Goal: Communication & Community: Answer question/provide support

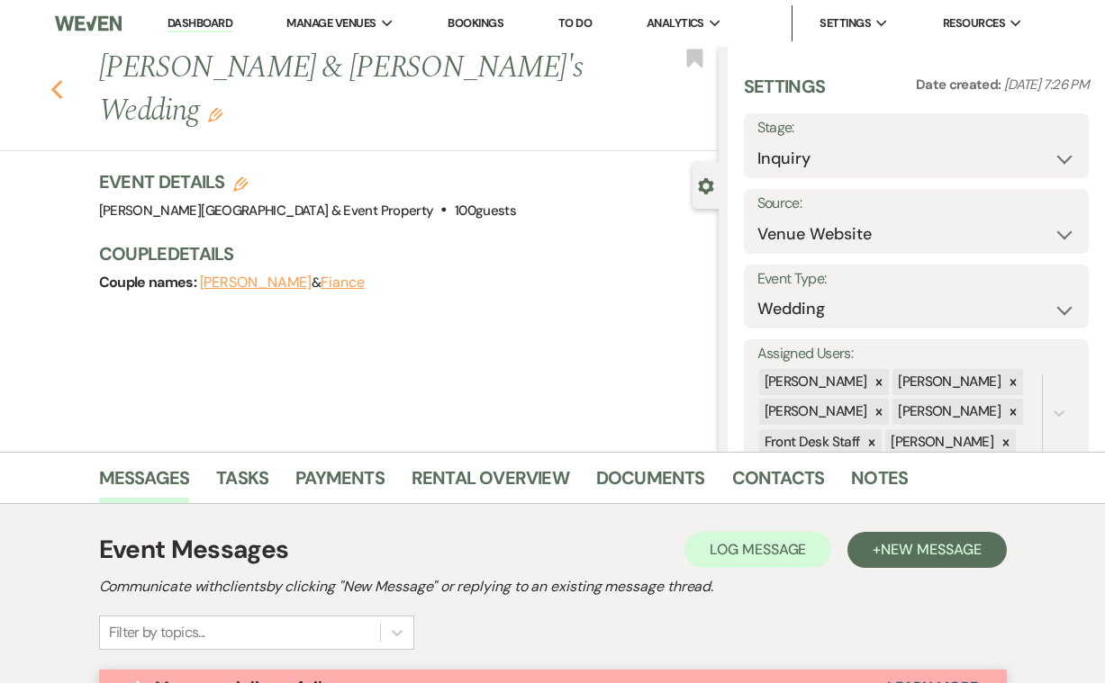
click at [58, 79] on icon "Previous" at bounding box center [57, 90] width 14 height 22
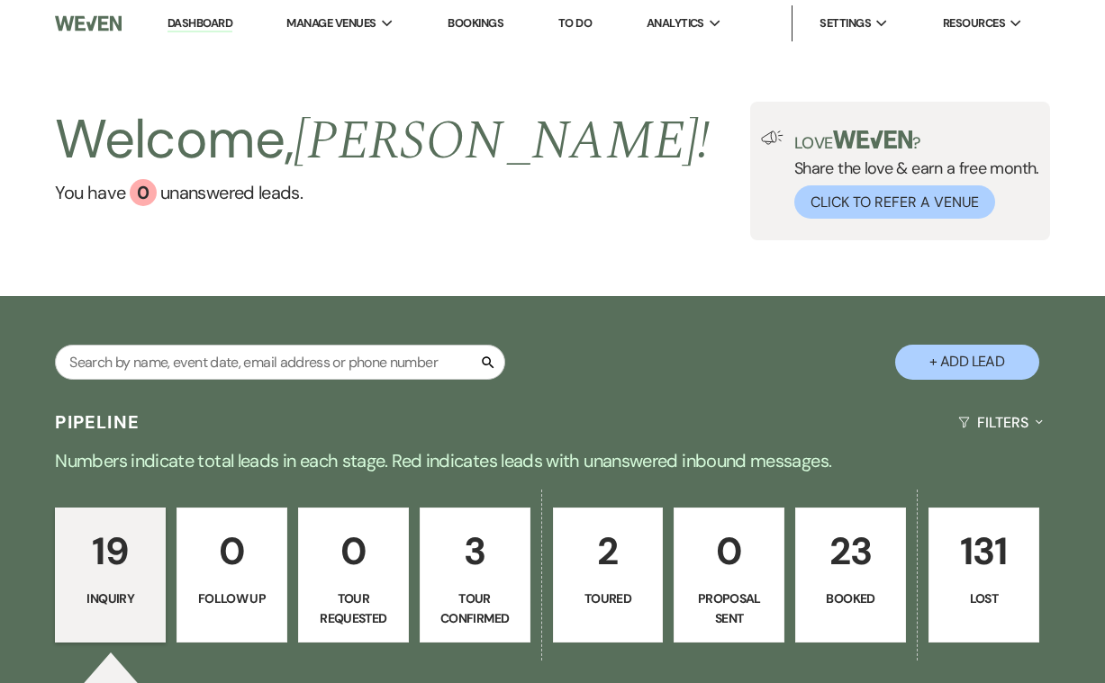
click at [486, 22] on link "Bookings" at bounding box center [476, 22] width 56 height 15
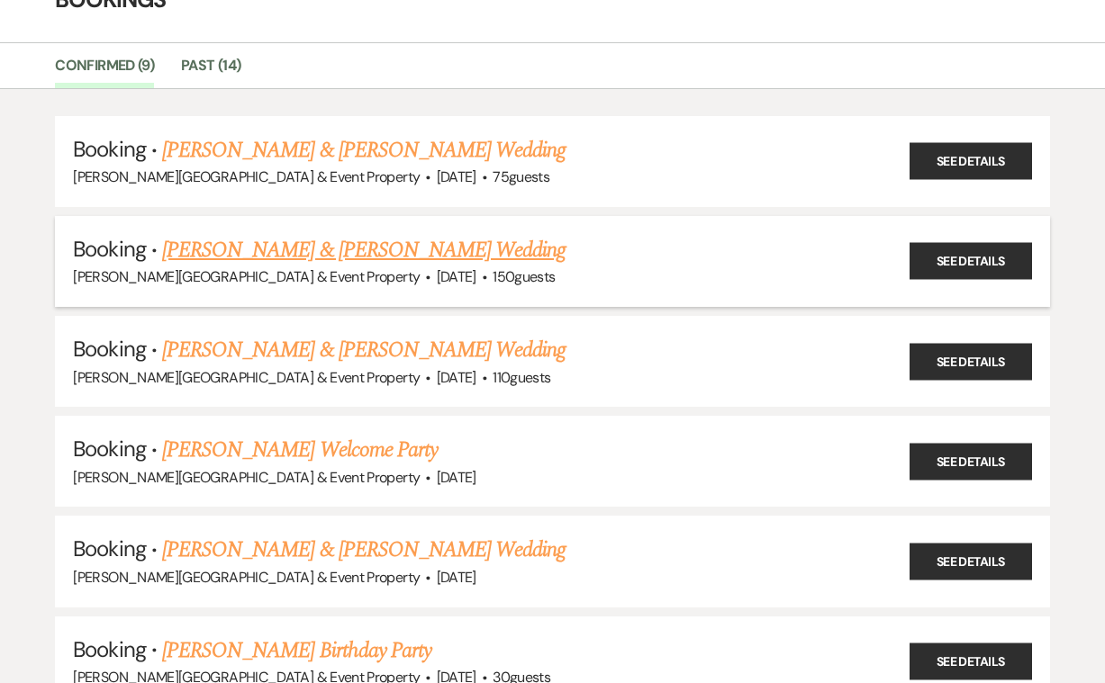
scroll to position [119, 0]
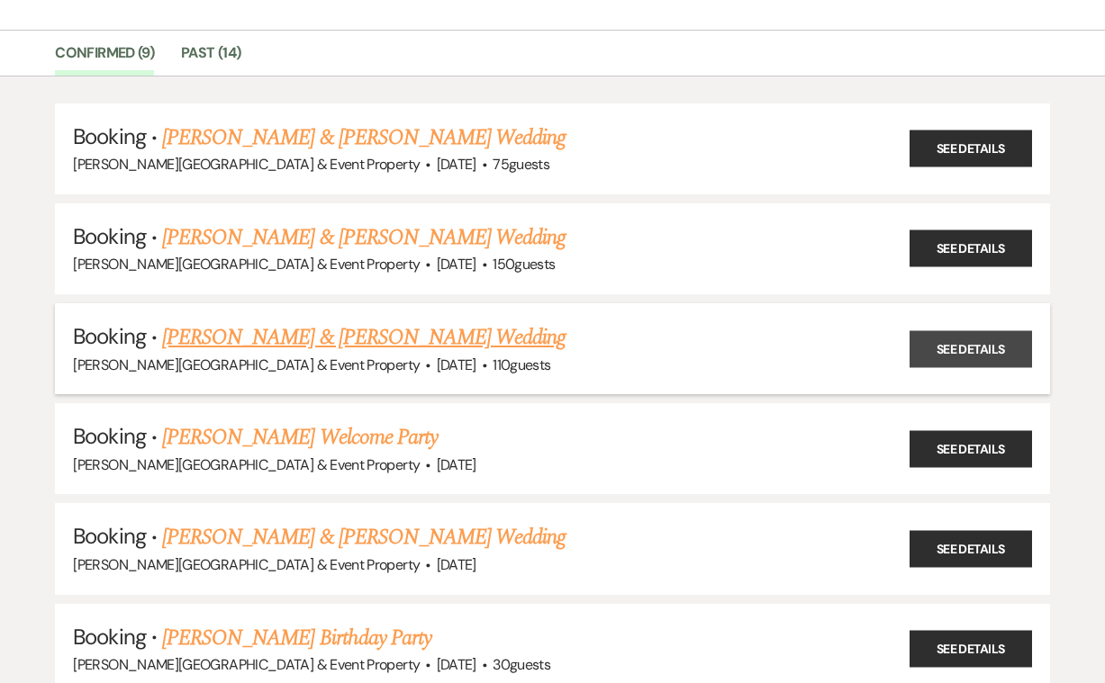
click at [947, 346] on link "See Details" at bounding box center [970, 348] width 122 height 37
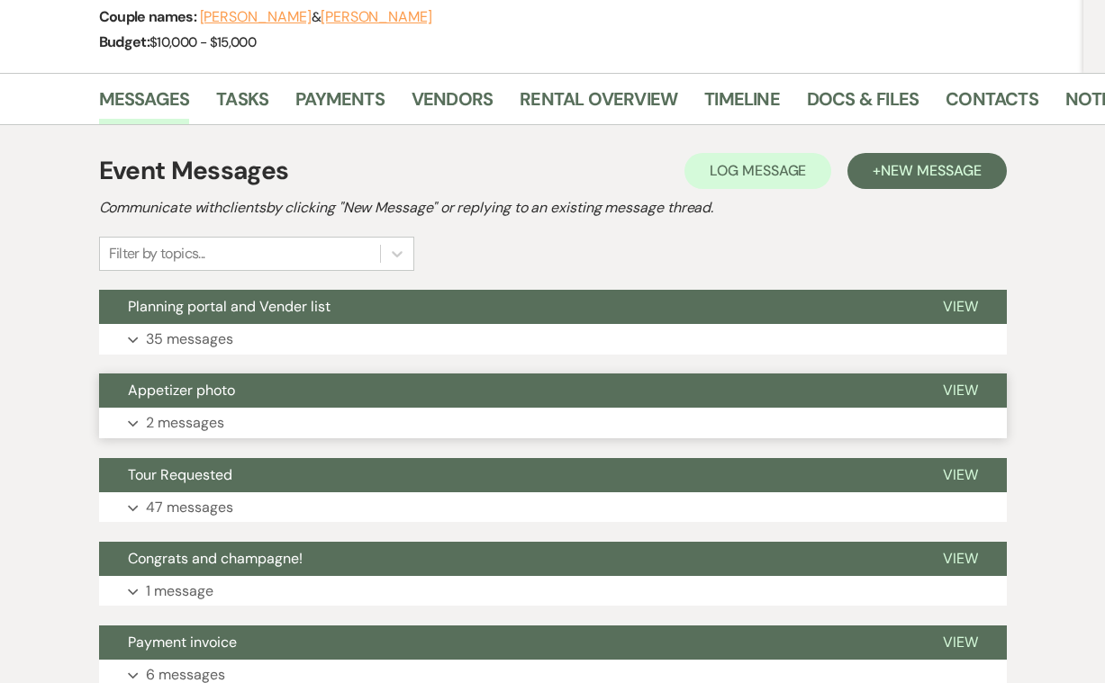
scroll to position [255, 0]
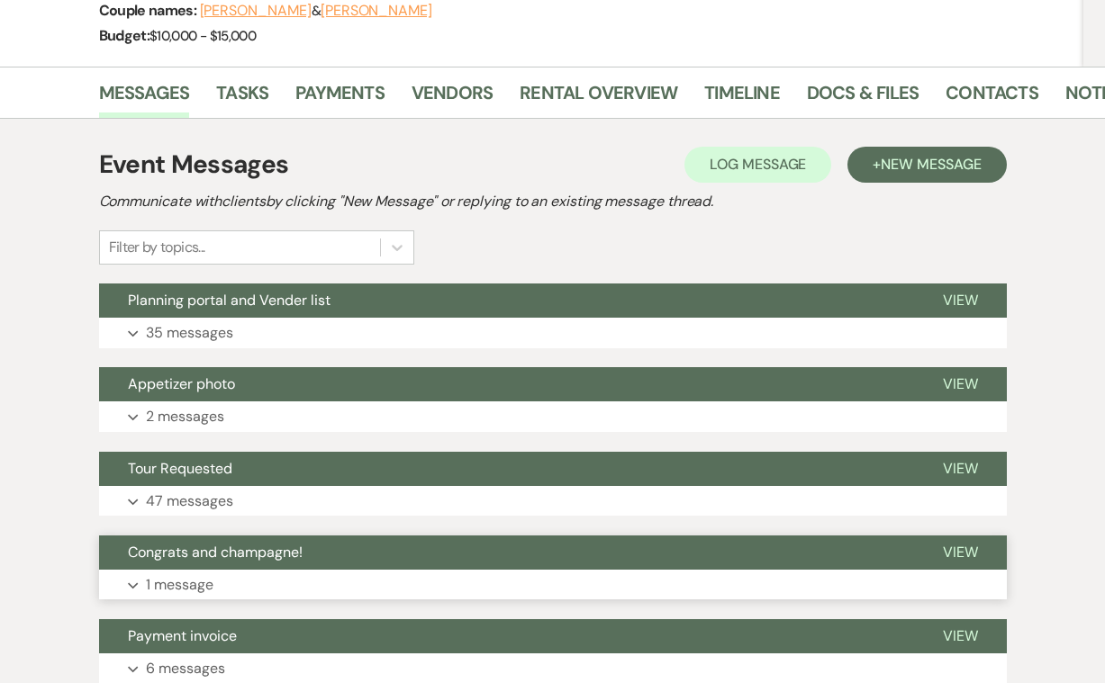
click at [203, 581] on p "1 message" at bounding box center [180, 585] width 68 height 23
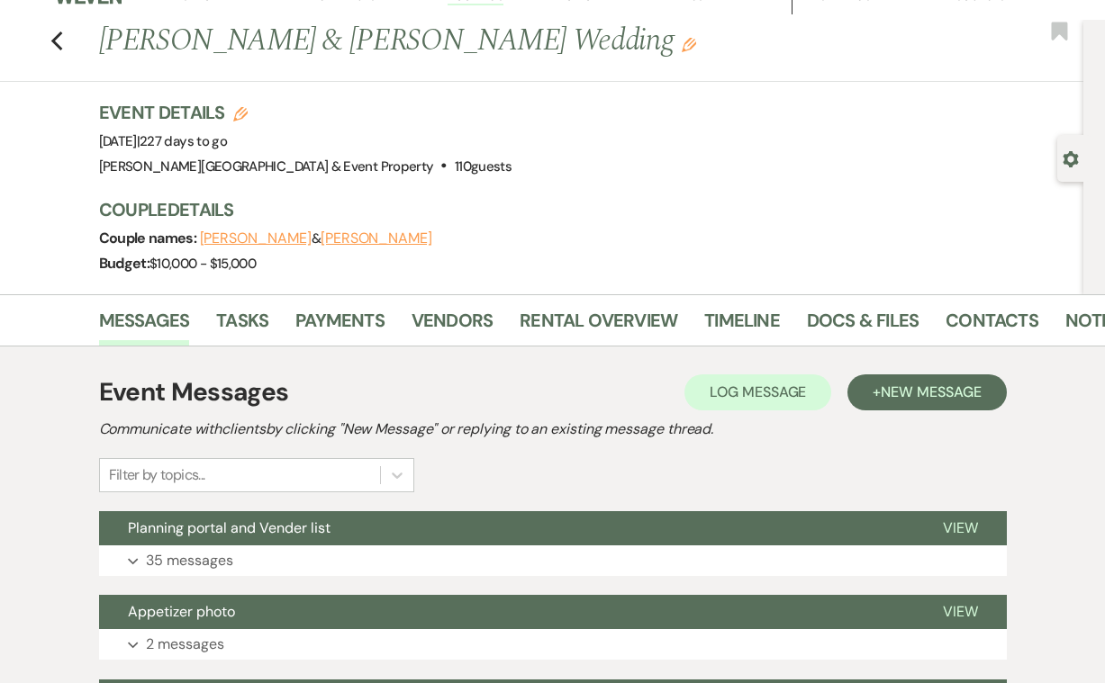
scroll to position [24, 0]
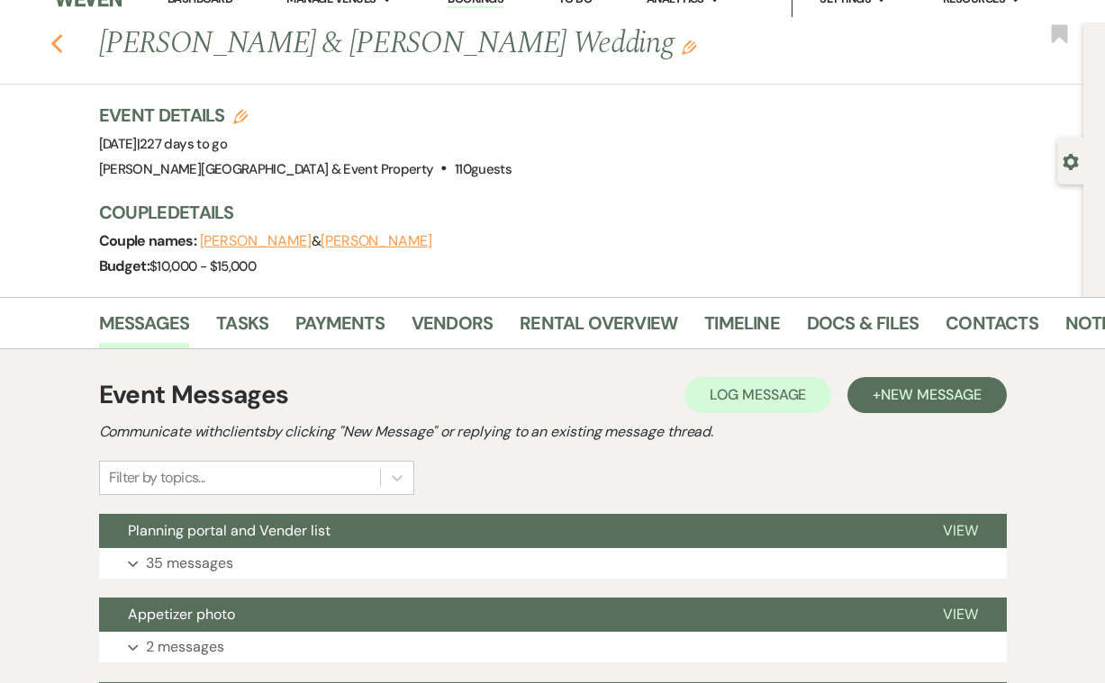
click at [59, 43] on icon "Previous" at bounding box center [57, 44] width 14 height 22
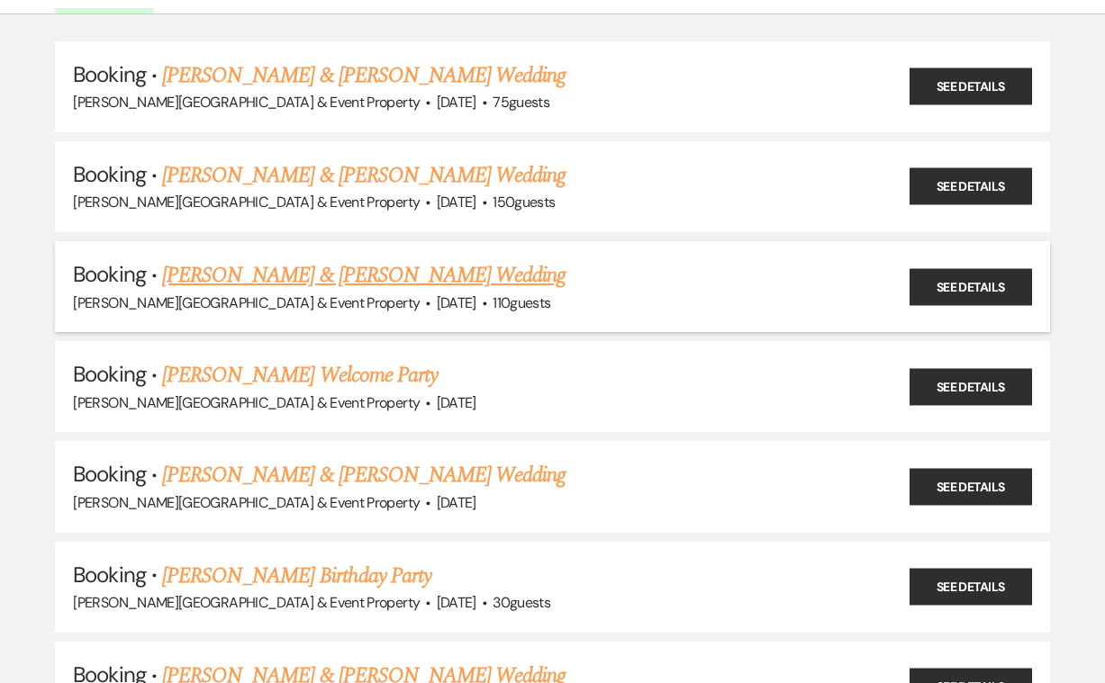
scroll to position [201, 0]
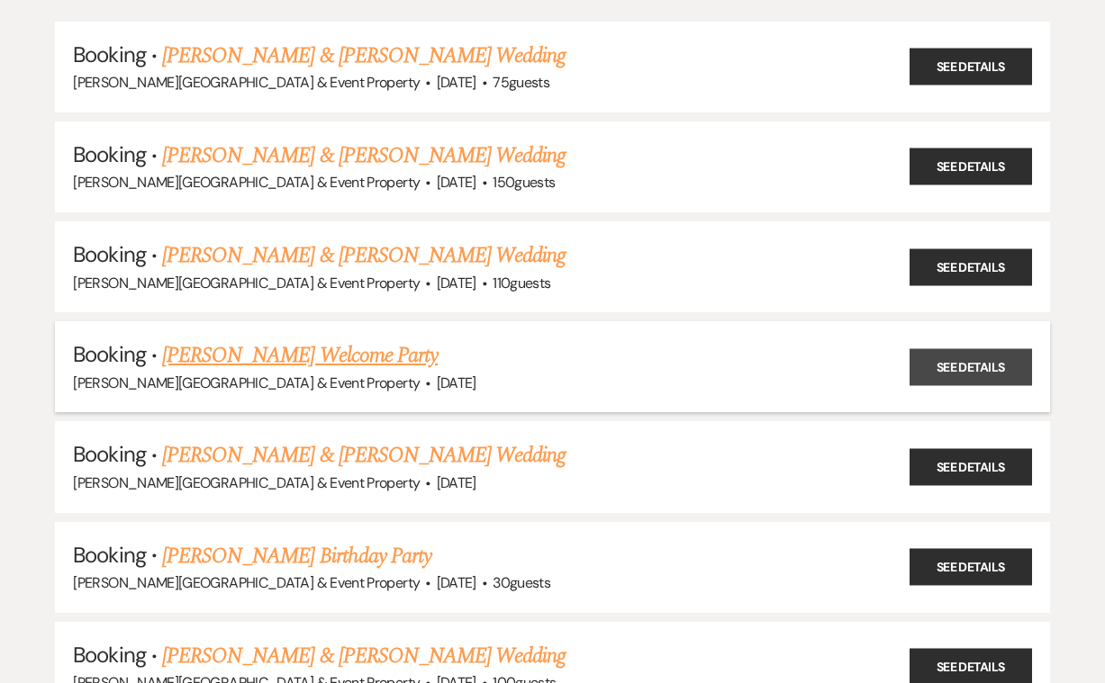
click at [961, 360] on link "See Details" at bounding box center [970, 366] width 122 height 37
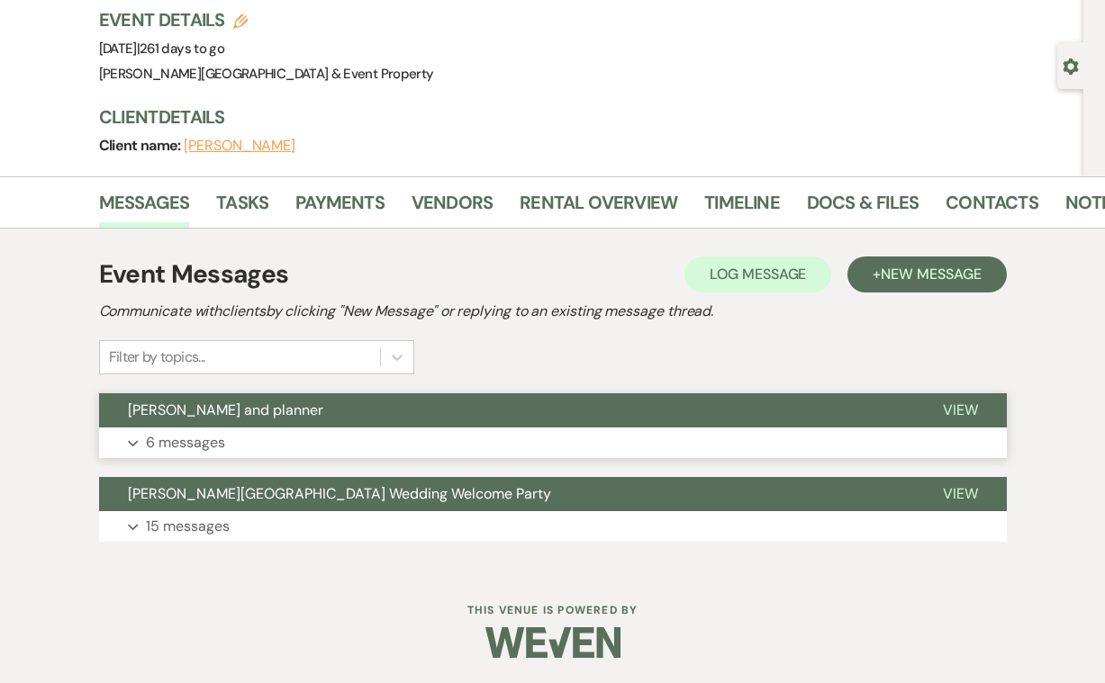
scroll to position [119, 0]
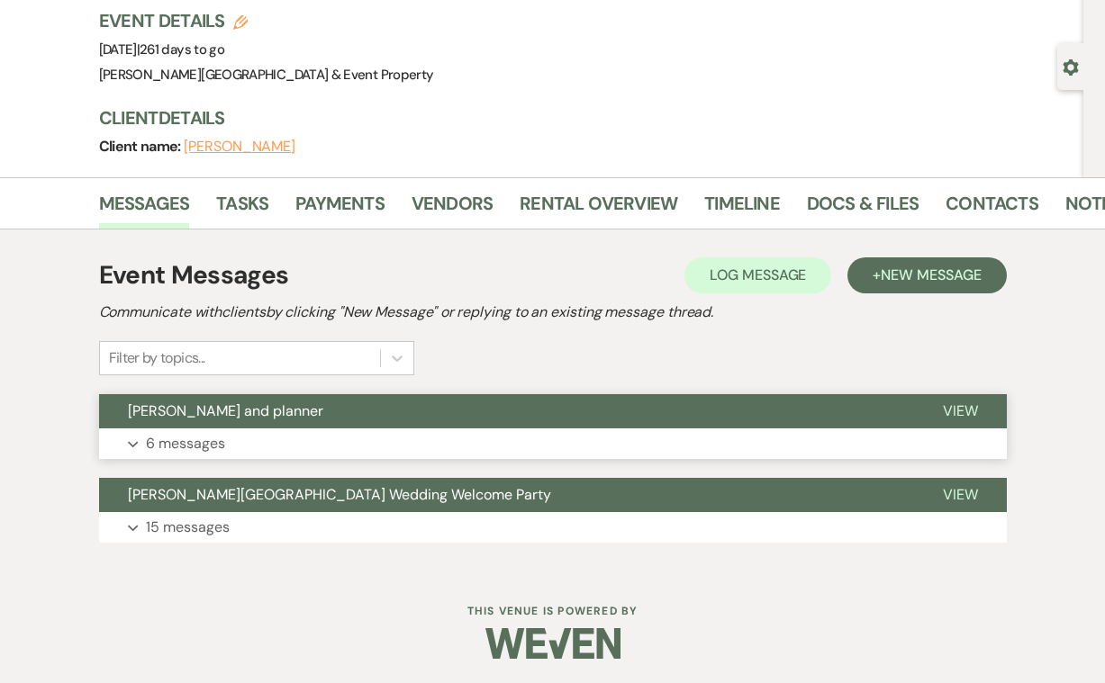
click at [195, 444] on p "6 messages" at bounding box center [185, 443] width 79 height 23
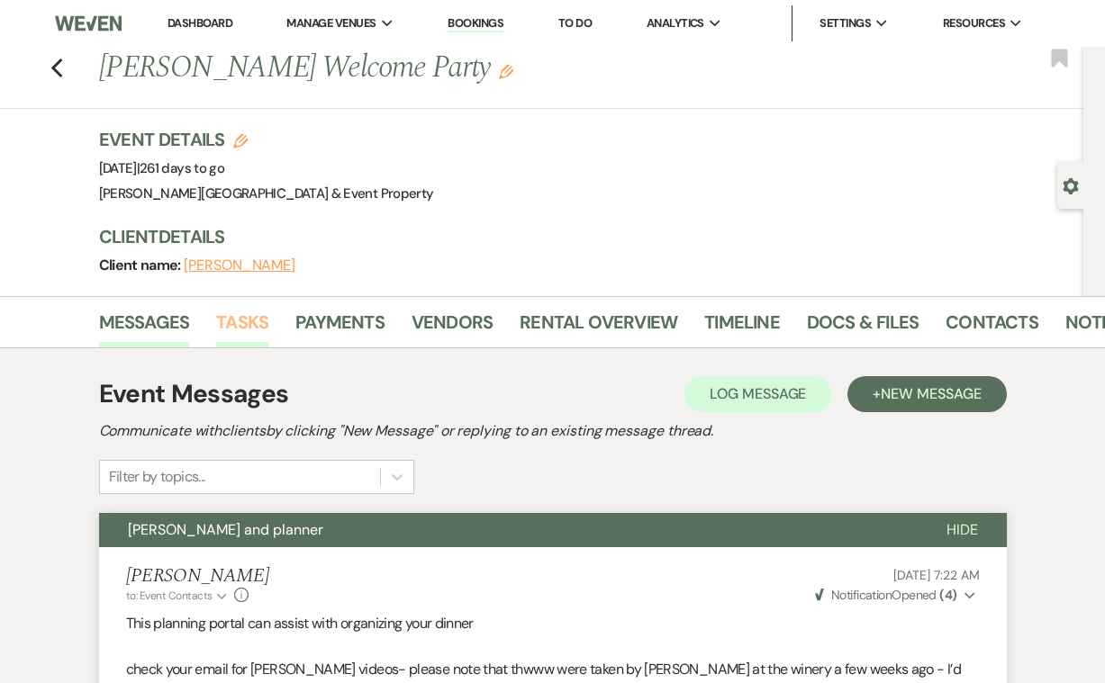
scroll to position [0, 0]
click at [55, 68] on use "button" at bounding box center [56, 69] width 12 height 20
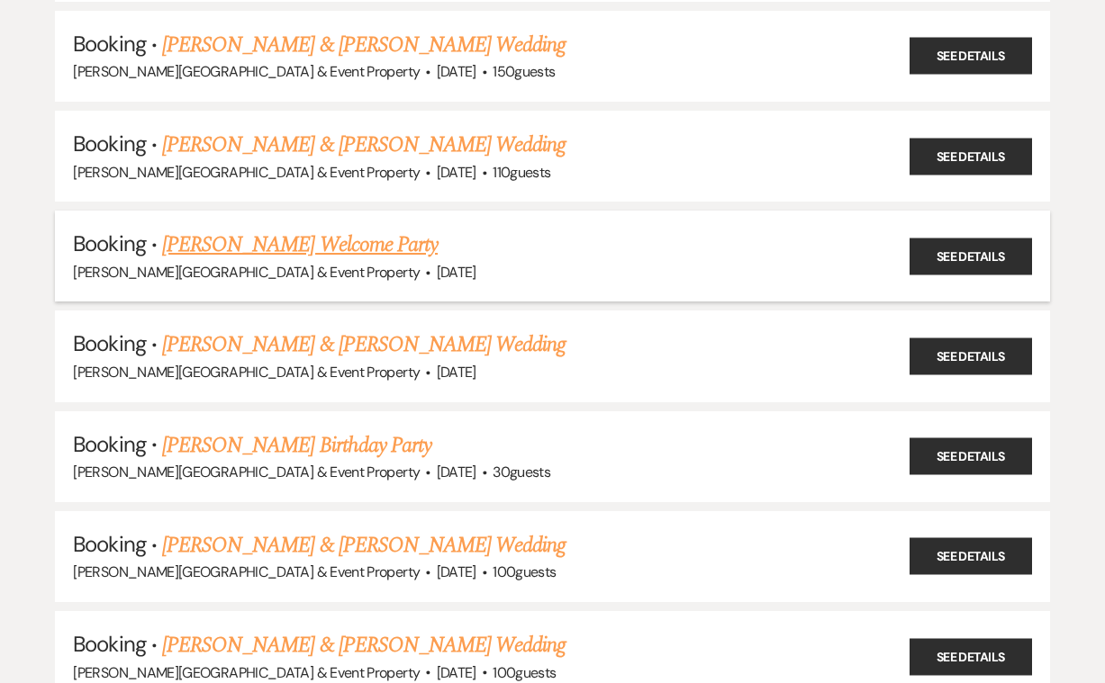
scroll to position [328, 0]
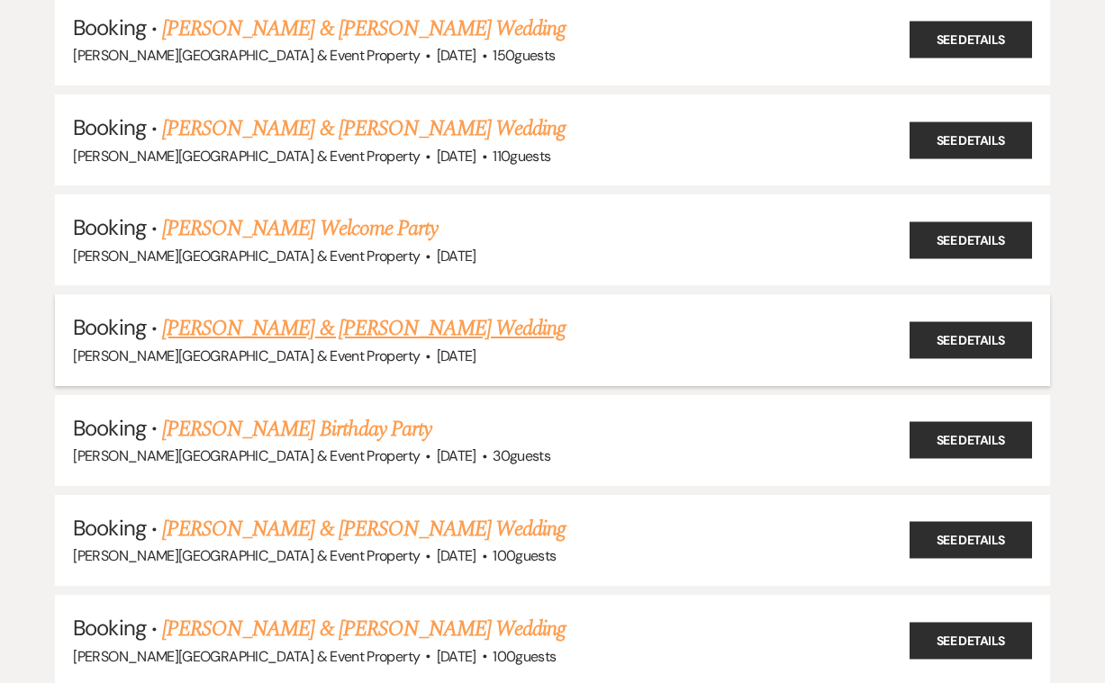
click at [346, 329] on link "[PERSON_NAME] & [PERSON_NAME] Wedding" at bounding box center [363, 328] width 403 height 32
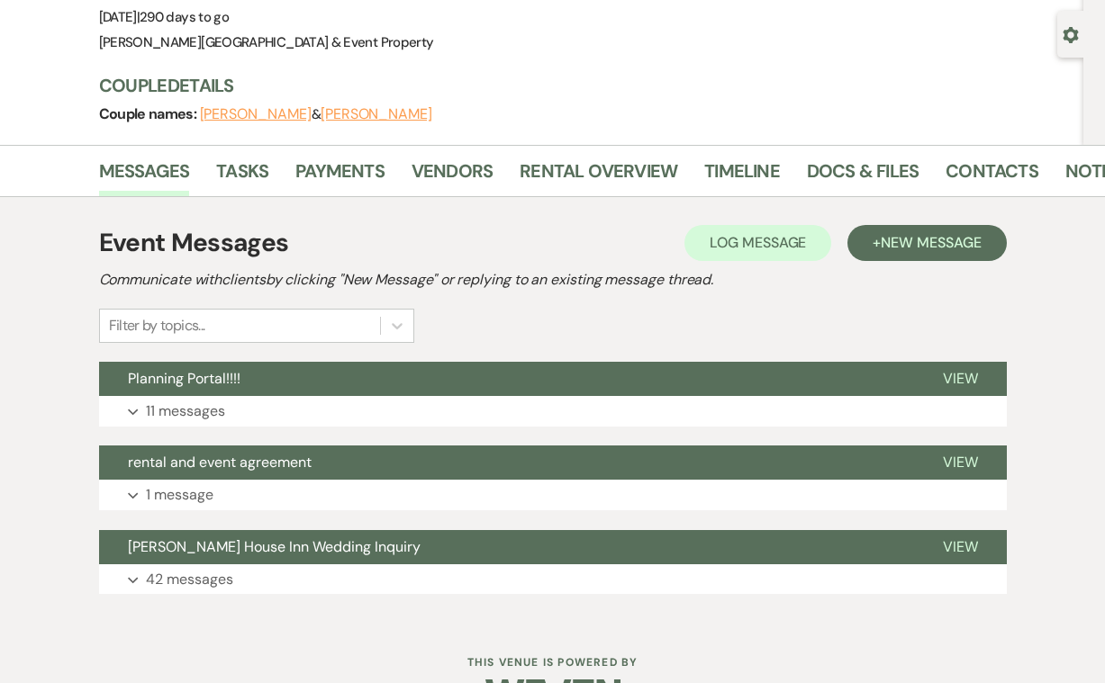
scroll to position [174, 0]
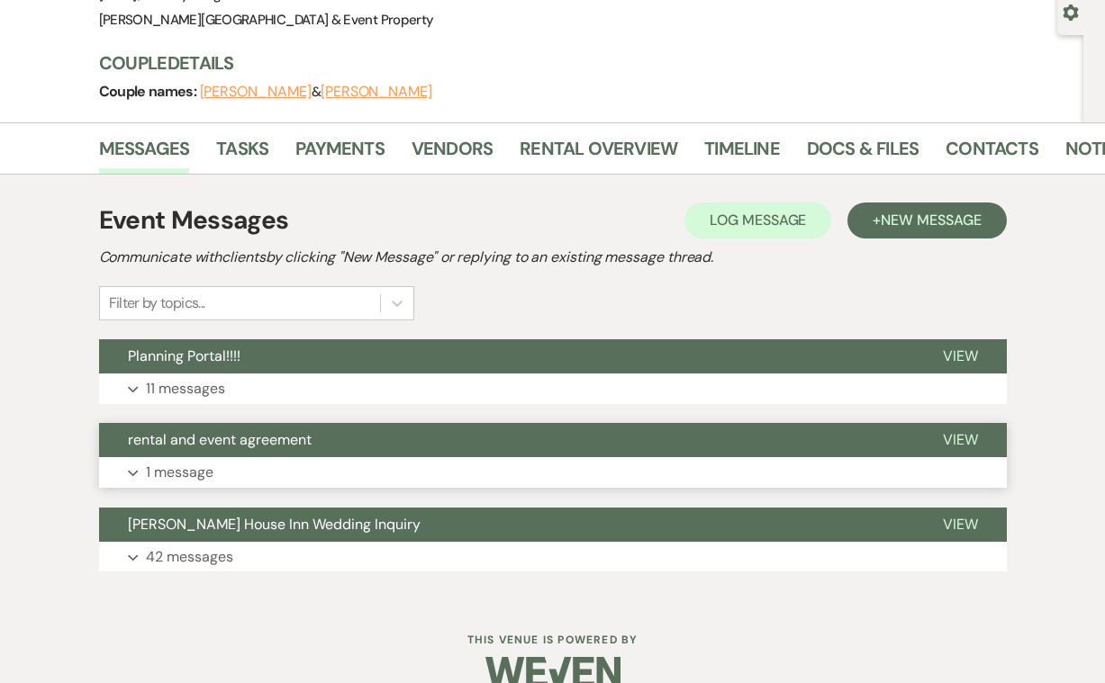
click at [191, 466] on p "1 message" at bounding box center [180, 472] width 68 height 23
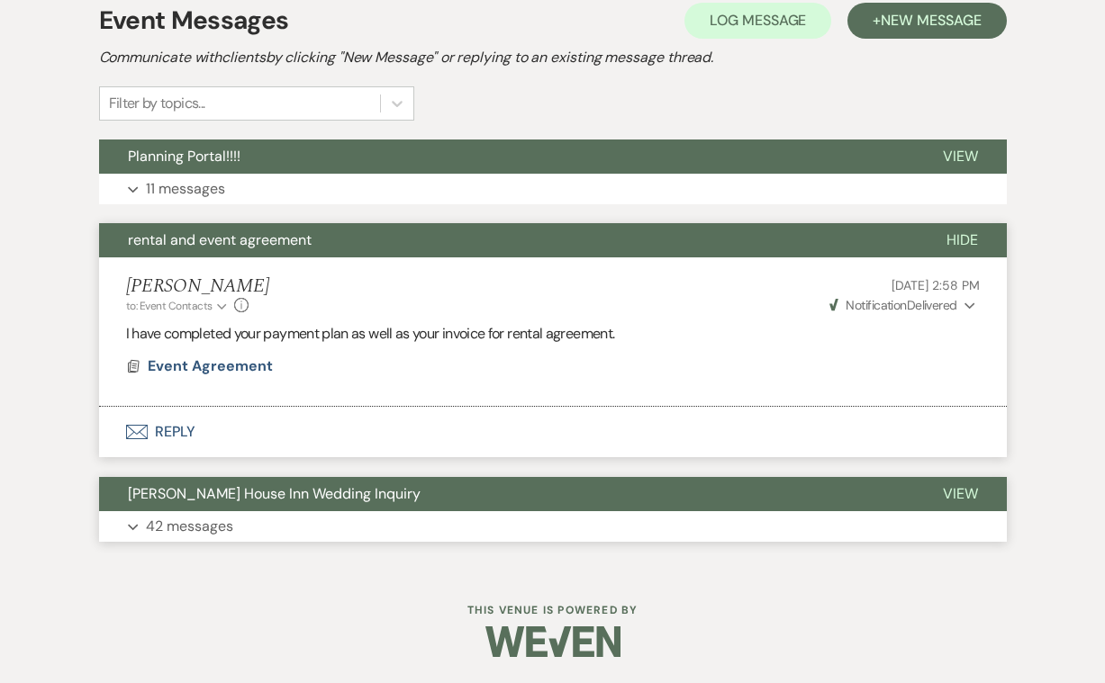
scroll to position [372, 0]
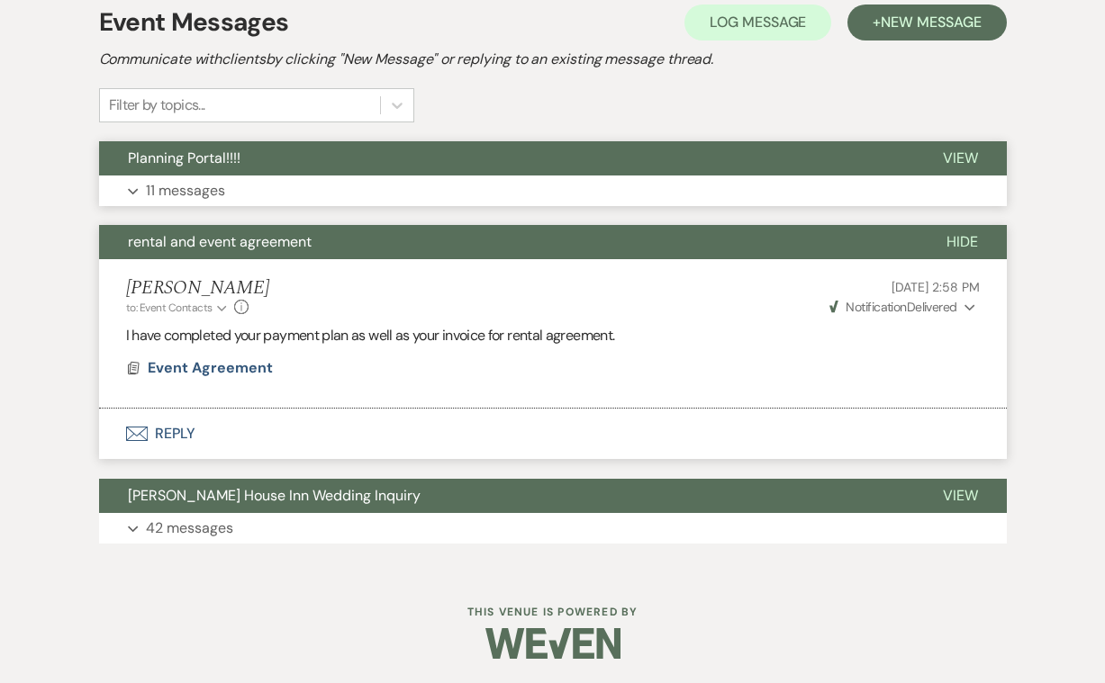
click at [196, 183] on p "11 messages" at bounding box center [185, 190] width 79 height 23
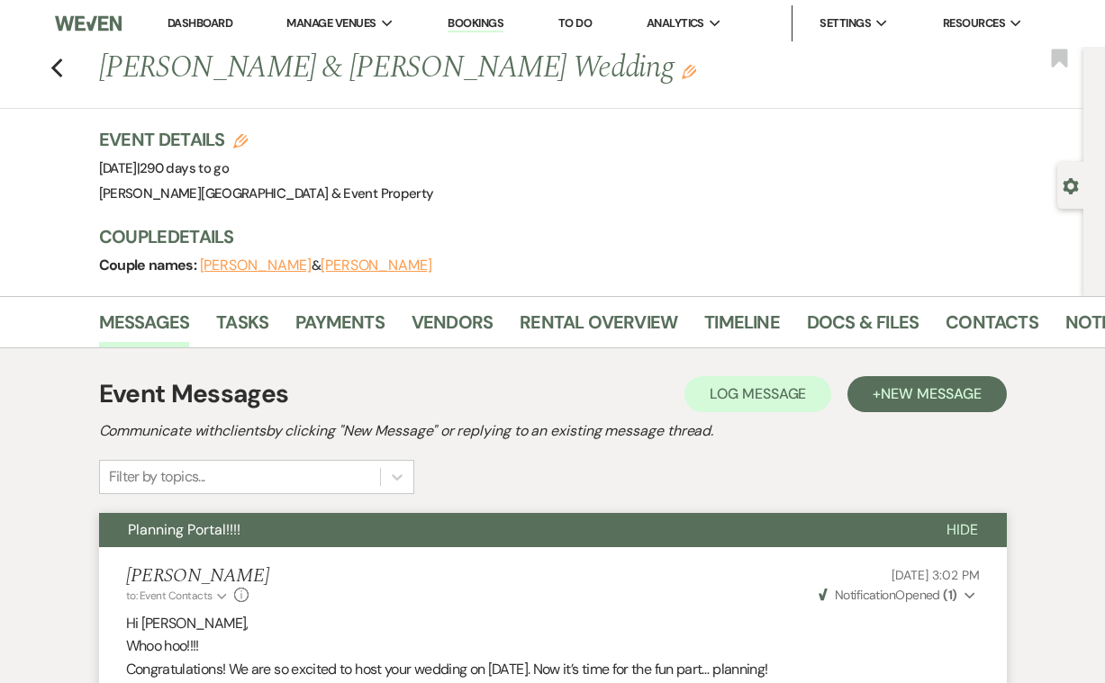
scroll to position [0, 0]
click at [56, 65] on use "button" at bounding box center [56, 69] width 12 height 20
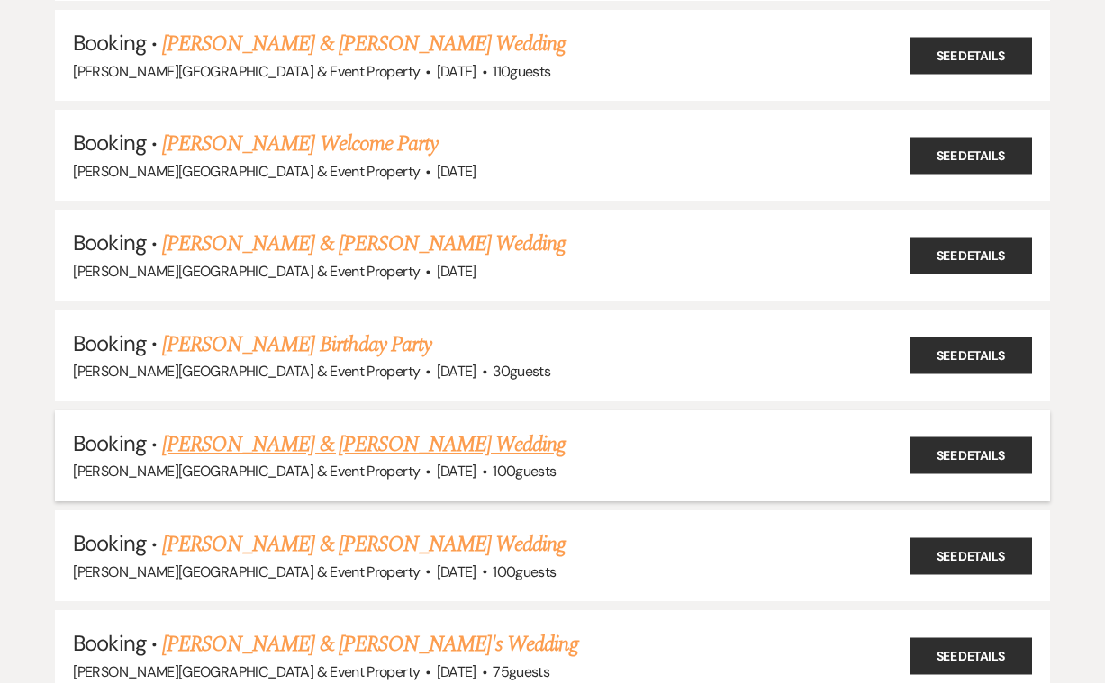
scroll to position [427, 0]
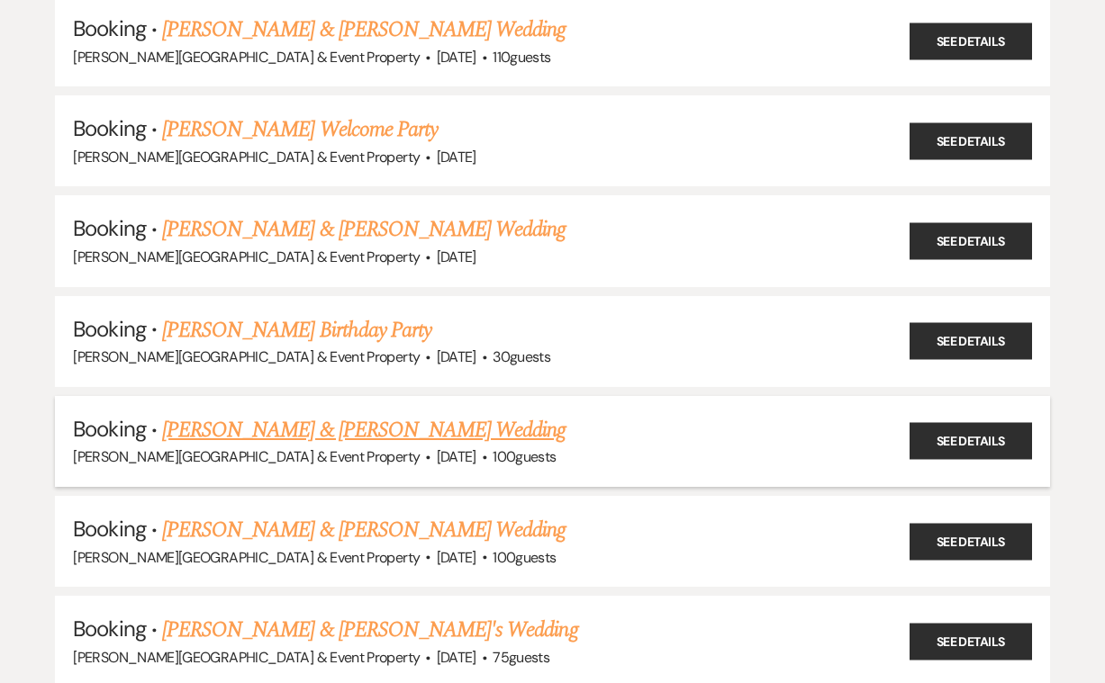
click at [397, 421] on link "[PERSON_NAME] & [PERSON_NAME] Wedding" at bounding box center [363, 430] width 403 height 32
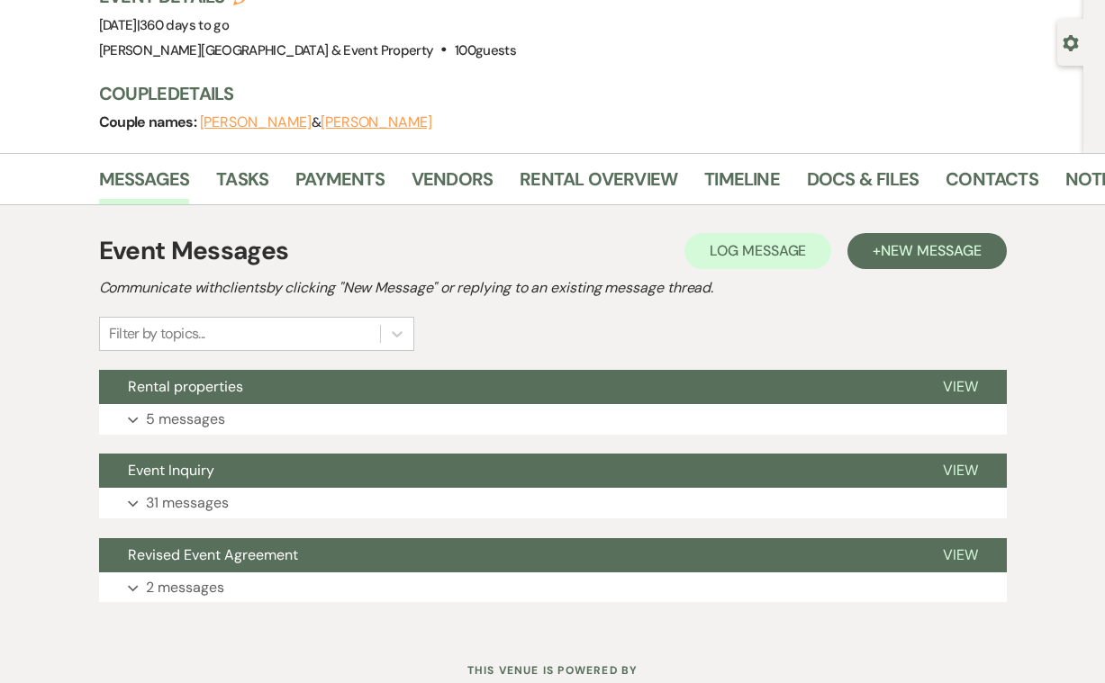
scroll to position [167, 0]
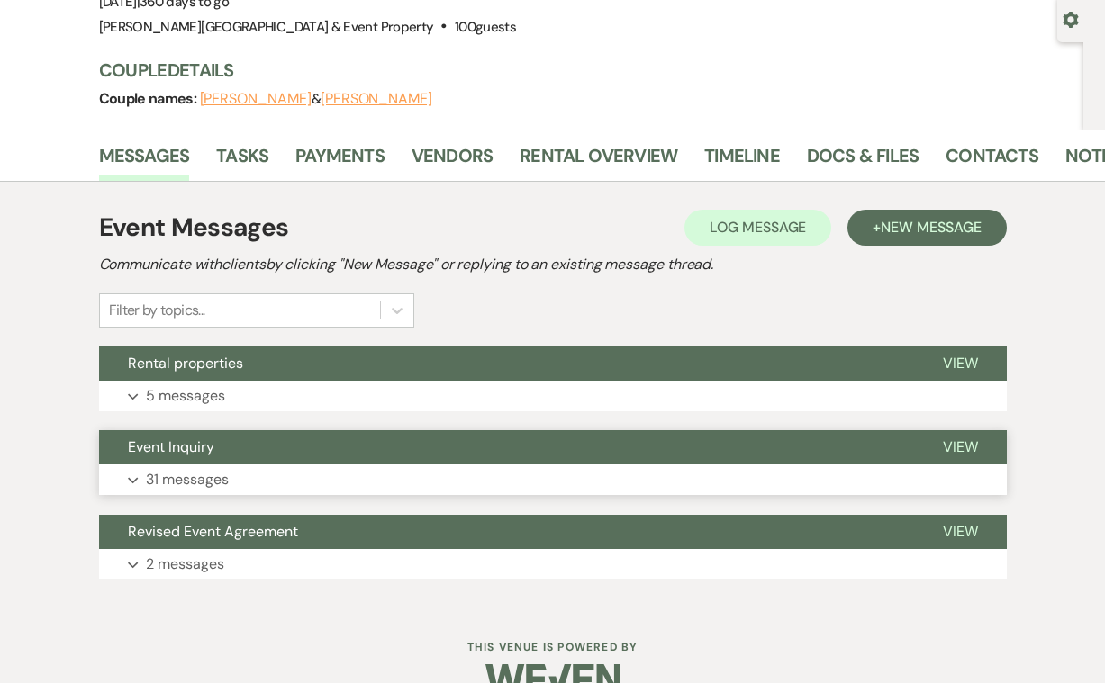
click at [208, 475] on p "31 messages" at bounding box center [187, 479] width 83 height 23
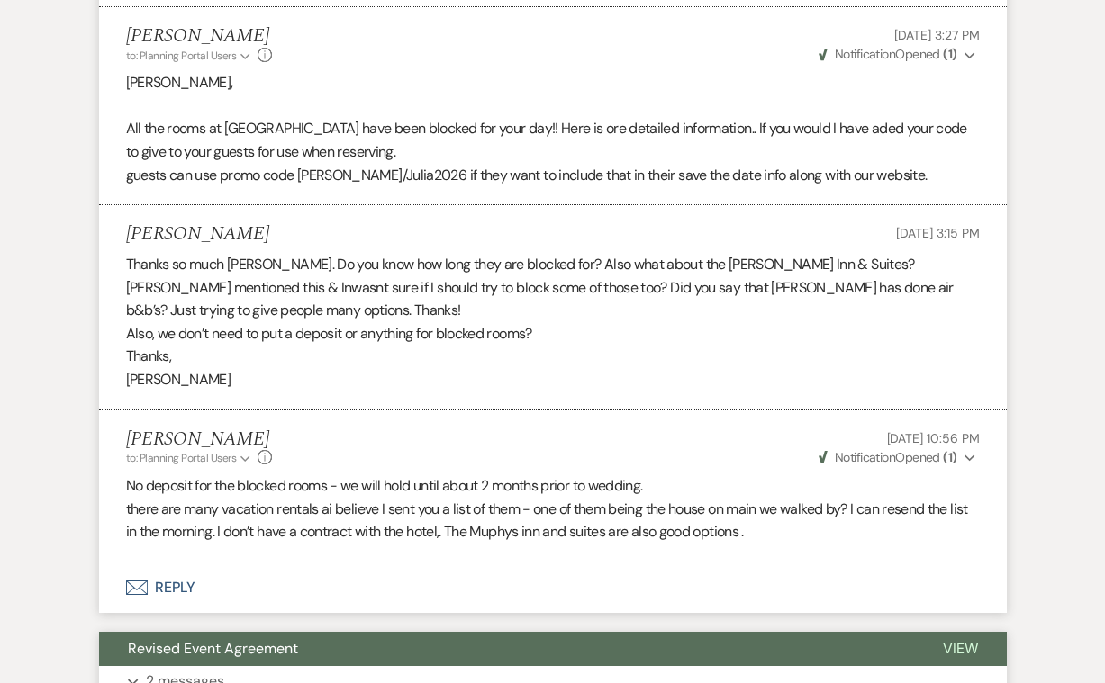
scroll to position [6919, 0]
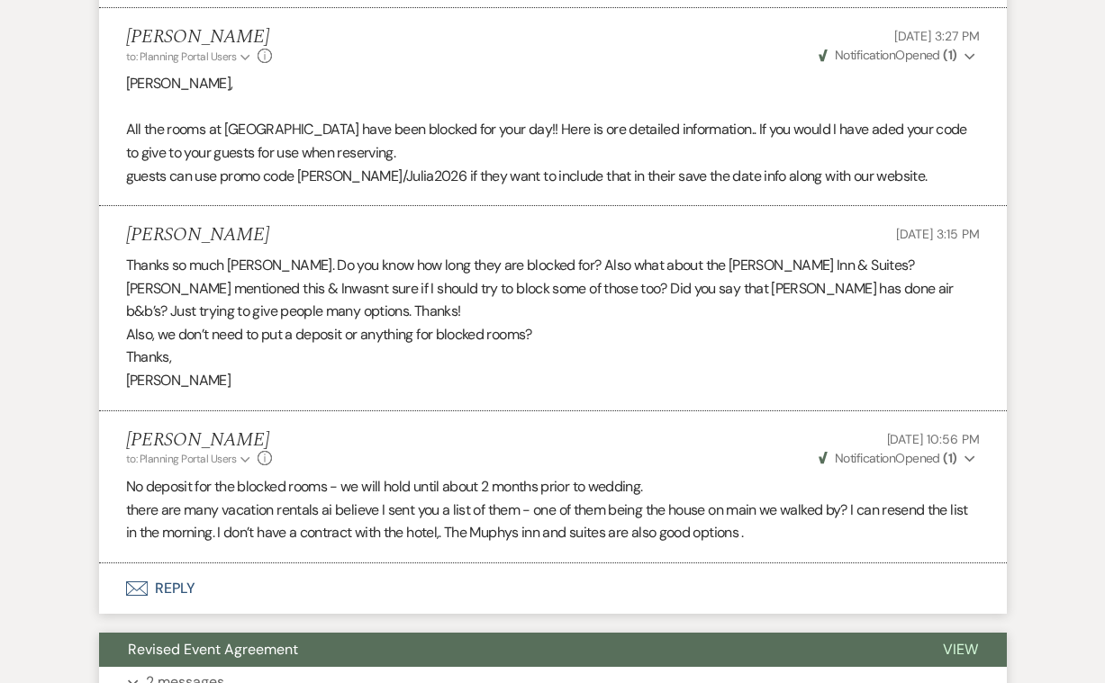
click at [201, 671] on p "2 messages" at bounding box center [185, 682] width 78 height 23
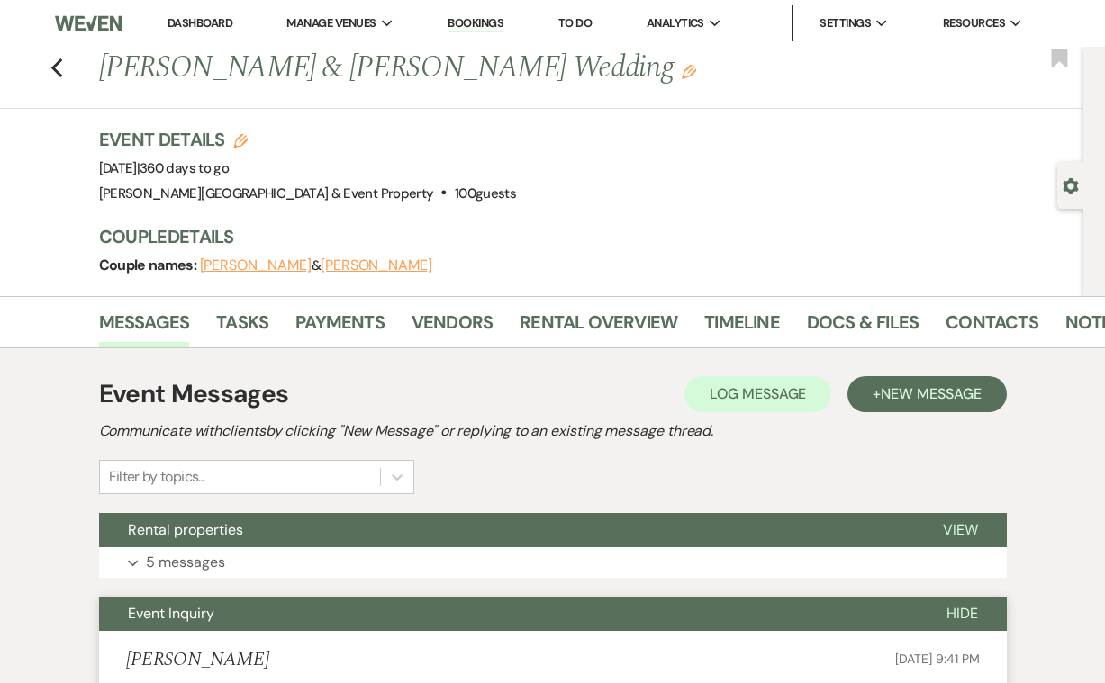
scroll to position [0, 0]
click at [57, 64] on use "button" at bounding box center [56, 69] width 12 height 20
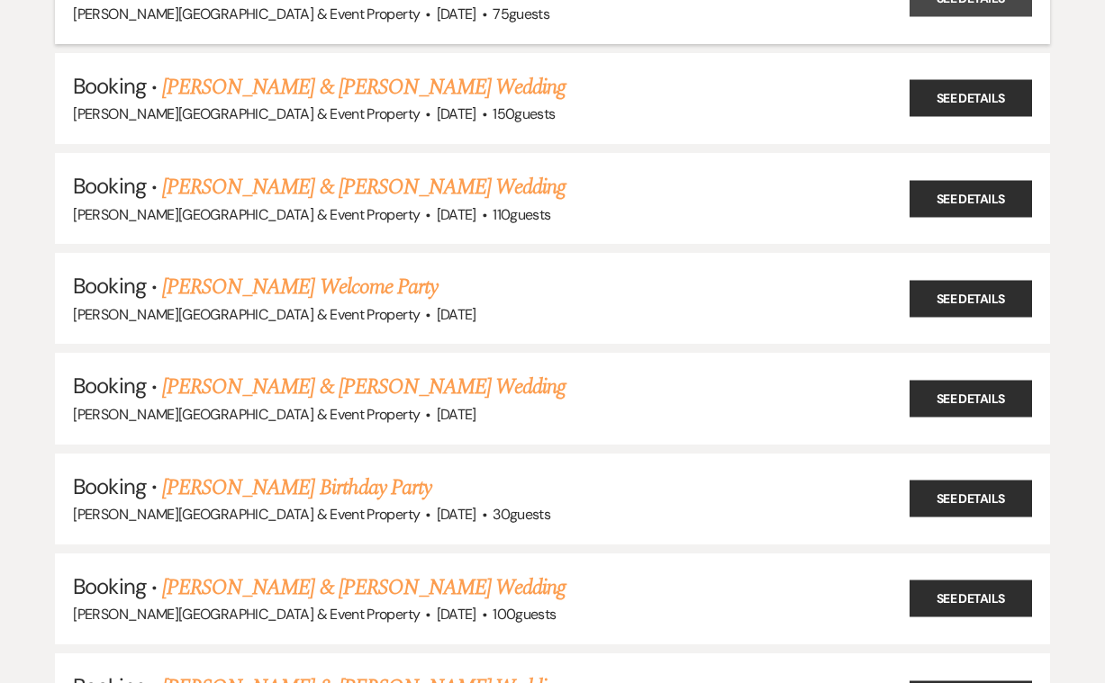
scroll to position [283, 0]
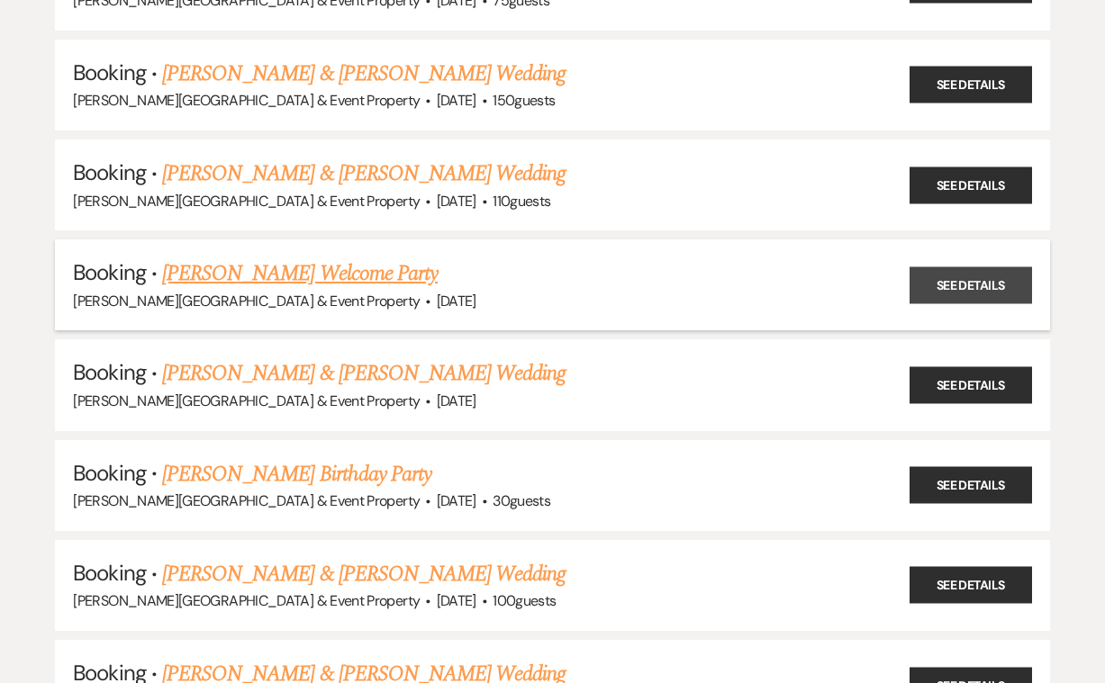
click at [952, 277] on link "See Details" at bounding box center [970, 285] width 122 height 37
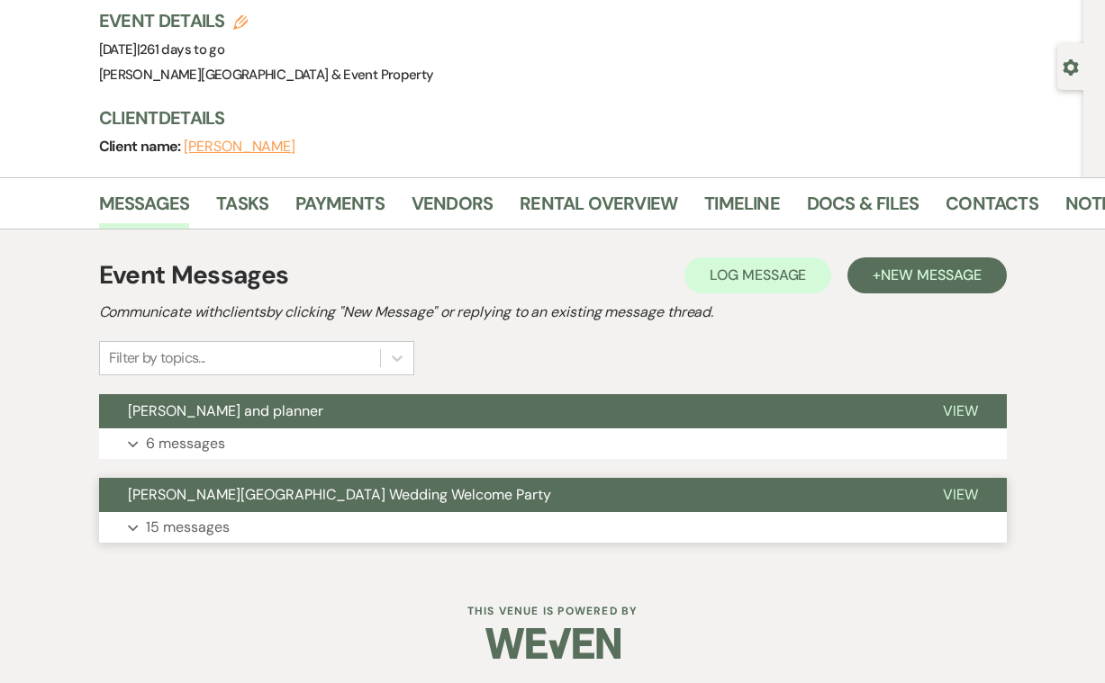
click at [201, 525] on p "15 messages" at bounding box center [188, 527] width 84 height 23
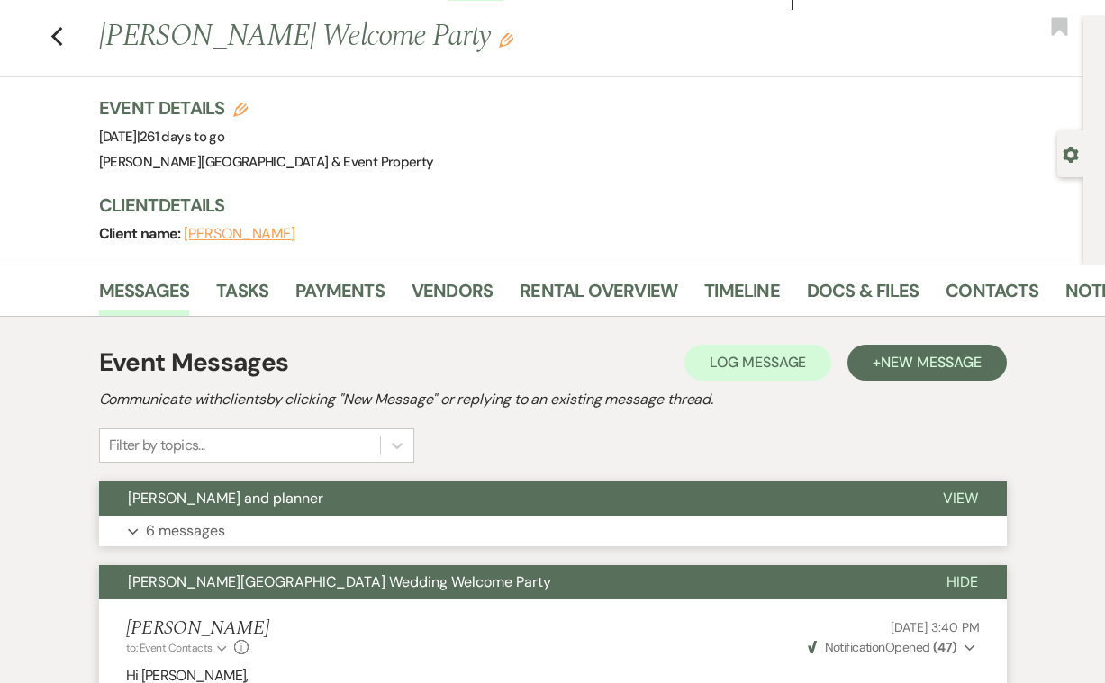
scroll to position [54, 0]
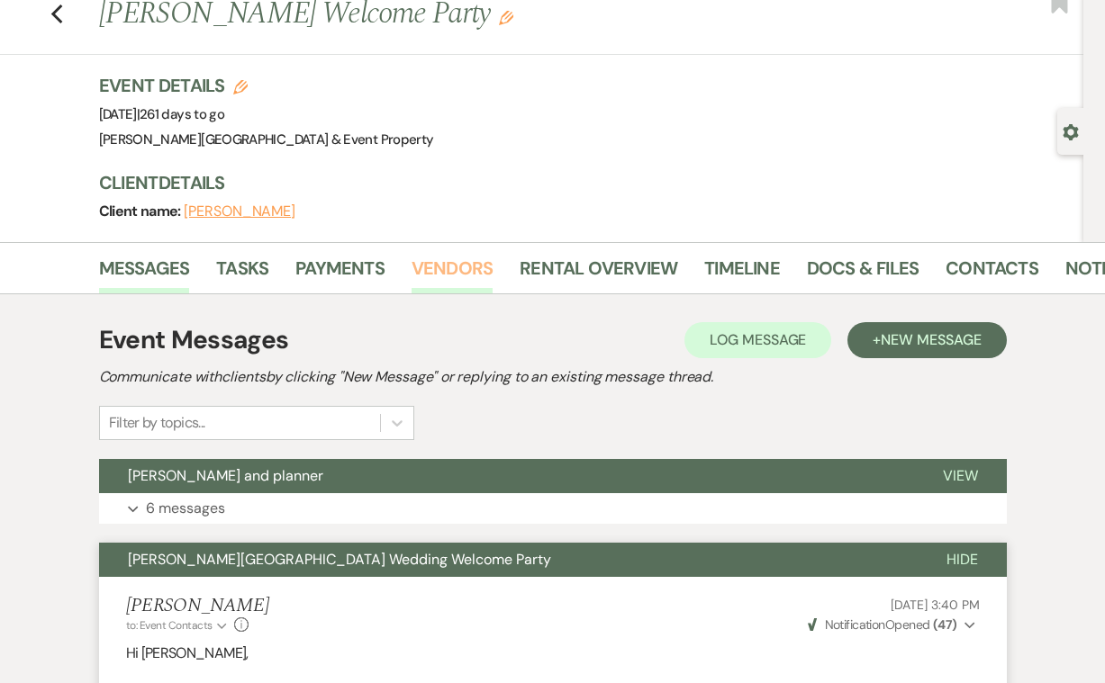
click at [466, 266] on link "Vendors" at bounding box center [451, 274] width 81 height 40
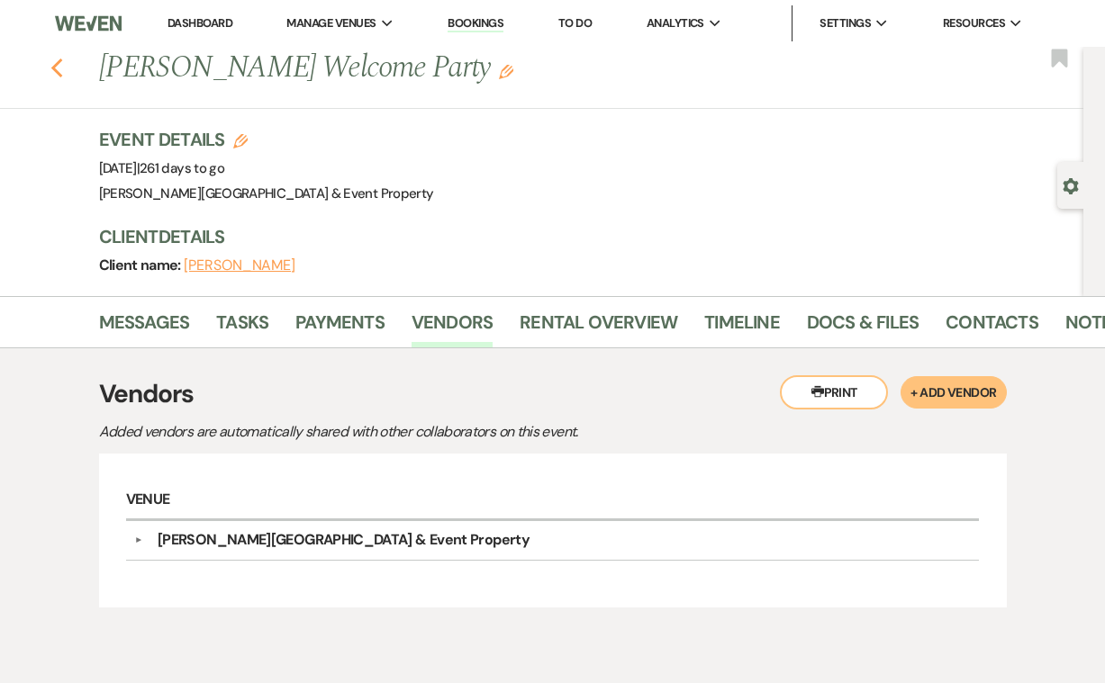
click at [58, 63] on use "button" at bounding box center [56, 69] width 12 height 20
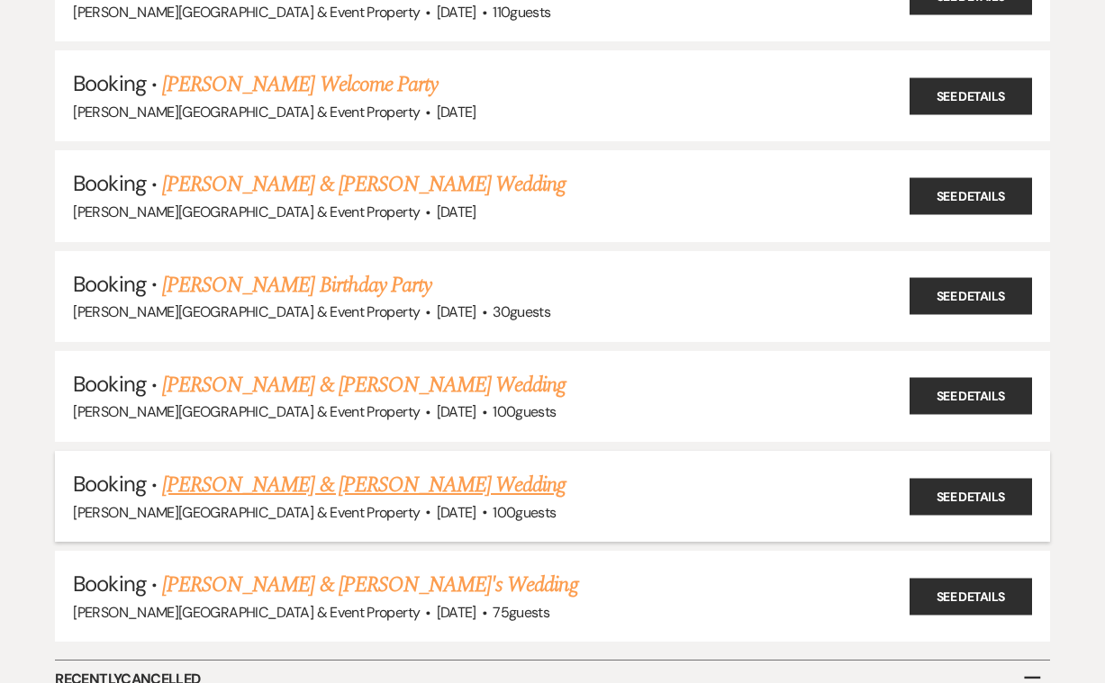
scroll to position [474, 0]
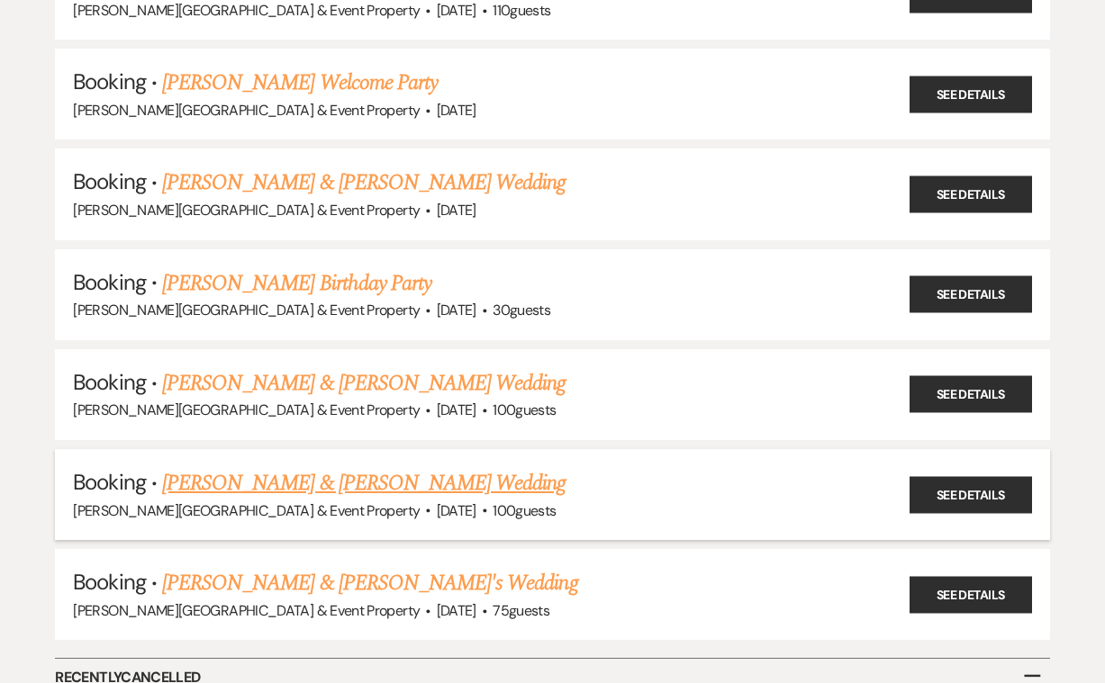
click at [462, 467] on link "[PERSON_NAME] & [PERSON_NAME] Wedding" at bounding box center [363, 483] width 403 height 32
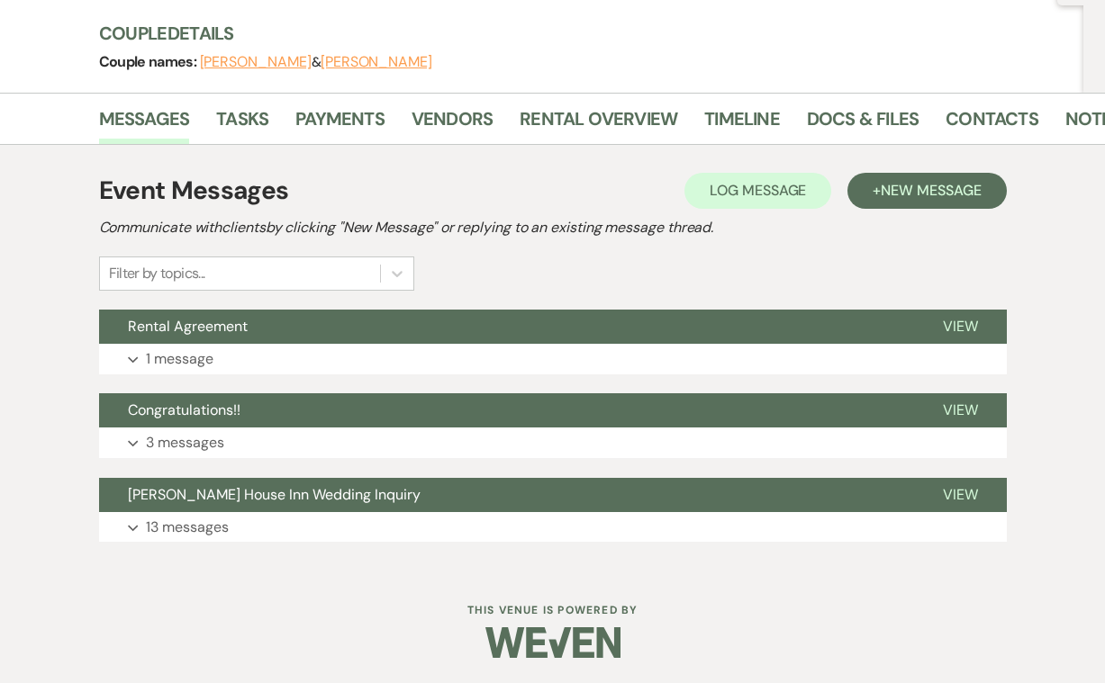
scroll to position [203, 0]
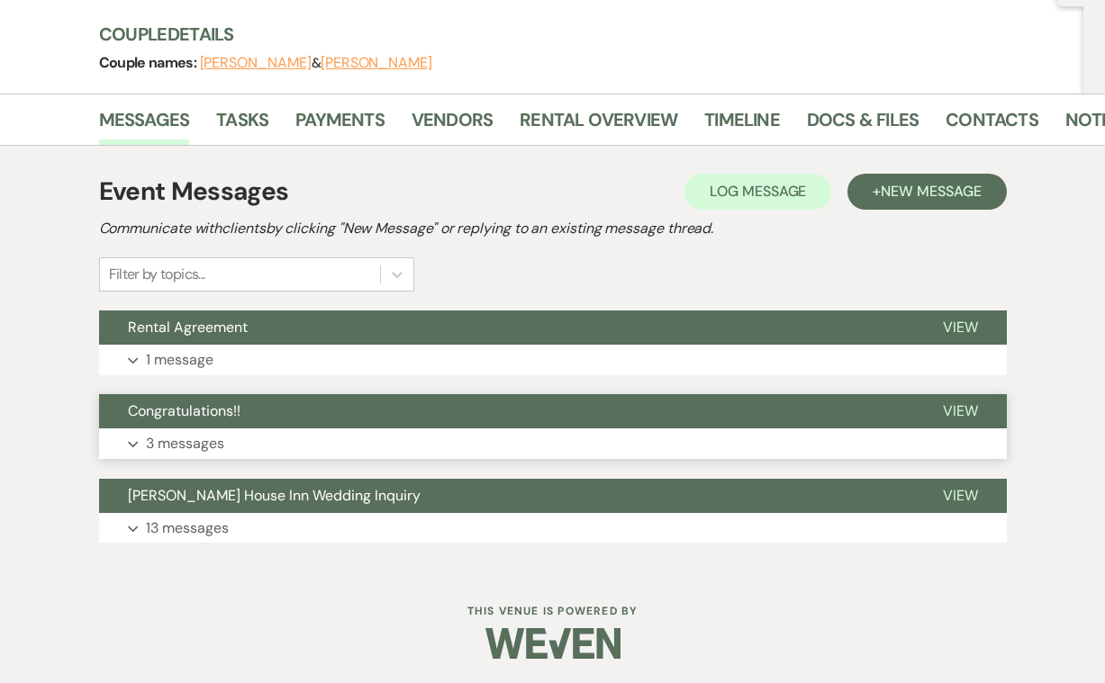
click at [168, 441] on p "3 messages" at bounding box center [185, 443] width 78 height 23
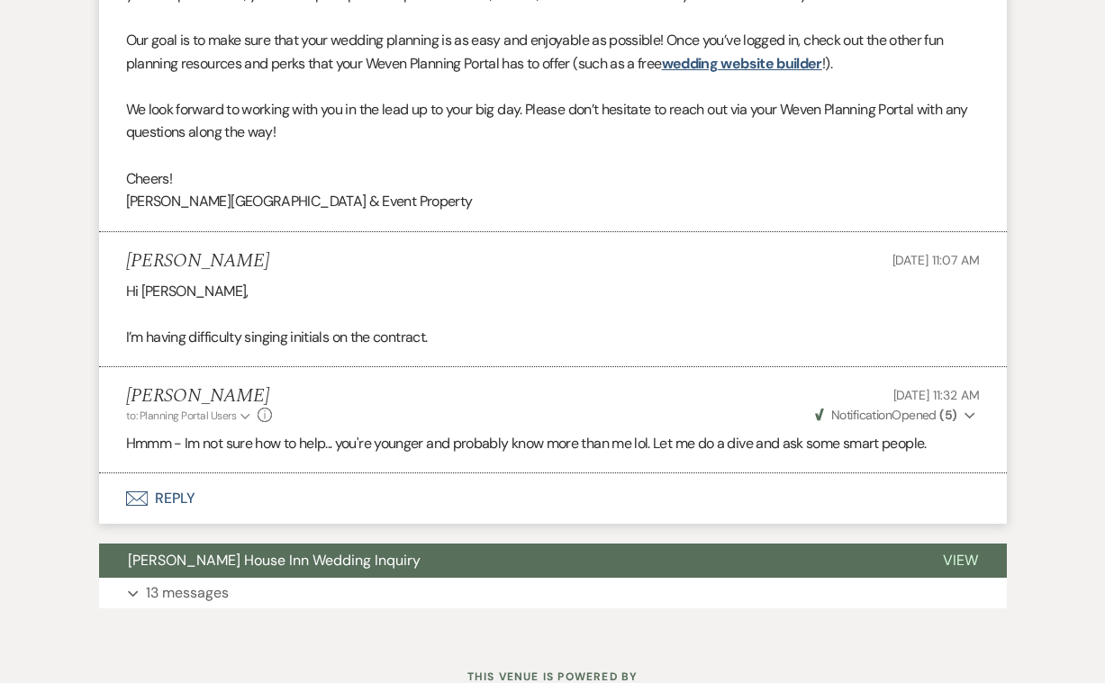
scroll to position [991, 0]
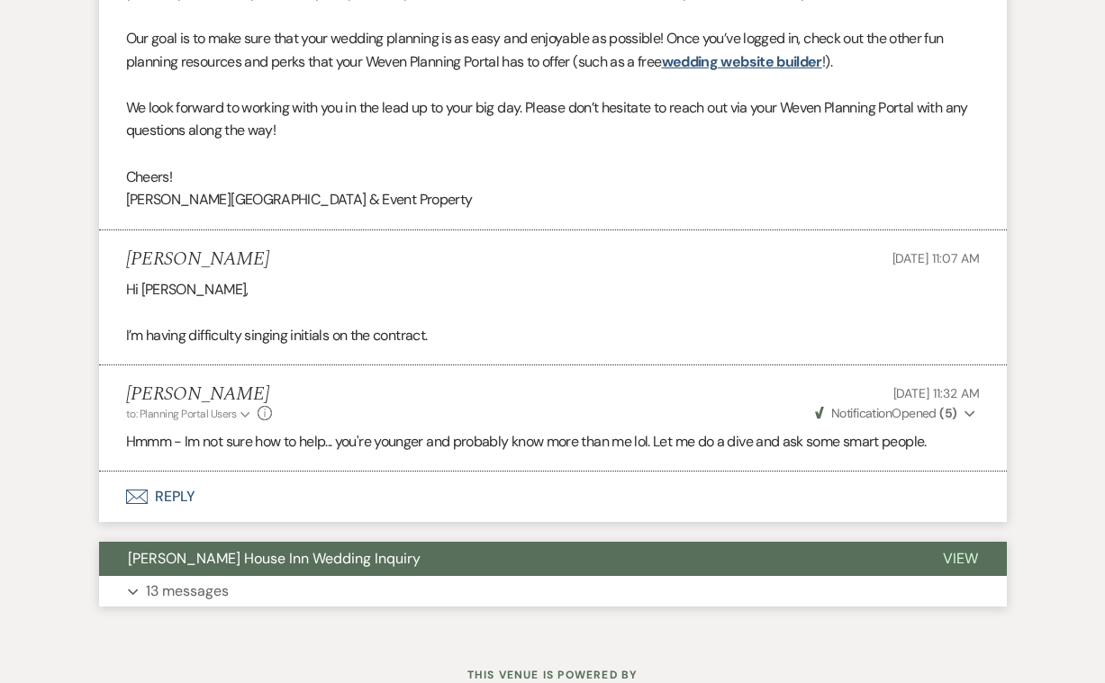
click at [188, 580] on p "13 messages" at bounding box center [187, 591] width 83 height 23
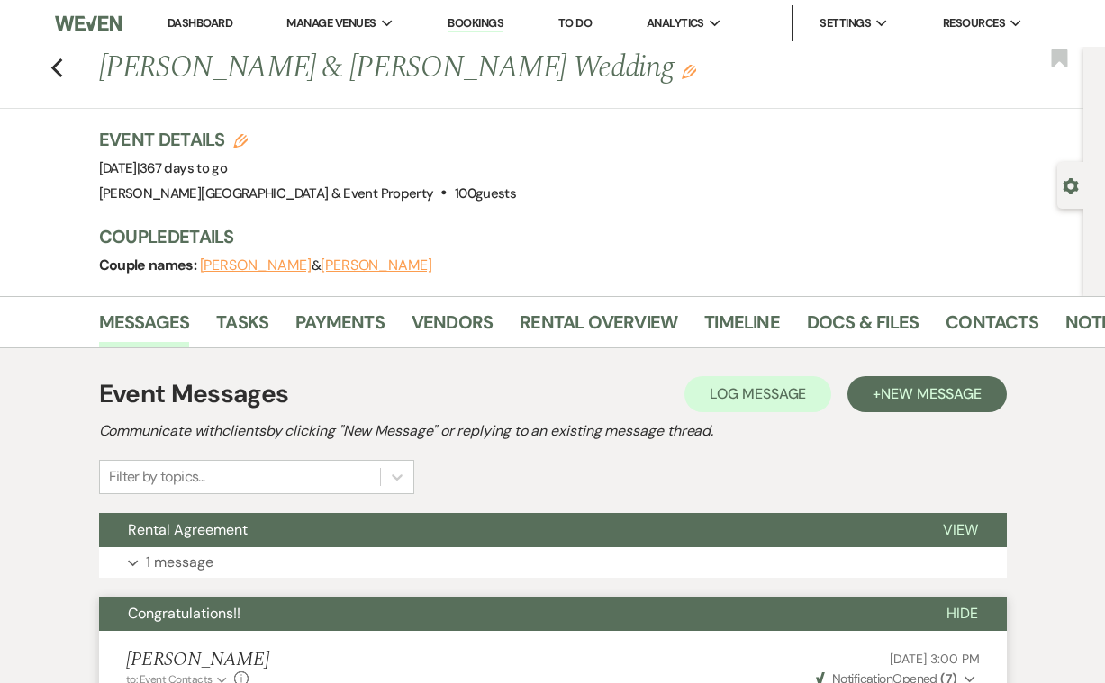
scroll to position [0, 0]
click at [186, 561] on p "1 message" at bounding box center [180, 562] width 68 height 23
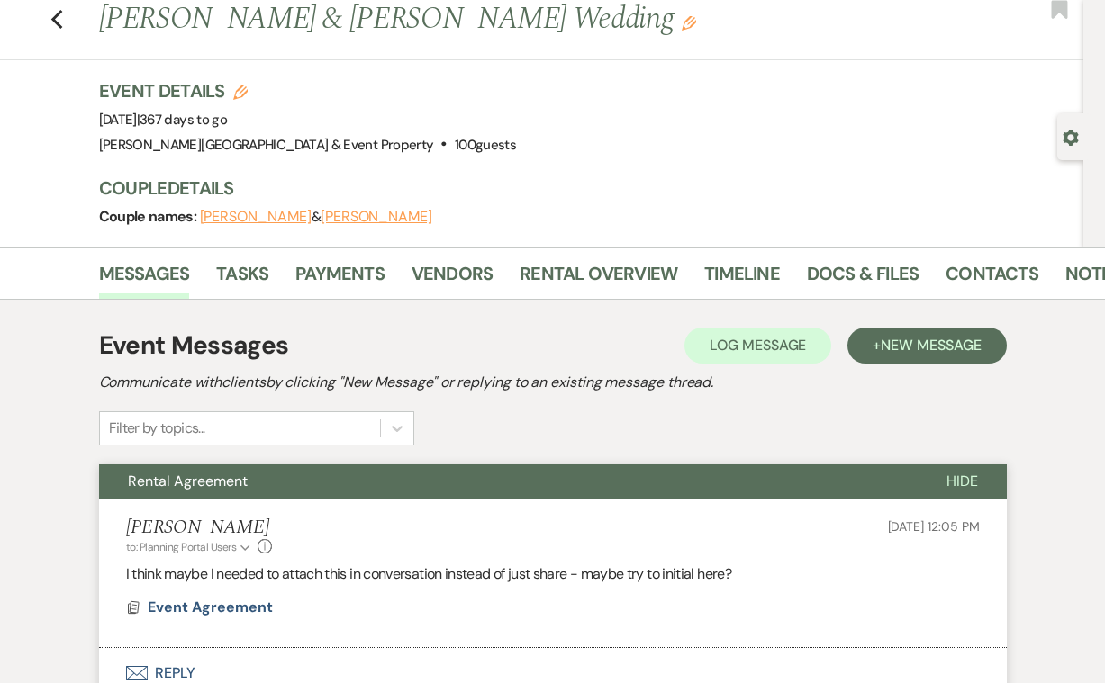
scroll to position [50, 0]
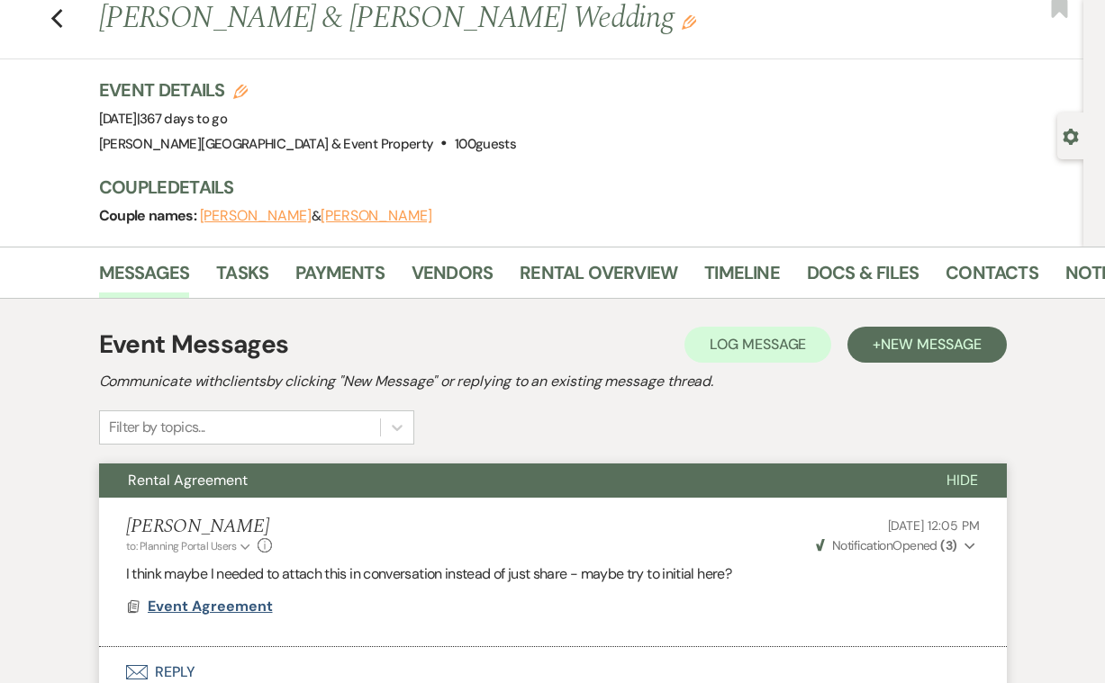
click at [231, 597] on span "Event Agreement" at bounding box center [210, 606] width 125 height 19
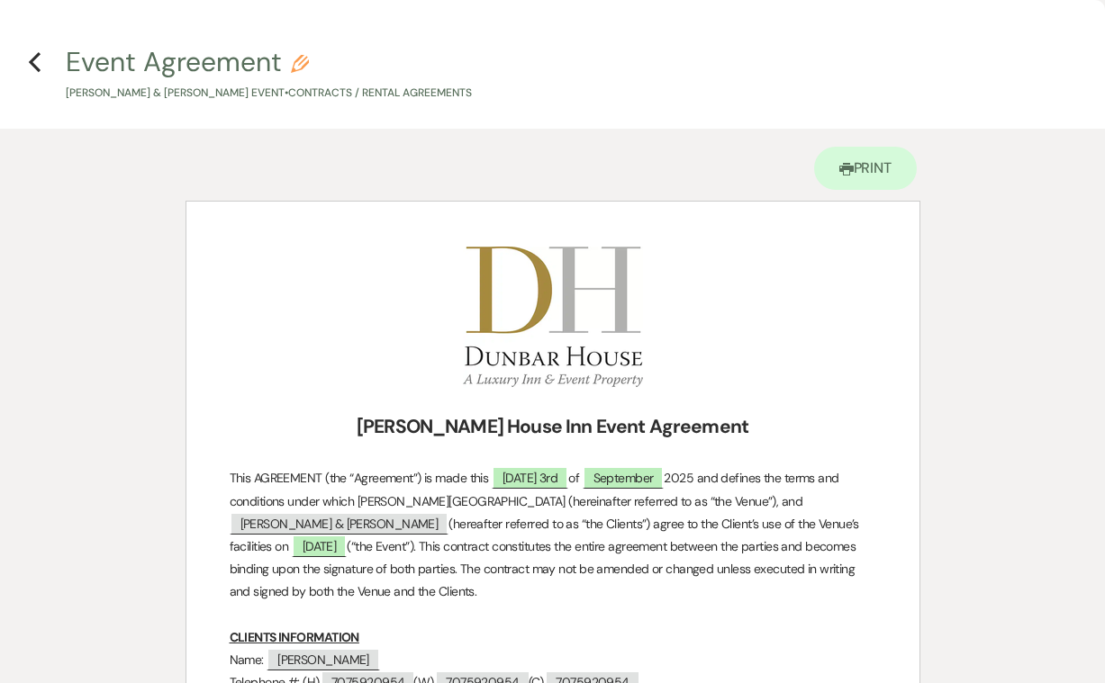
scroll to position [0, 0]
click at [33, 60] on use "button" at bounding box center [35, 62] width 12 height 20
click at [33, 60] on div "Previous [PERSON_NAME] & [PERSON_NAME] Wedding Edit Bookmark Gear Settings Even…" at bounding box center [541, 121] width 1083 height 249
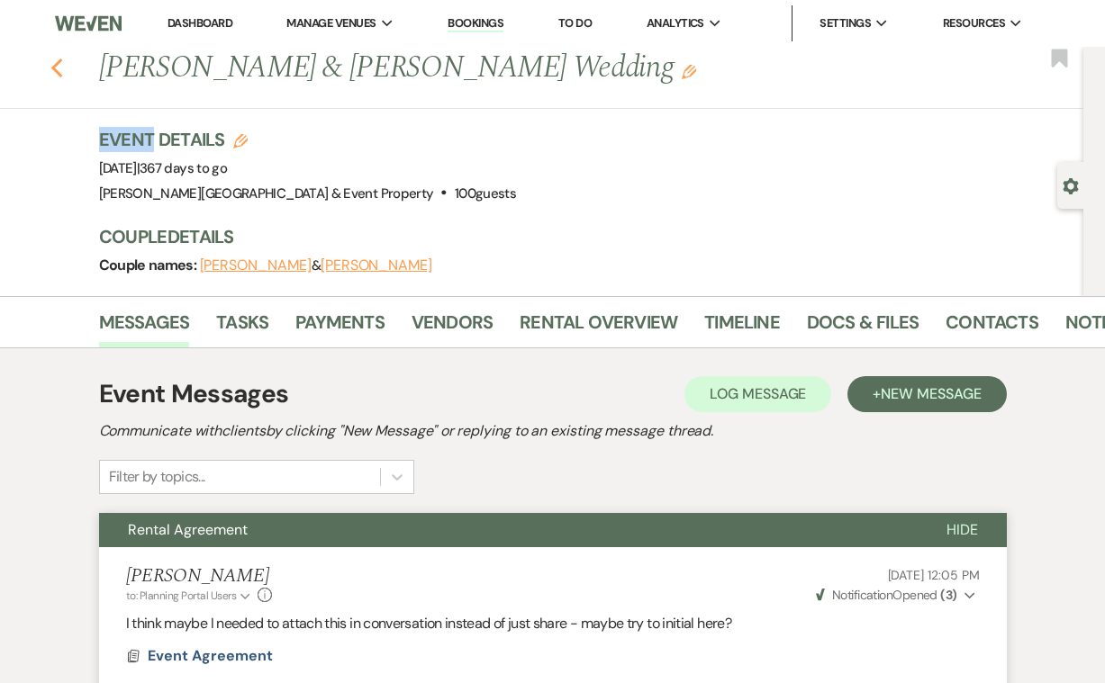
click at [54, 68] on use "button" at bounding box center [56, 69] width 12 height 20
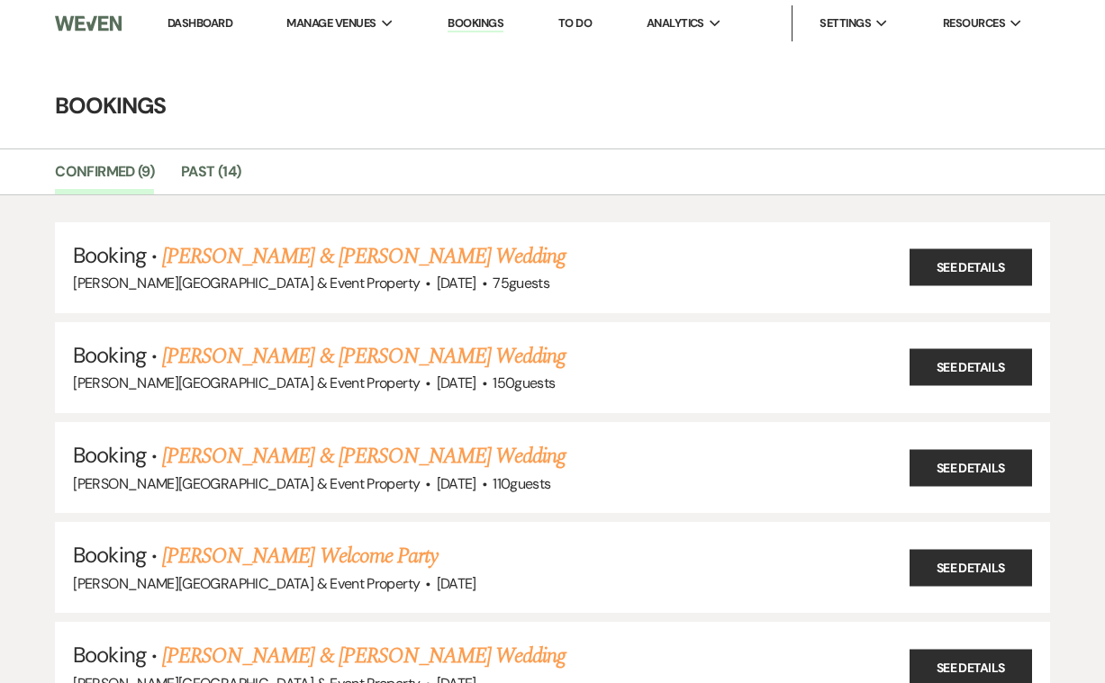
click at [212, 24] on link "Dashboard" at bounding box center [199, 22] width 65 height 15
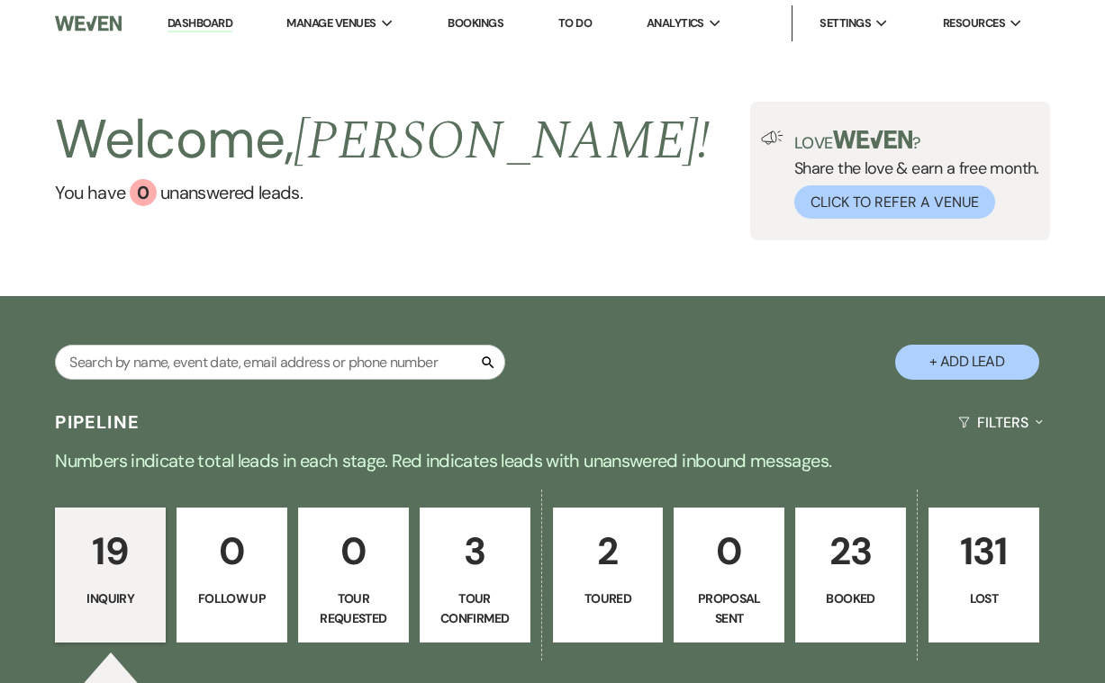
click at [482, 579] on p "3" at bounding box center [474, 551] width 87 height 60
select select "4"
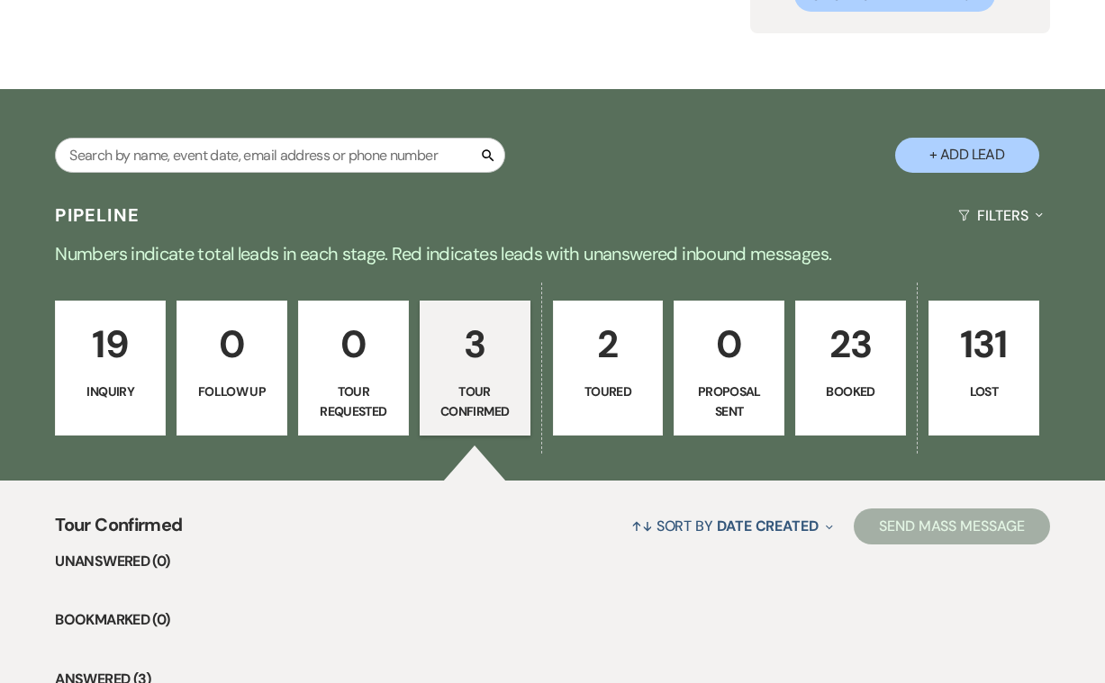
scroll to position [207, 0]
click at [596, 371] on p "2" at bounding box center [608, 344] width 87 height 60
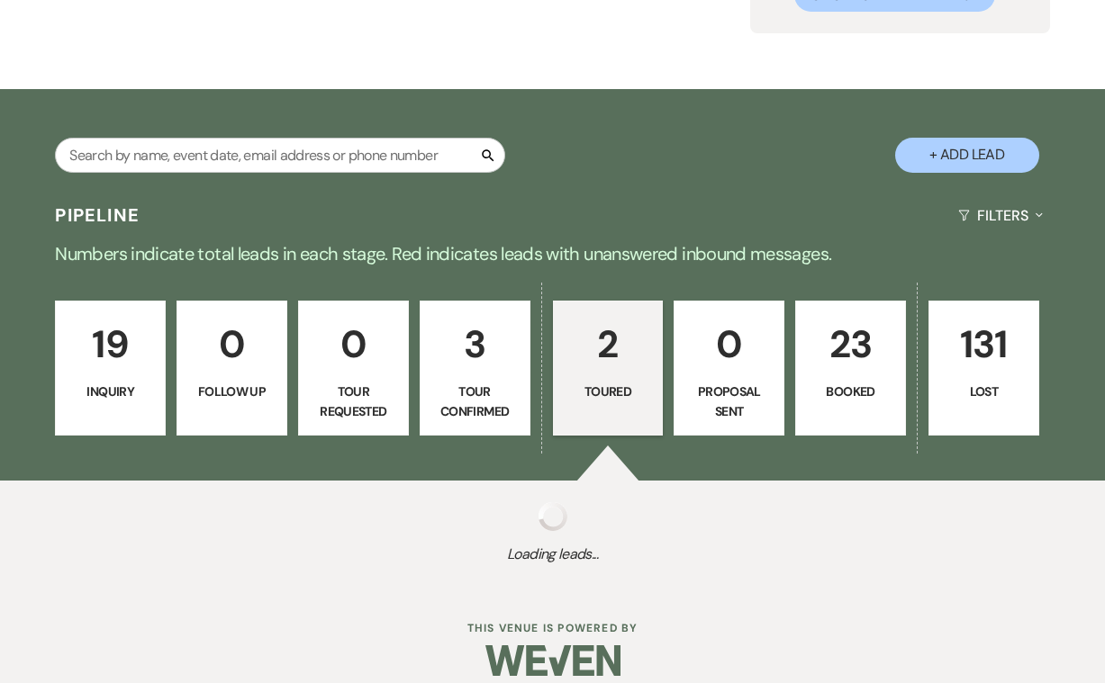
select select "5"
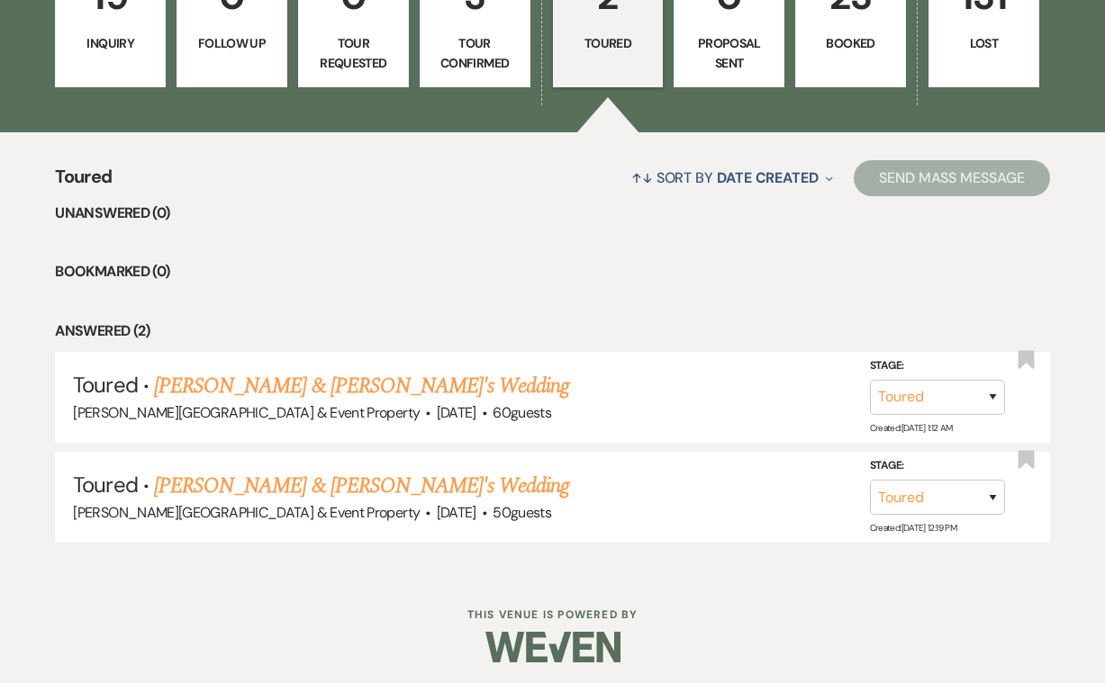
scroll to position [555, 0]
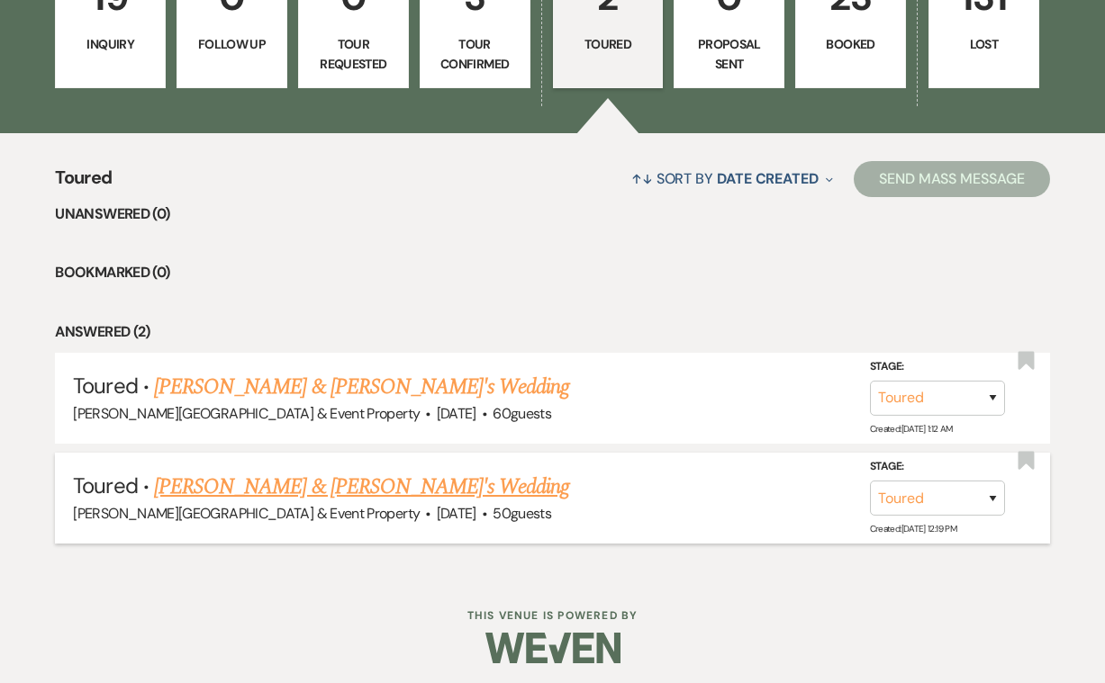
click at [419, 488] on link "[PERSON_NAME] & [PERSON_NAME]'s Wedding" at bounding box center [362, 487] width 416 height 32
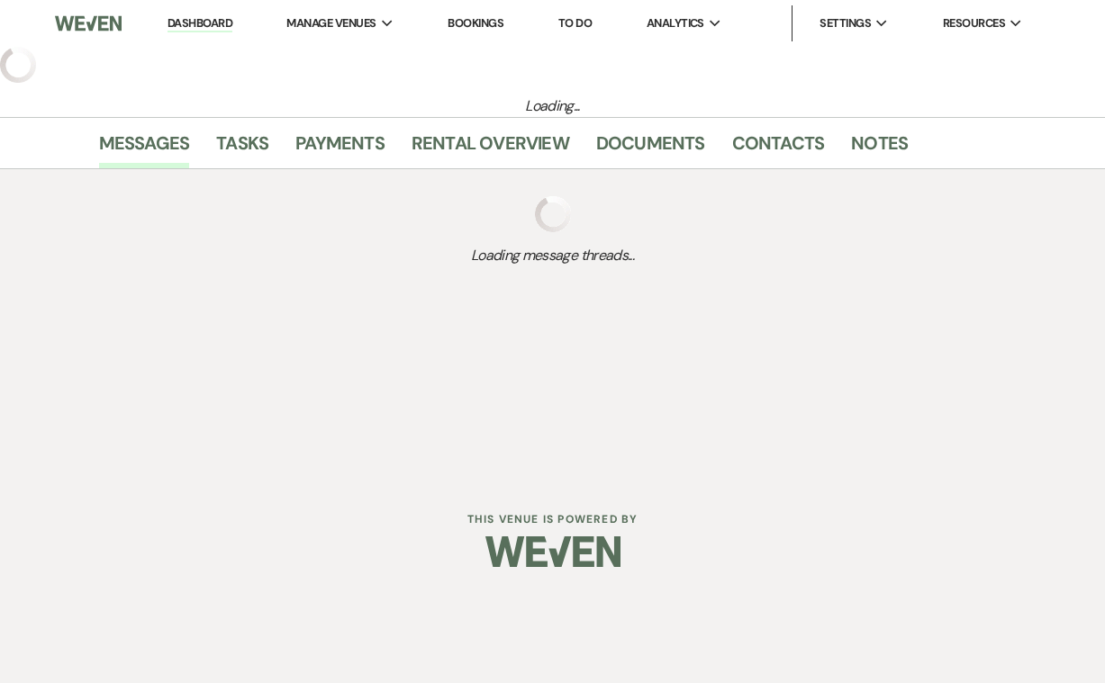
select select "5"
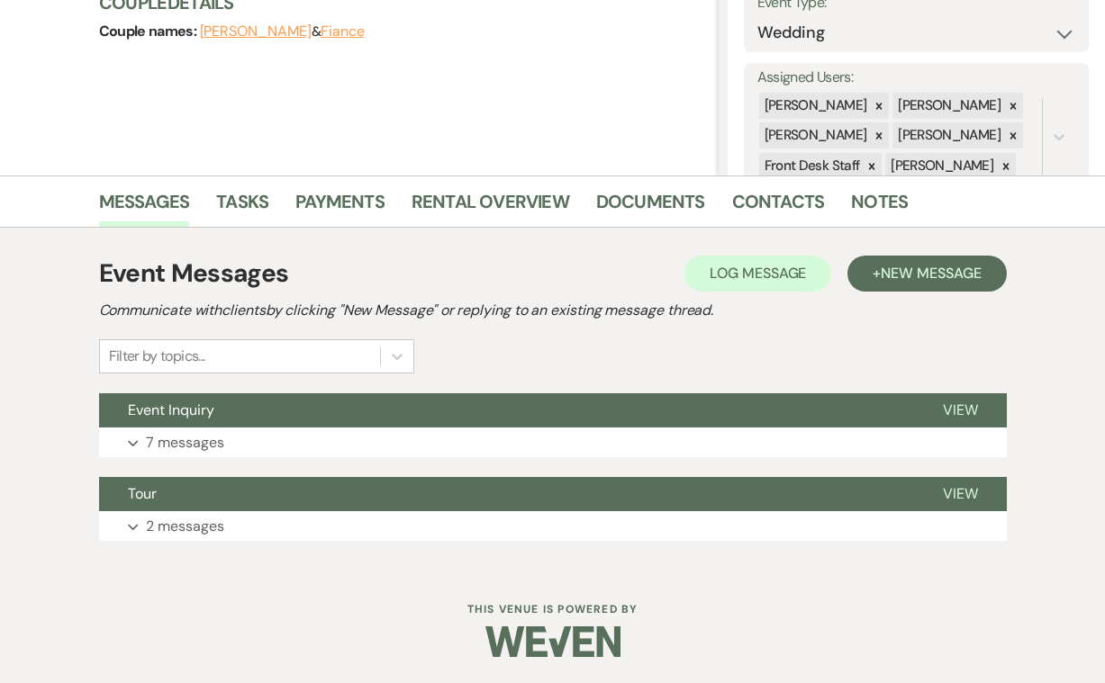
scroll to position [276, 0]
click at [206, 523] on p "2 messages" at bounding box center [185, 527] width 78 height 23
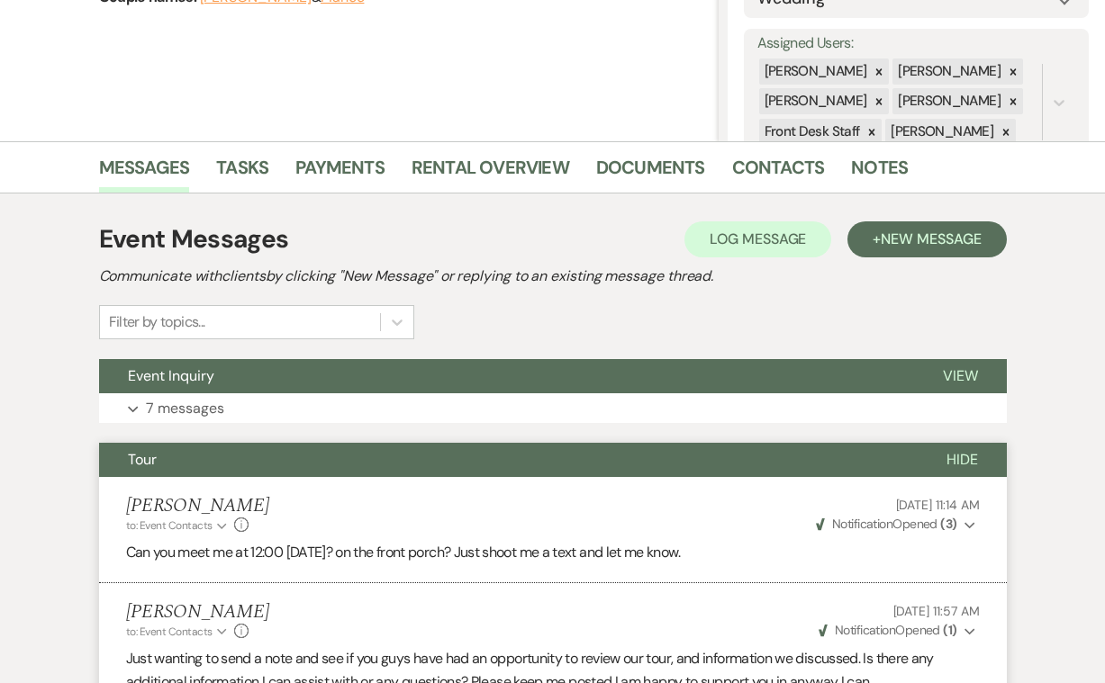
scroll to position [283, 0]
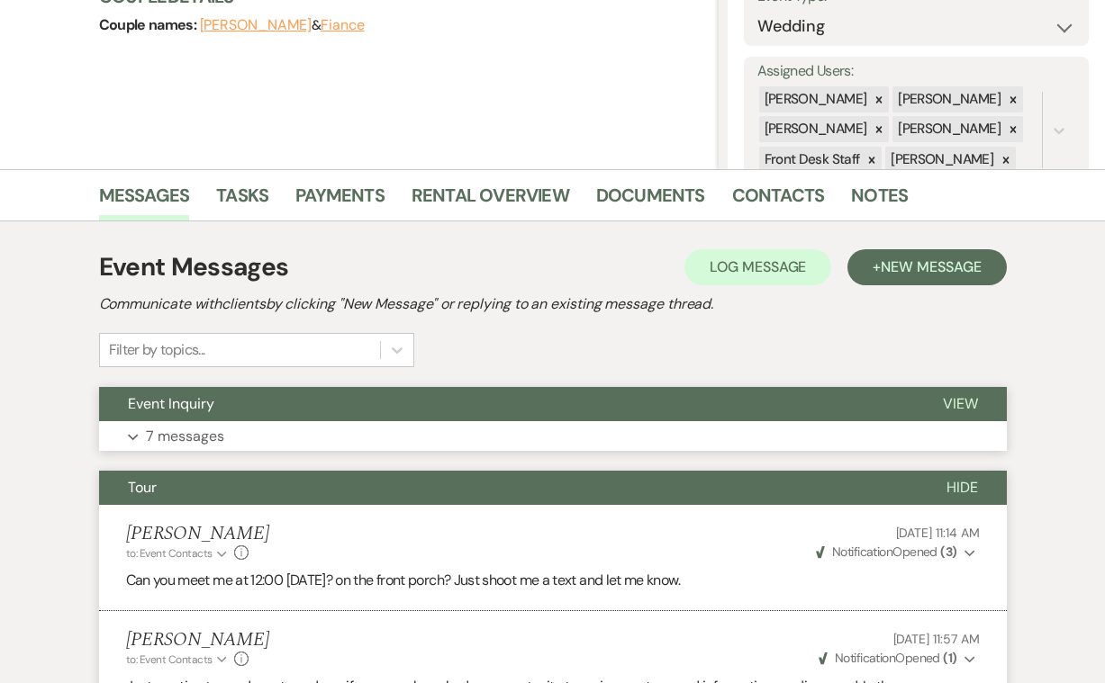
click at [188, 434] on p "7 messages" at bounding box center [185, 436] width 78 height 23
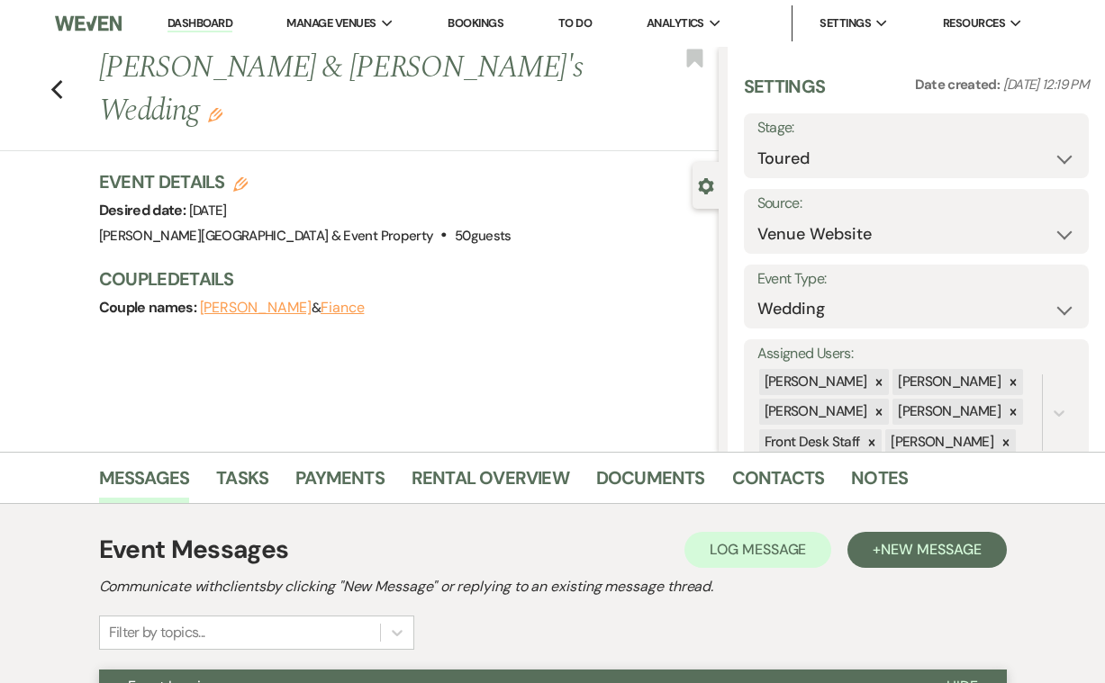
scroll to position [0, 0]
click at [195, 22] on link "Dashboard" at bounding box center [199, 23] width 65 height 17
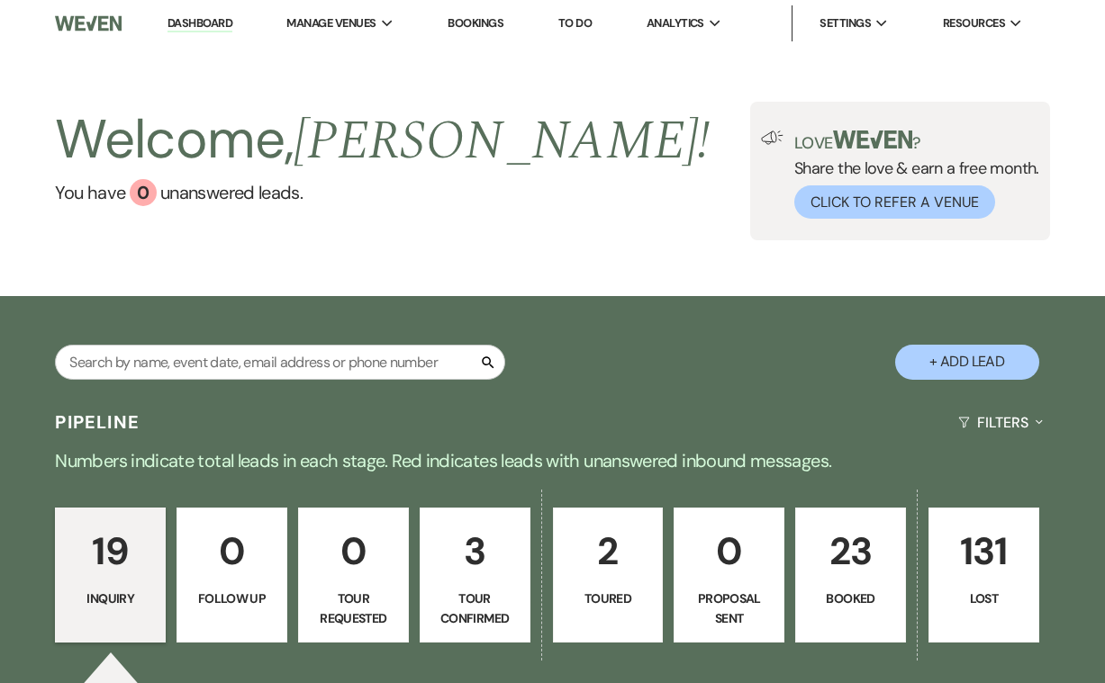
click at [490, 26] on link "Bookings" at bounding box center [476, 22] width 56 height 15
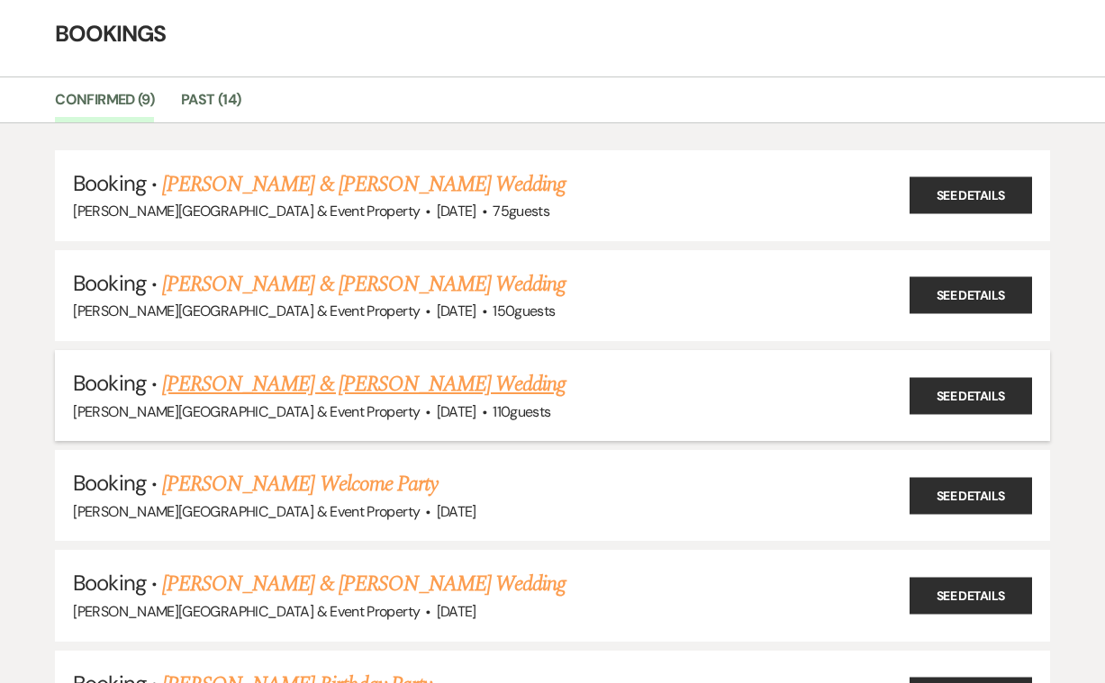
scroll to position [134, 0]
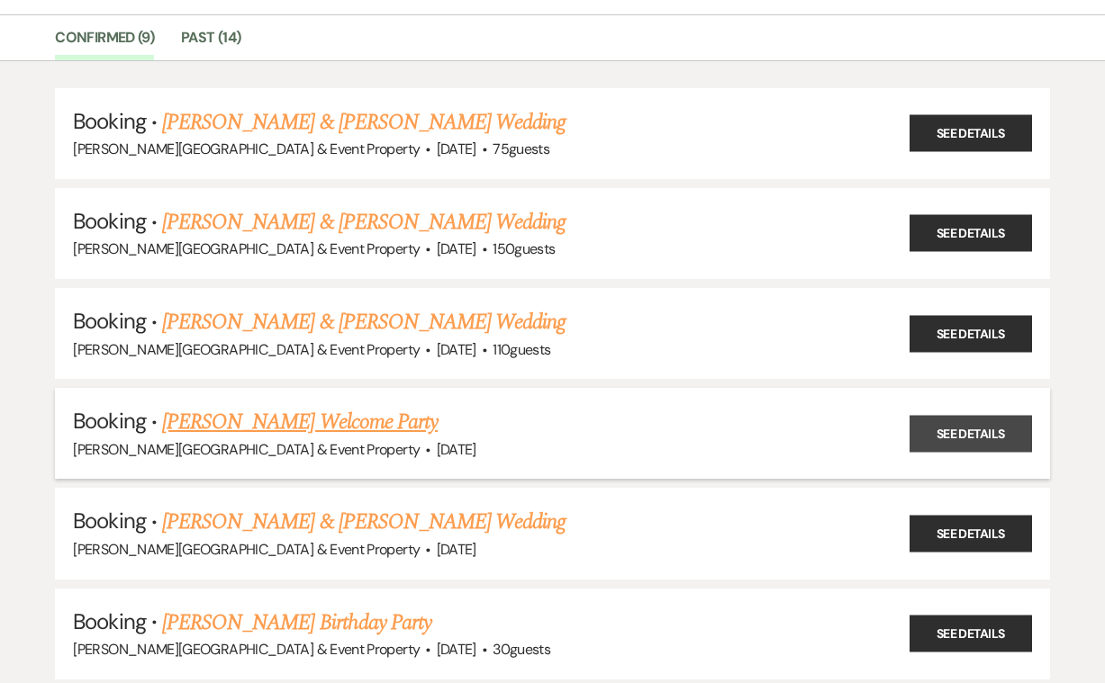
click at [942, 426] on link "See Details" at bounding box center [970, 433] width 122 height 37
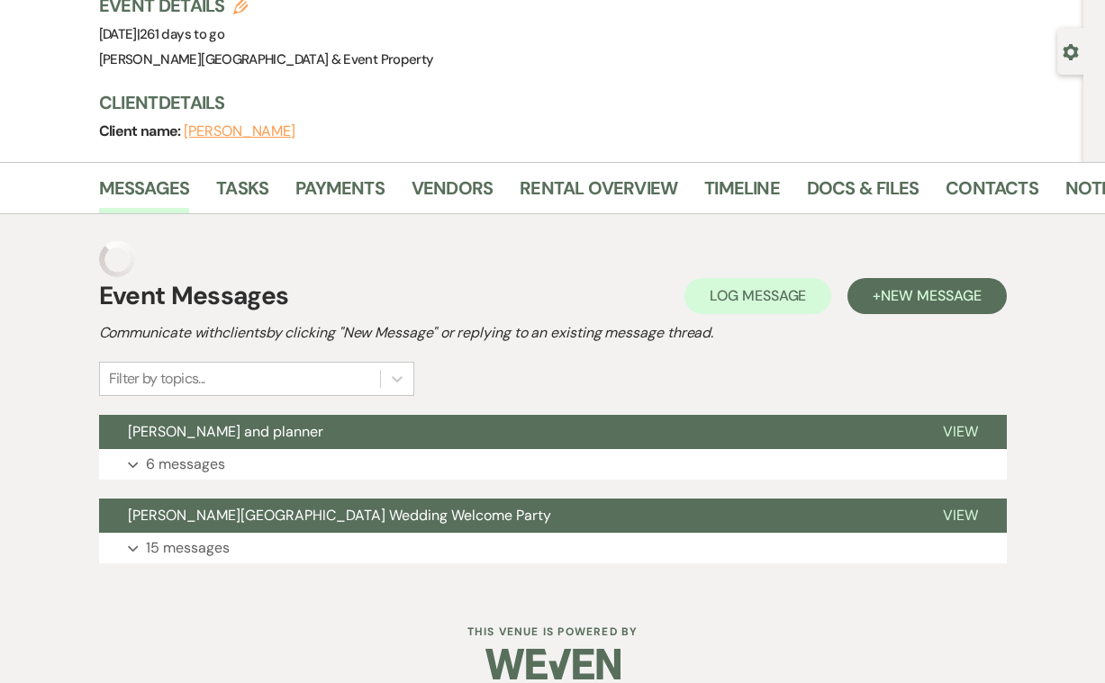
scroll to position [119, 0]
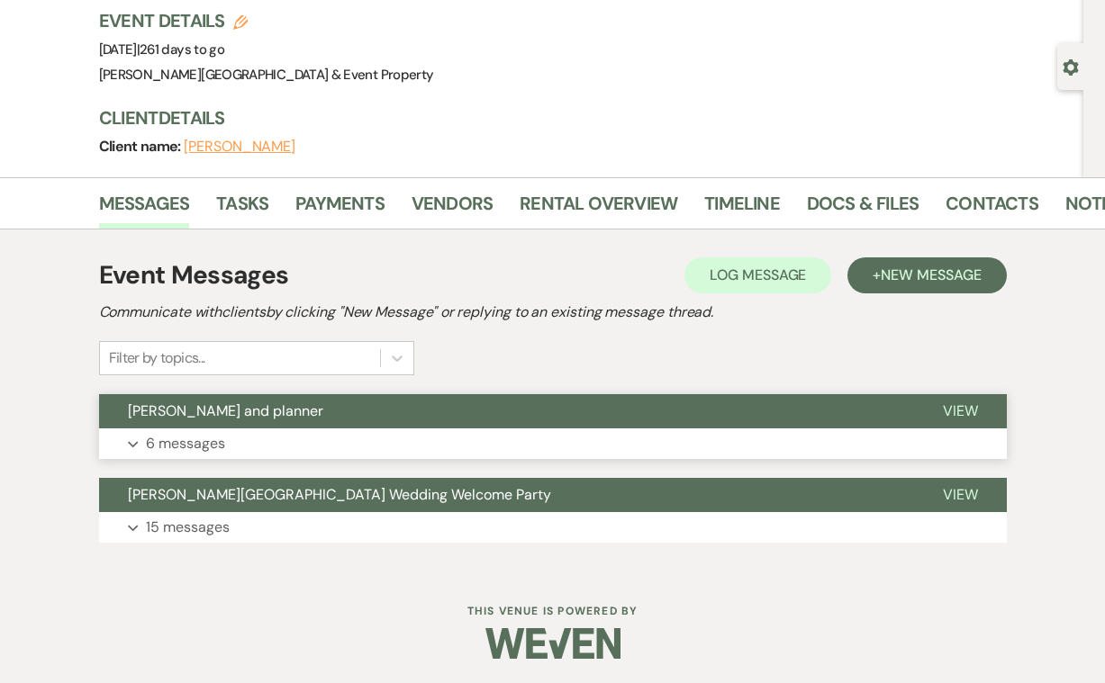
click at [203, 443] on p "6 messages" at bounding box center [185, 443] width 79 height 23
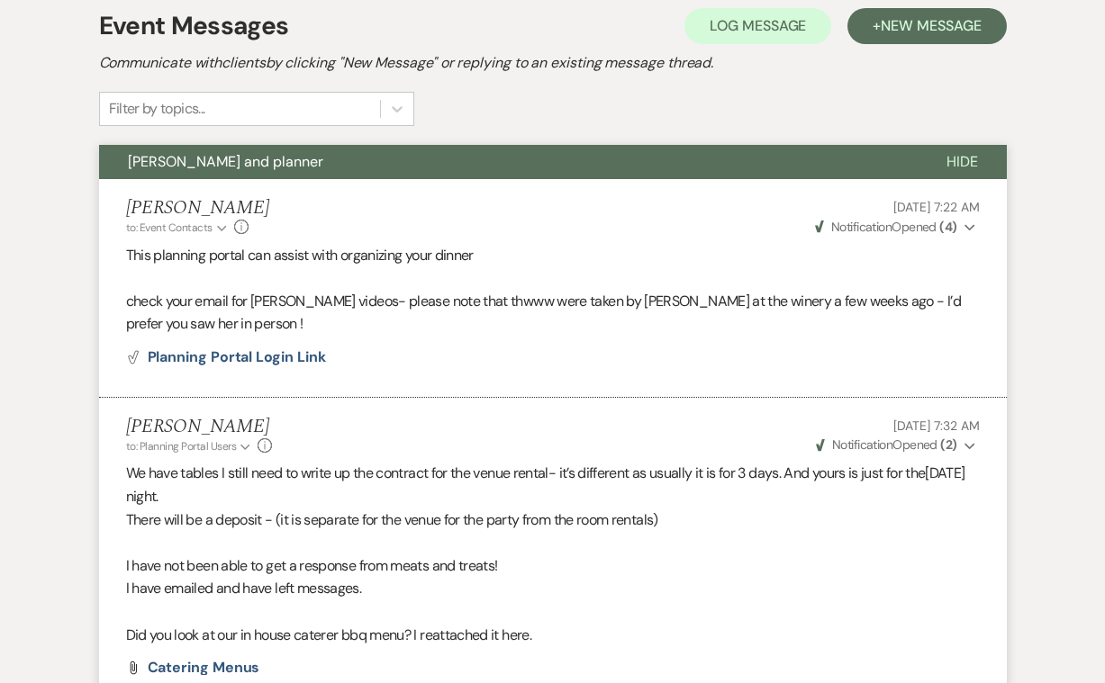
scroll to position [392, 0]
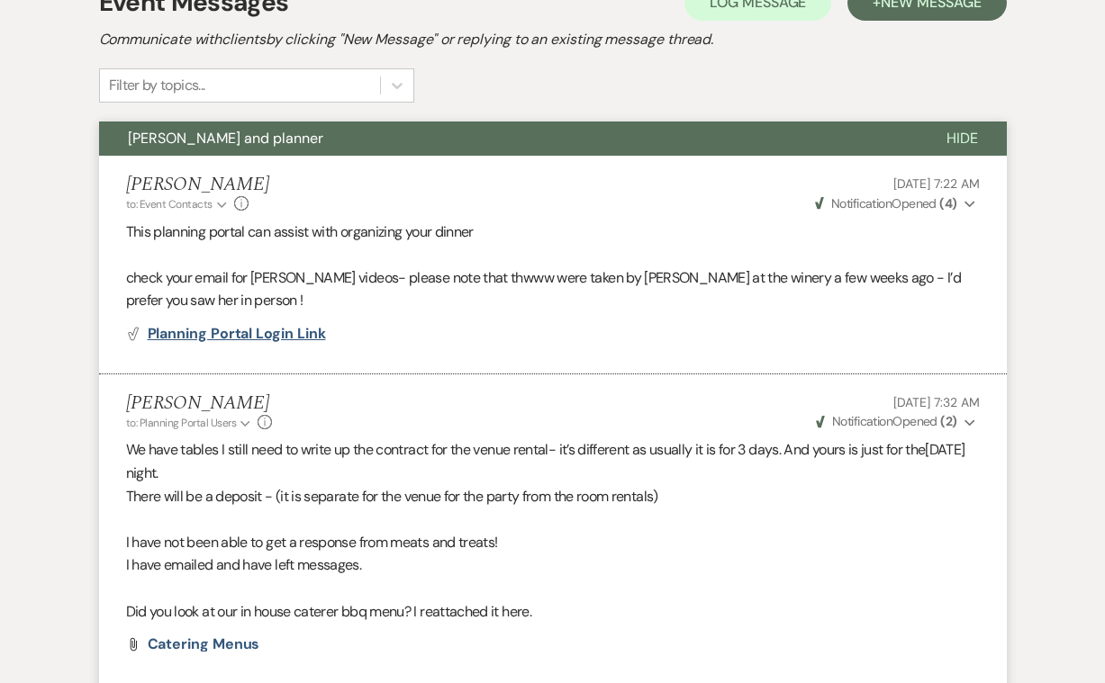
click at [254, 333] on span "Planning Portal Login Link" at bounding box center [237, 333] width 178 height 19
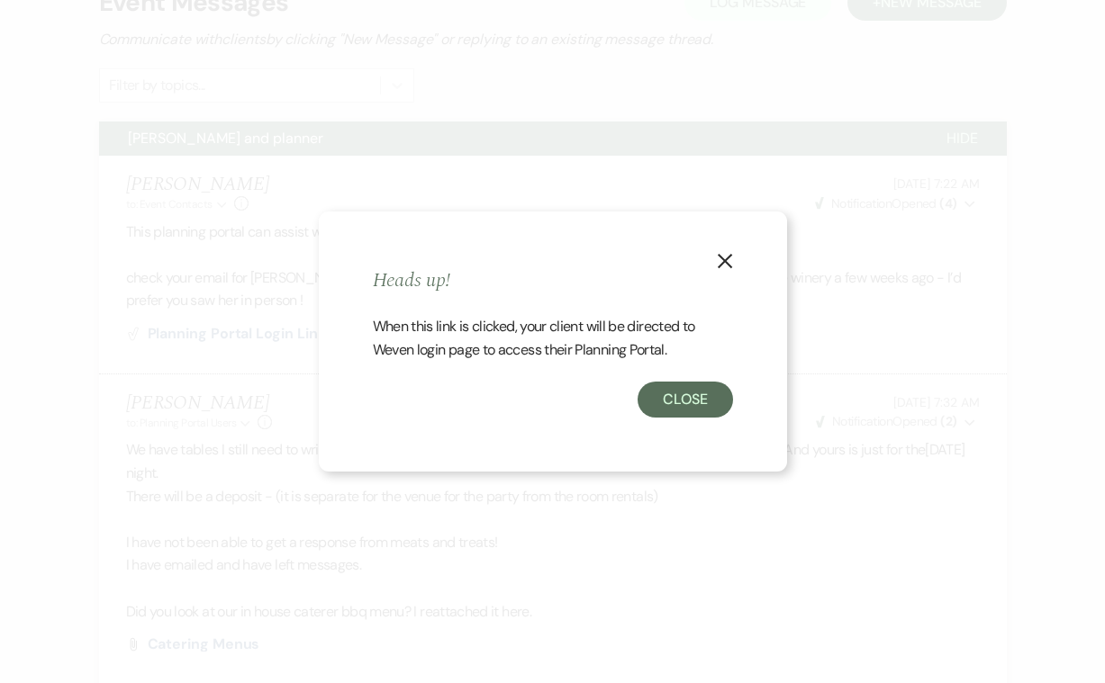
click at [723, 266] on icon "X" at bounding box center [725, 261] width 16 height 16
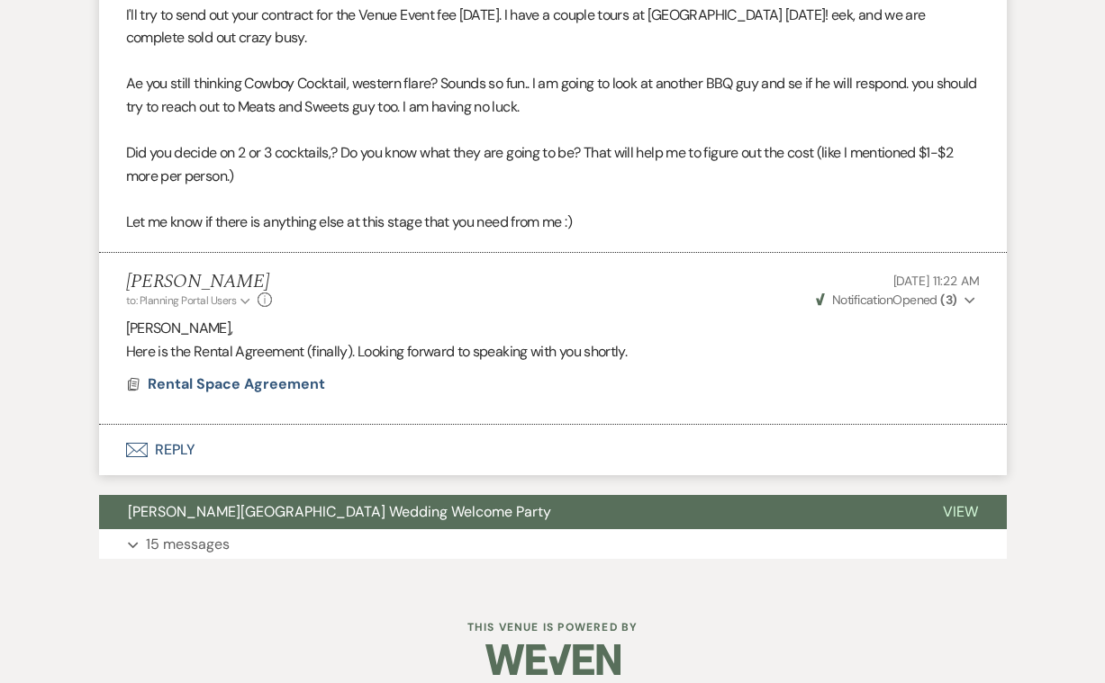
scroll to position [1402, 0]
click at [204, 534] on p "15 messages" at bounding box center [188, 545] width 84 height 23
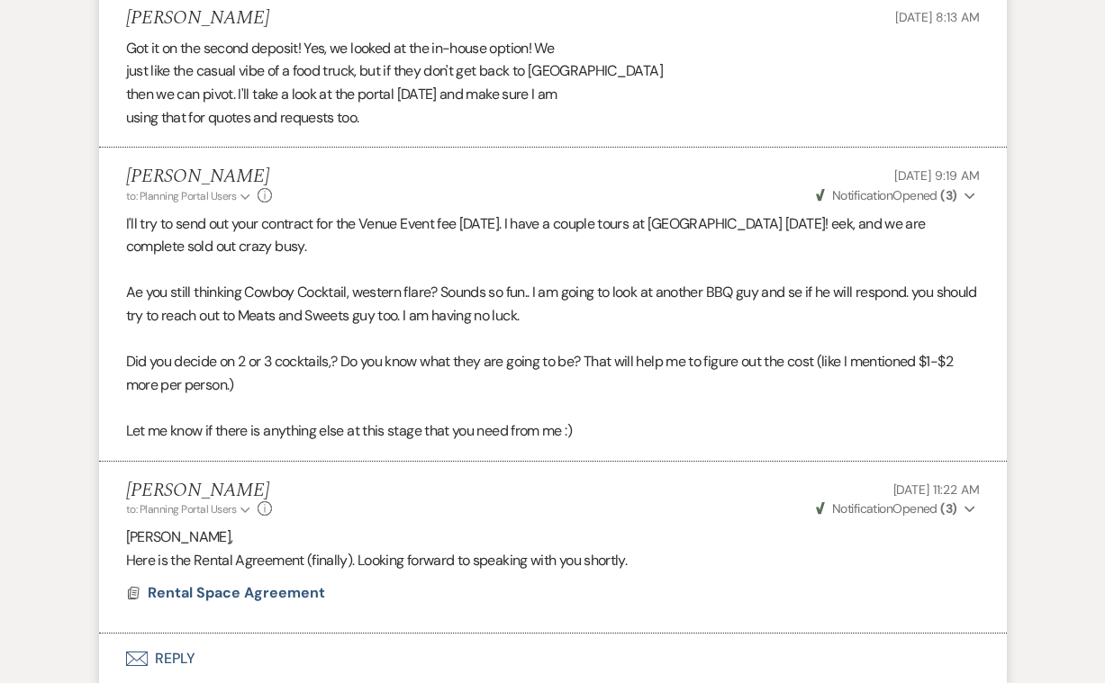
scroll to position [1227, 0]
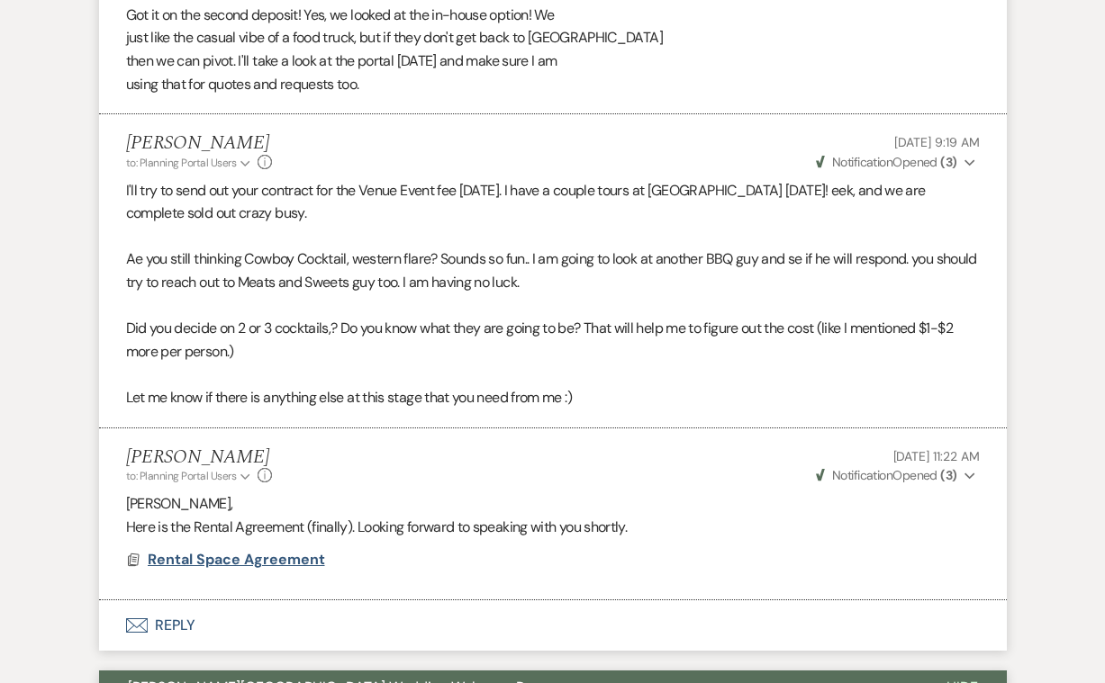
click at [272, 550] on span "Rental Space Agreement" at bounding box center [236, 559] width 177 height 19
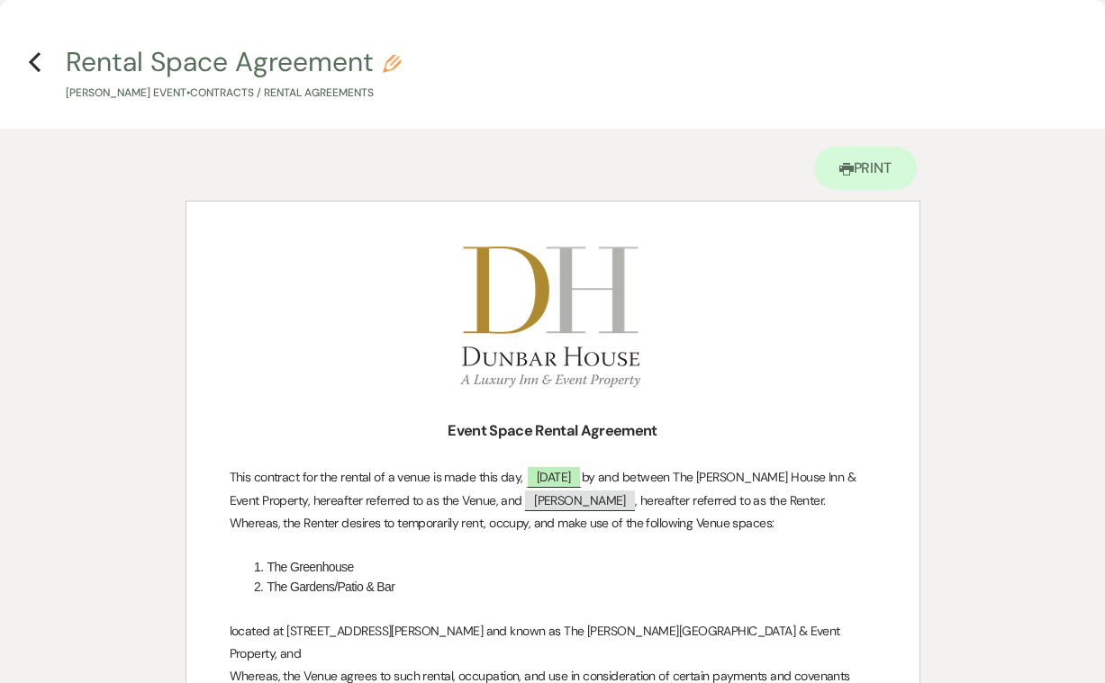
scroll to position [0, 0]
click at [33, 60] on use "button" at bounding box center [35, 62] width 12 height 20
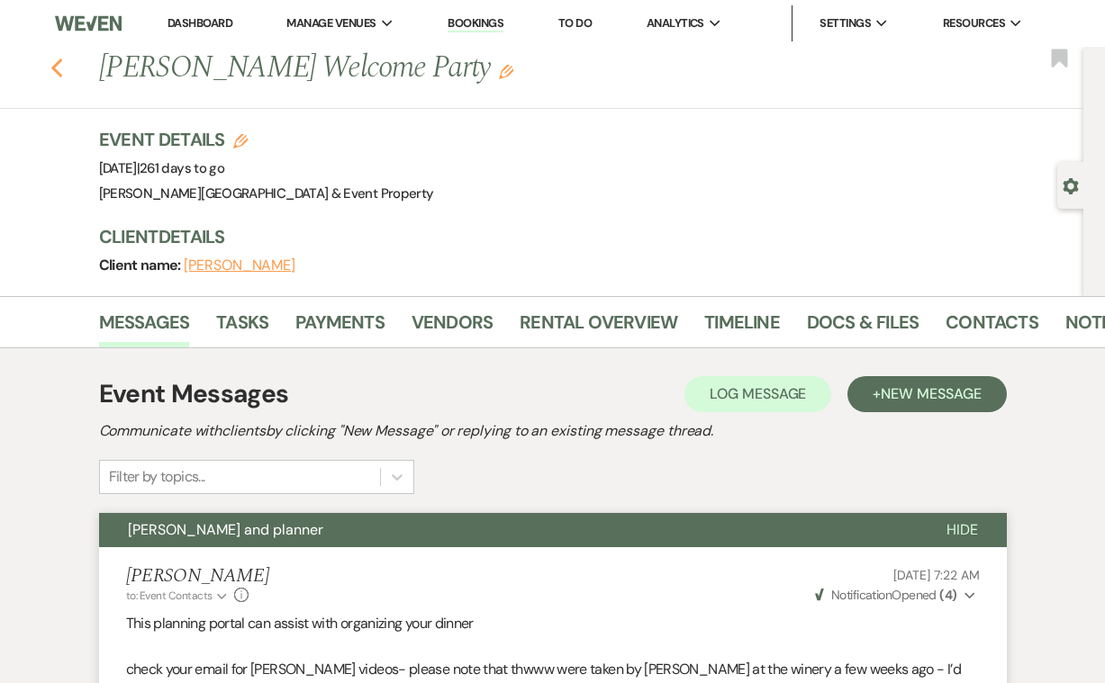
click at [57, 64] on use "button" at bounding box center [56, 69] width 12 height 20
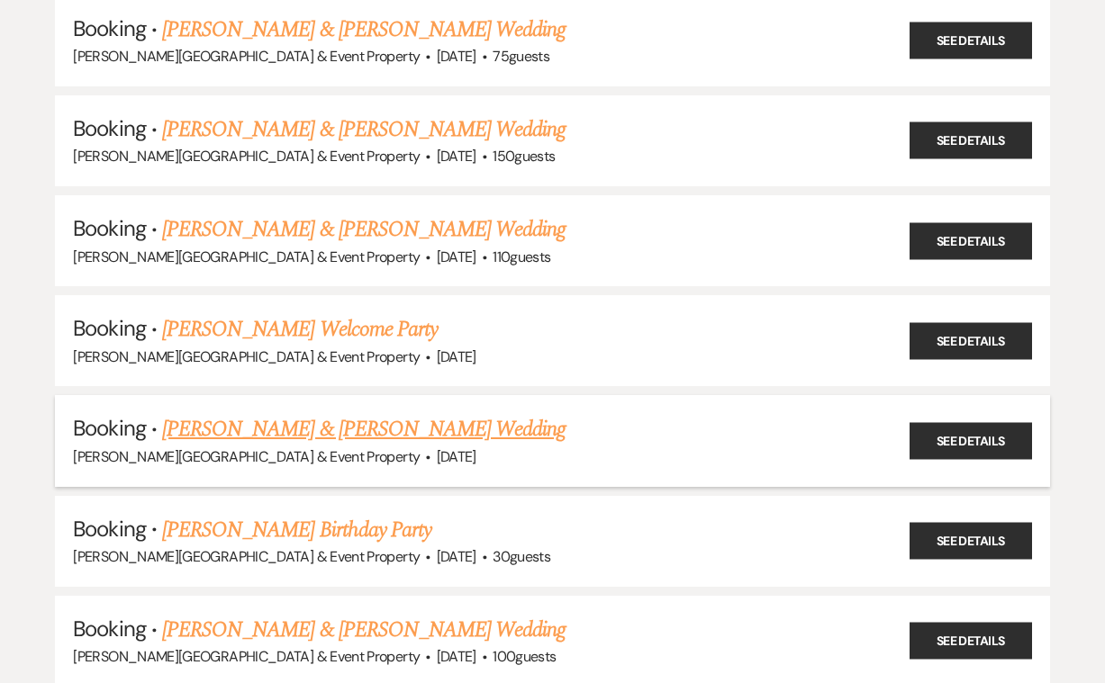
click at [422, 417] on link "[PERSON_NAME] & [PERSON_NAME] Wedding" at bounding box center [363, 429] width 403 height 32
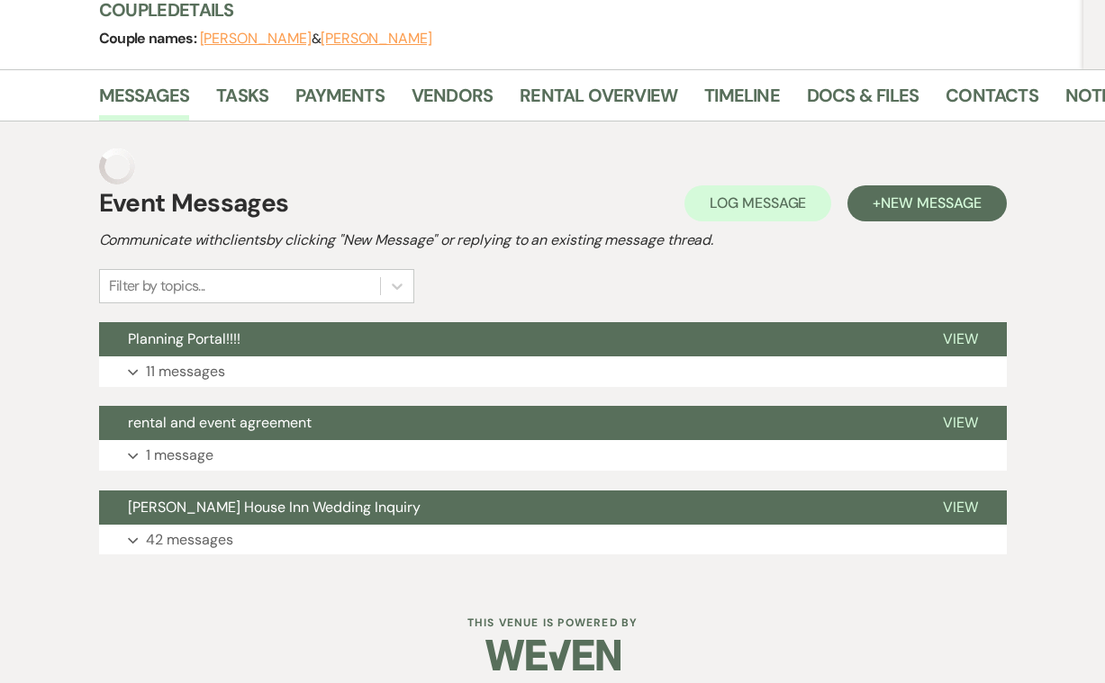
scroll to position [203, 0]
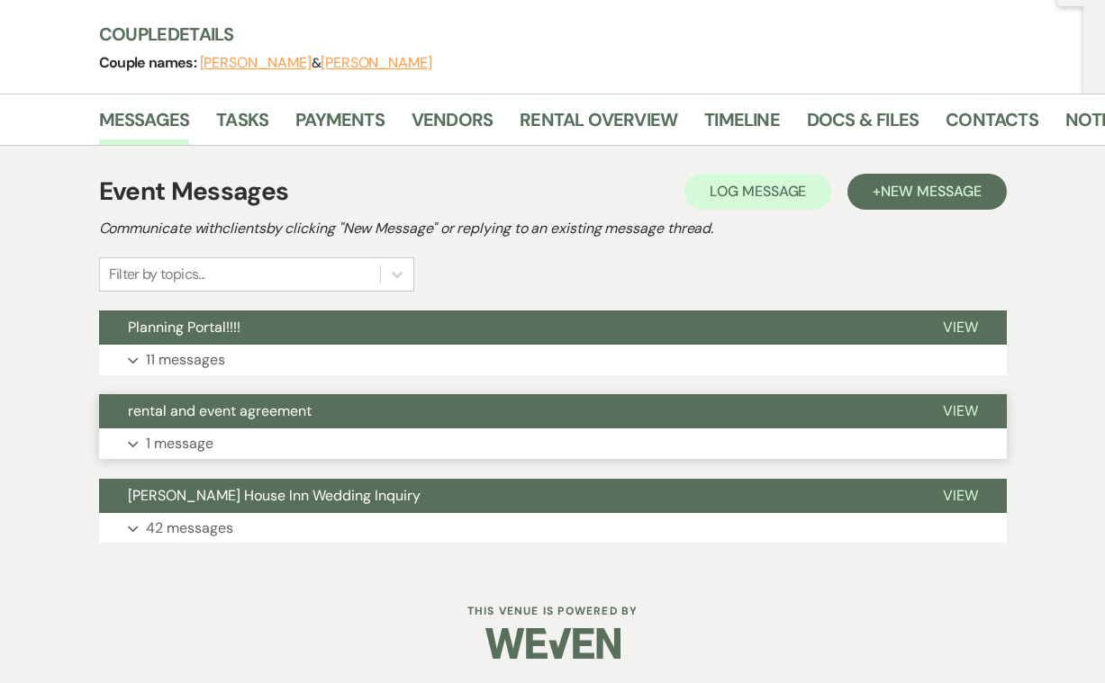
click at [176, 450] on p "1 message" at bounding box center [180, 443] width 68 height 23
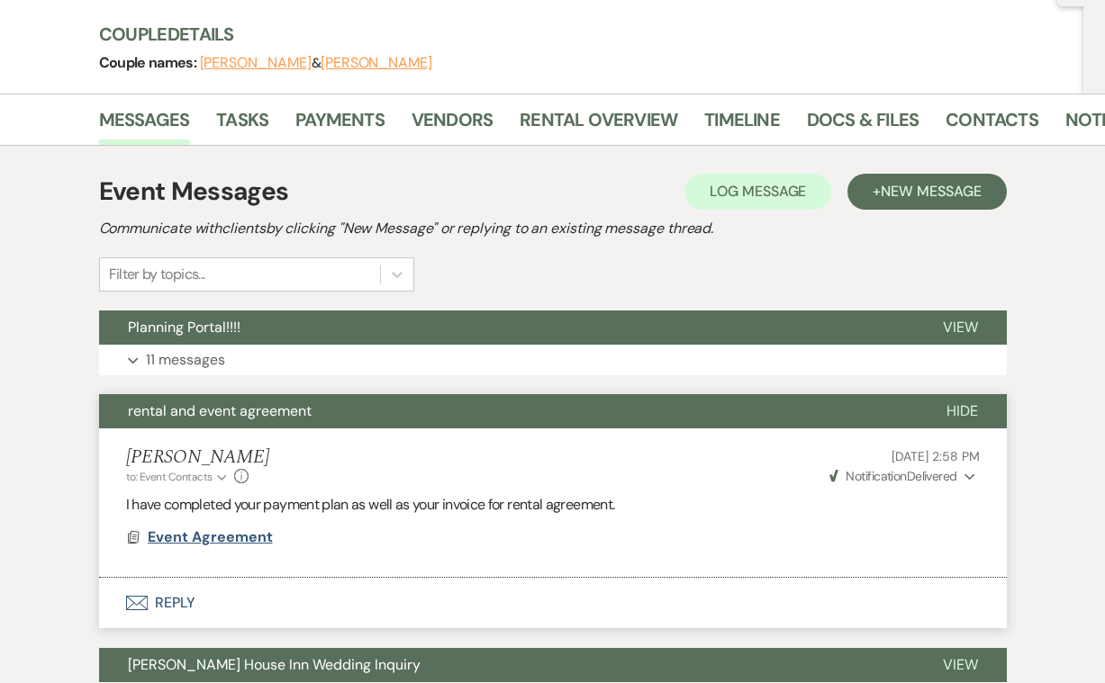
click at [225, 535] on span "Event Agreement" at bounding box center [210, 537] width 125 height 19
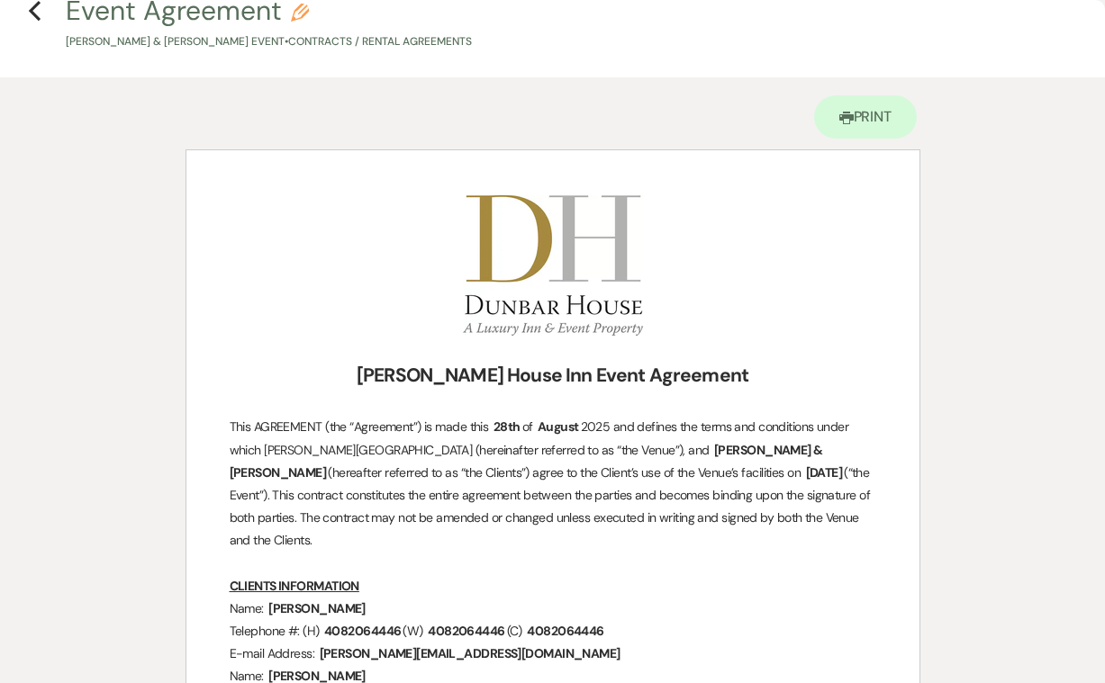
scroll to position [54, 0]
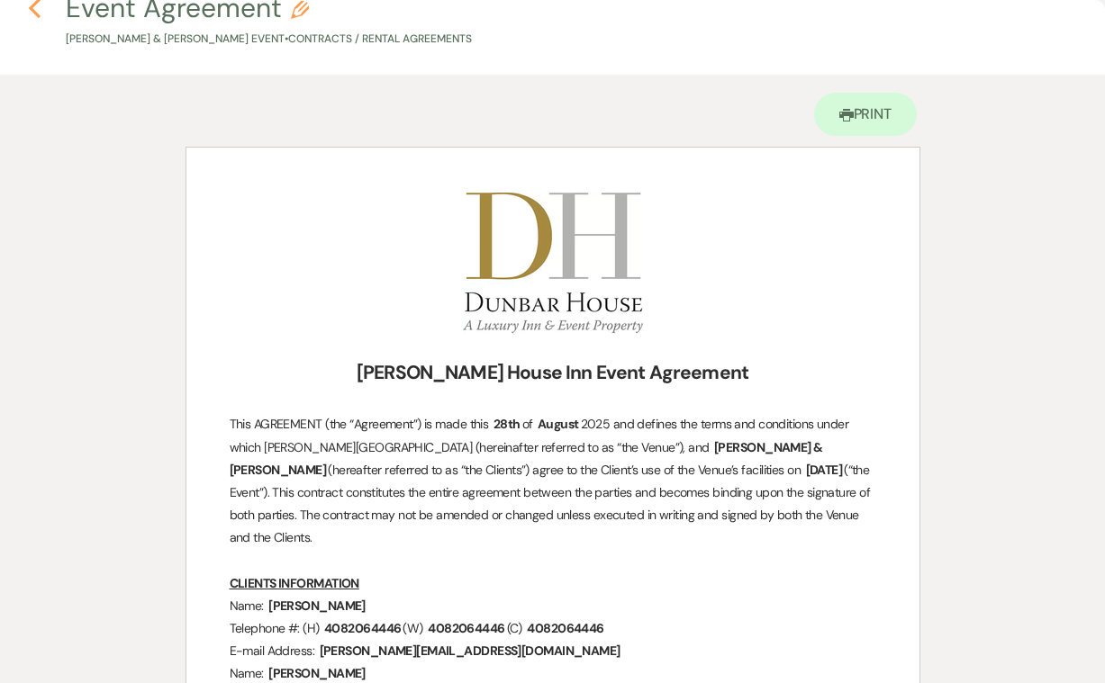
click at [33, 9] on use "button" at bounding box center [35, 8] width 12 height 20
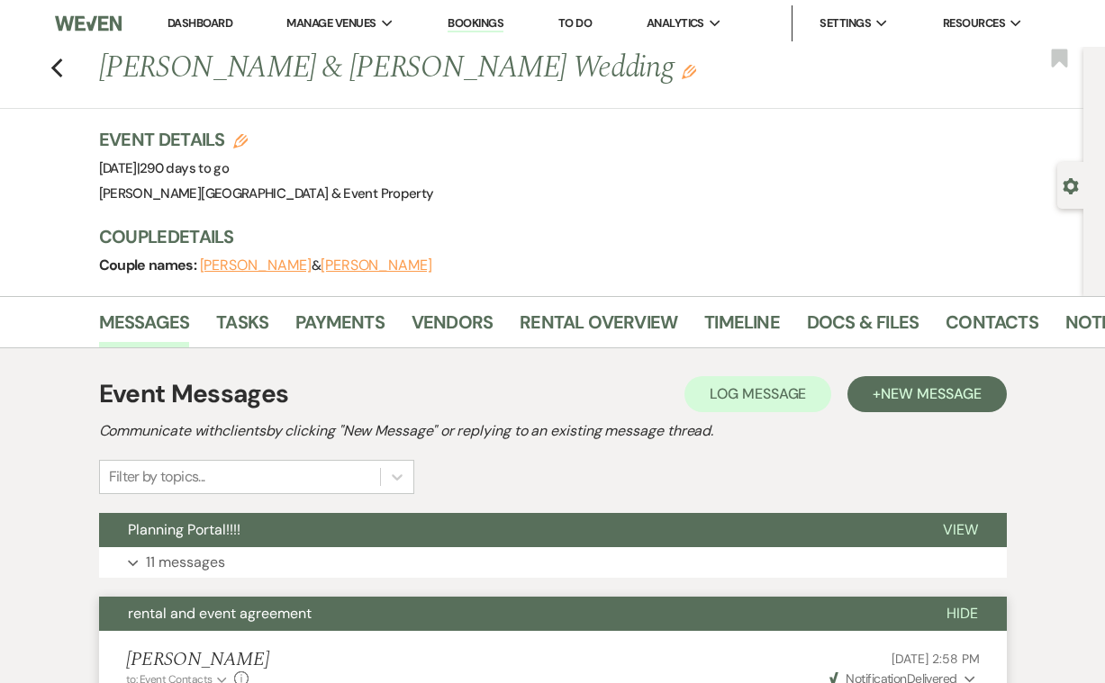
scroll to position [0, 0]
click at [54, 66] on use "button" at bounding box center [56, 69] width 12 height 20
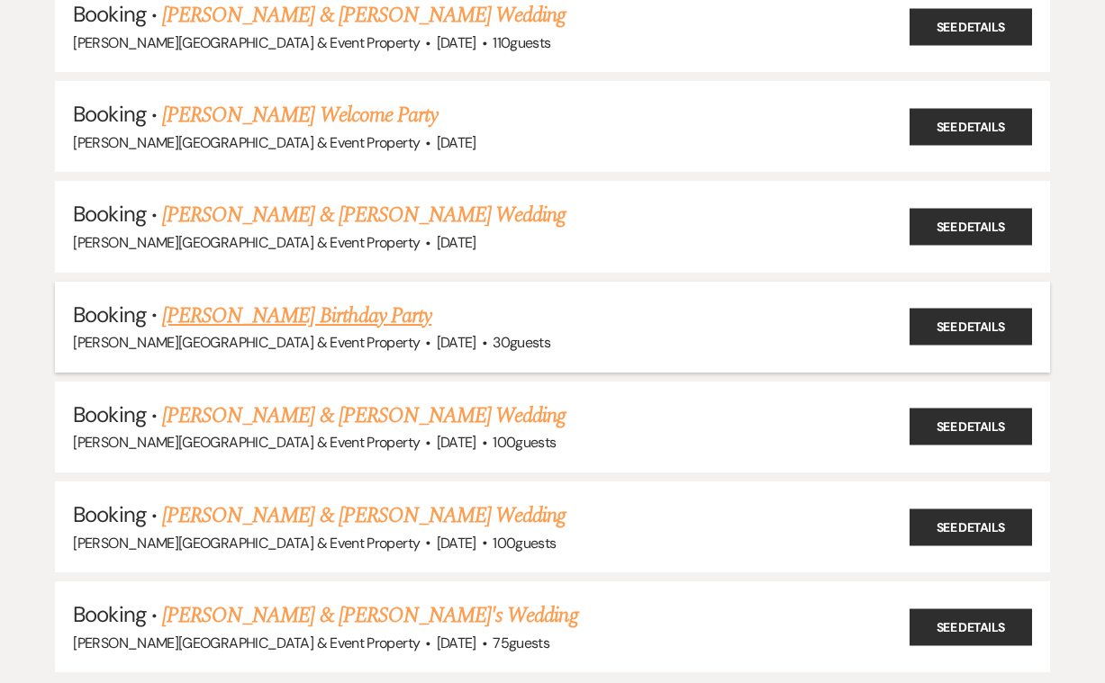
scroll to position [443, 0]
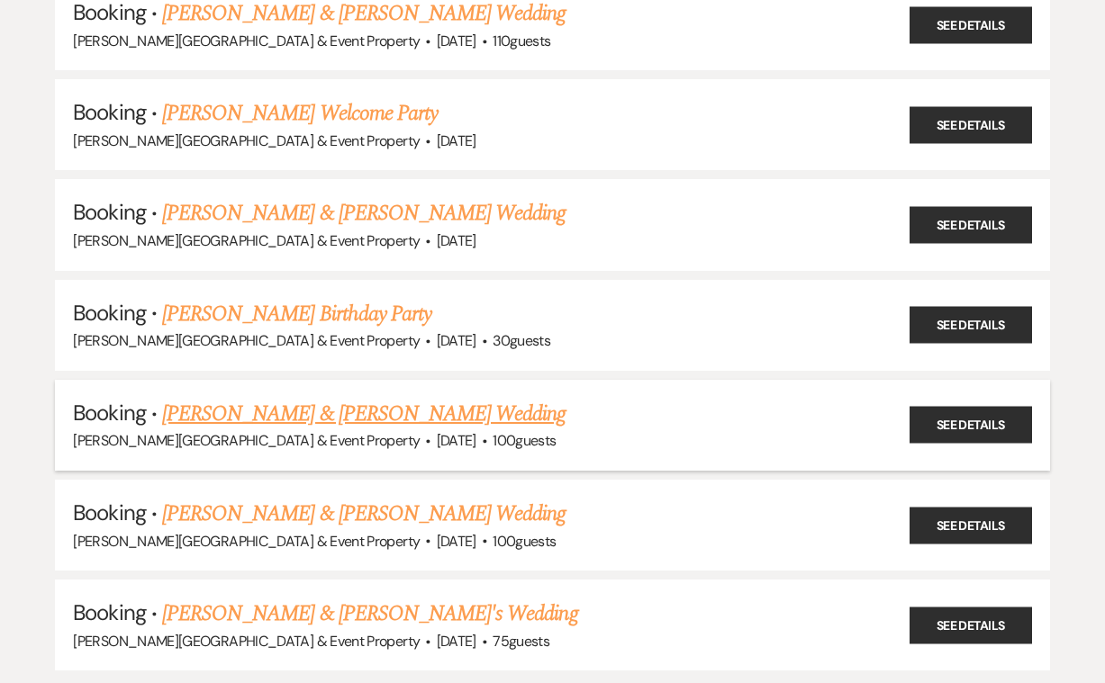
click at [431, 406] on link "[PERSON_NAME] & [PERSON_NAME] Wedding" at bounding box center [363, 414] width 403 height 32
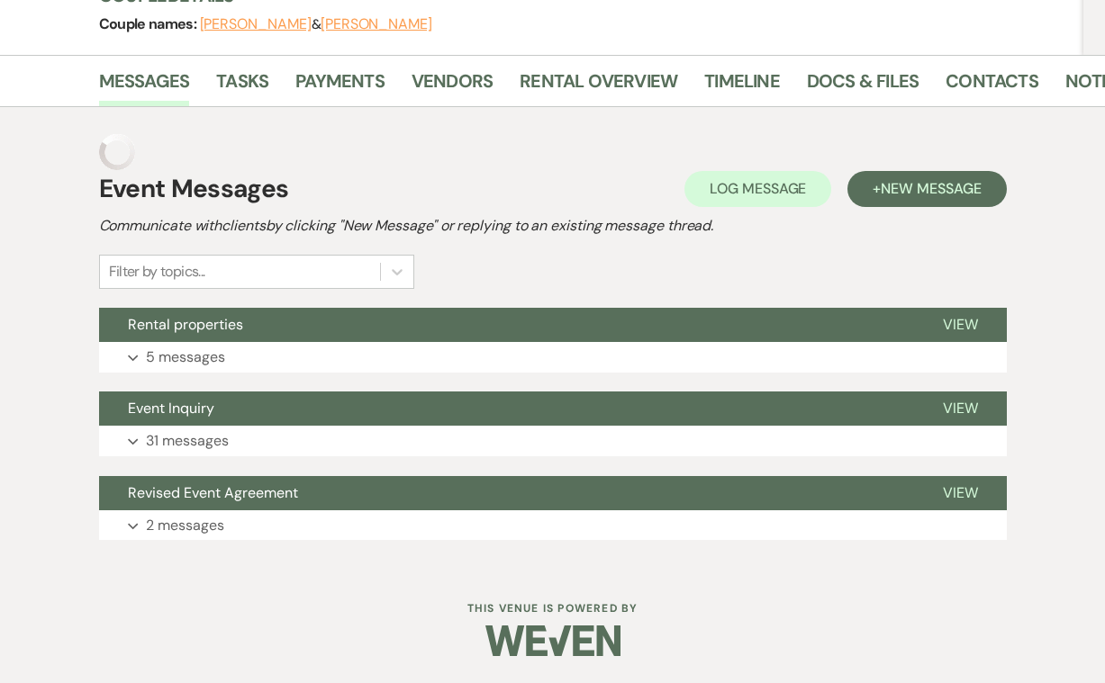
scroll to position [203, 0]
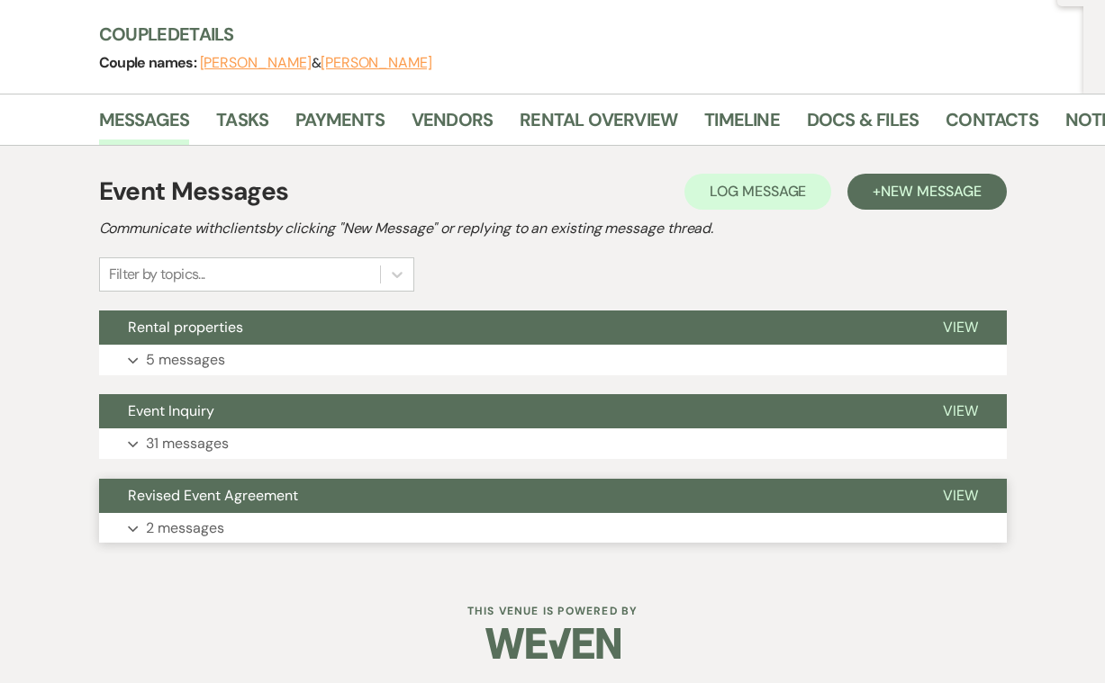
click at [195, 520] on p "2 messages" at bounding box center [185, 528] width 78 height 23
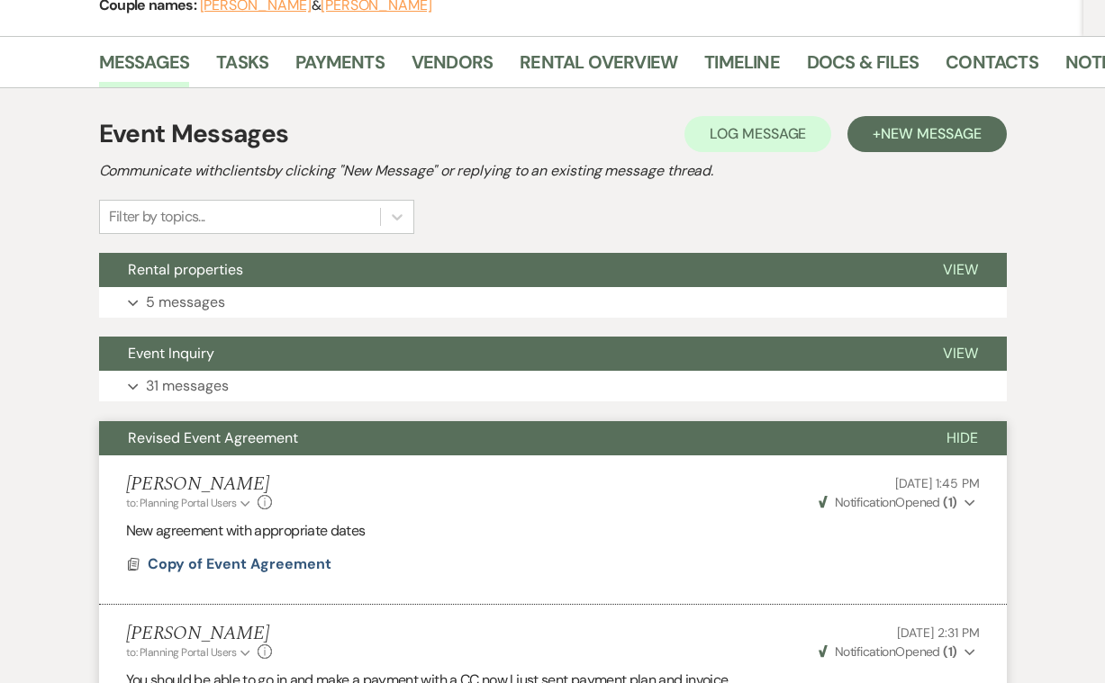
scroll to position [262, 0]
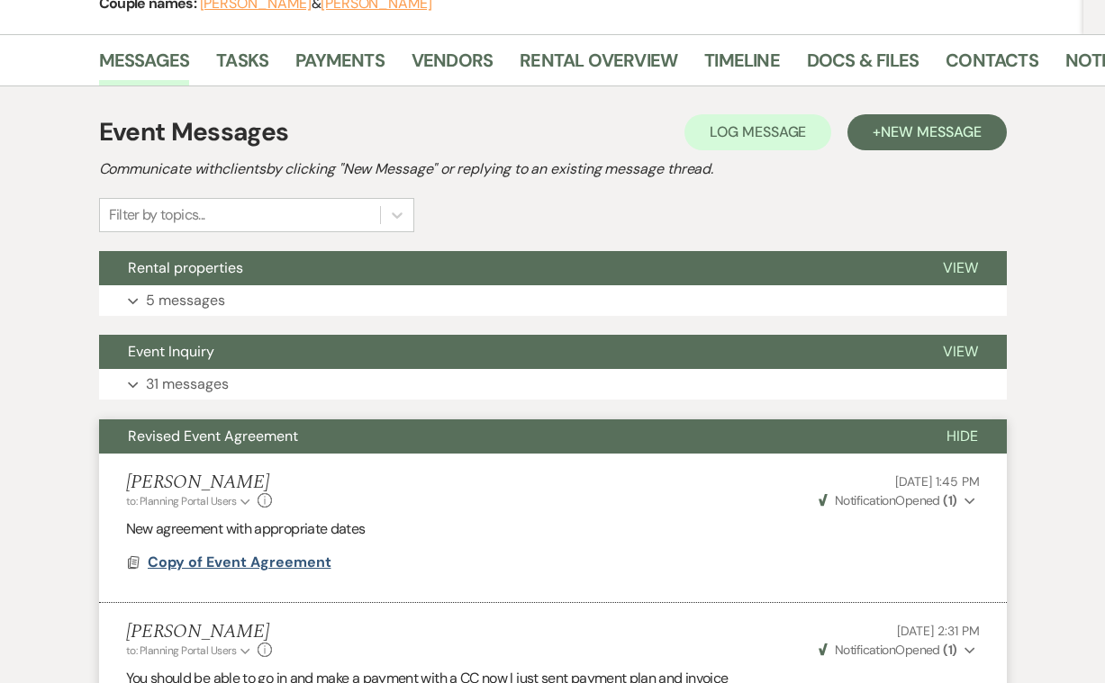
click at [281, 562] on span "Copy of Event Agreement" at bounding box center [240, 562] width 184 height 19
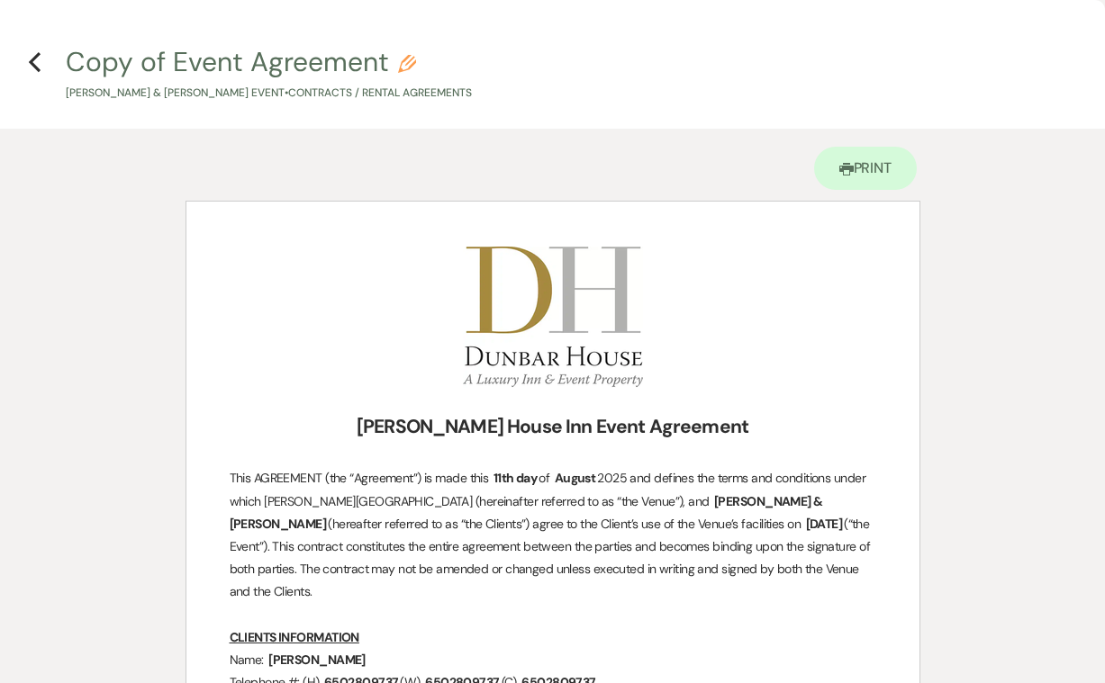
scroll to position [0, 0]
click at [33, 60] on use "button" at bounding box center [35, 62] width 12 height 20
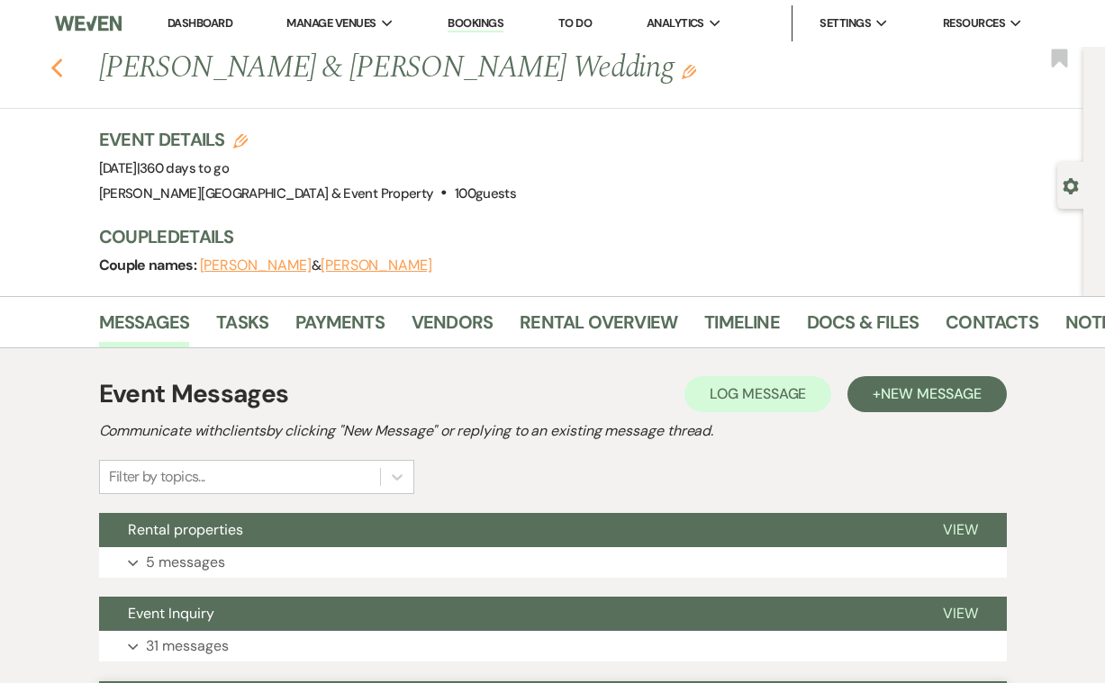
click at [59, 67] on icon "Previous" at bounding box center [57, 69] width 14 height 22
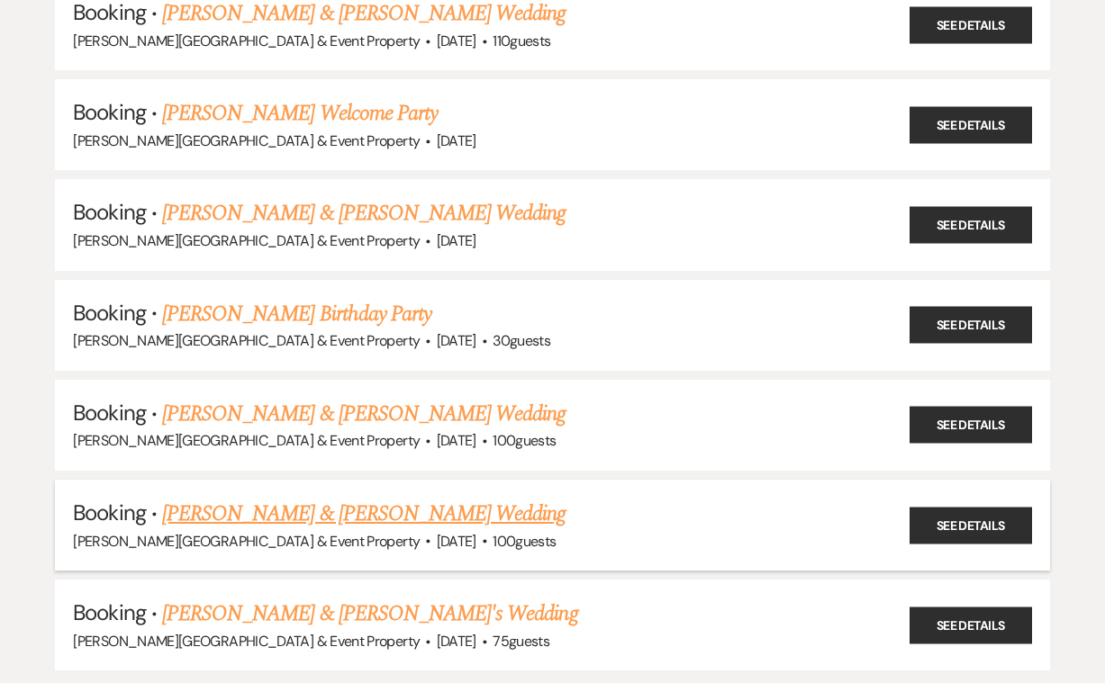
click at [367, 499] on link "[PERSON_NAME] & [PERSON_NAME] Wedding" at bounding box center [363, 514] width 403 height 32
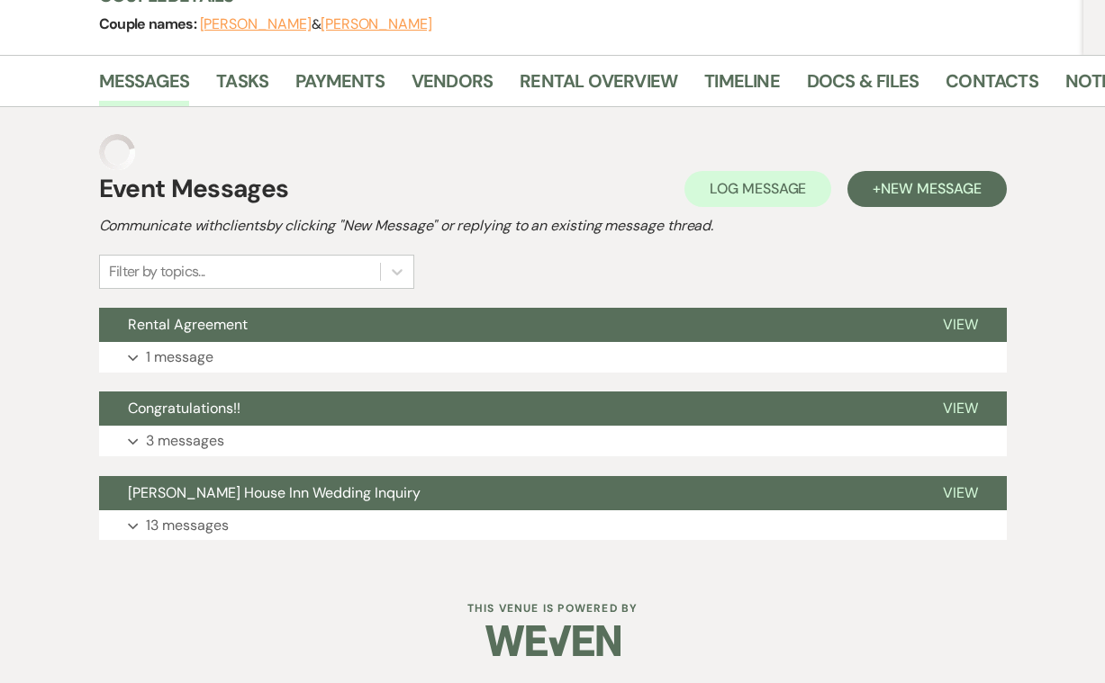
scroll to position [203, 0]
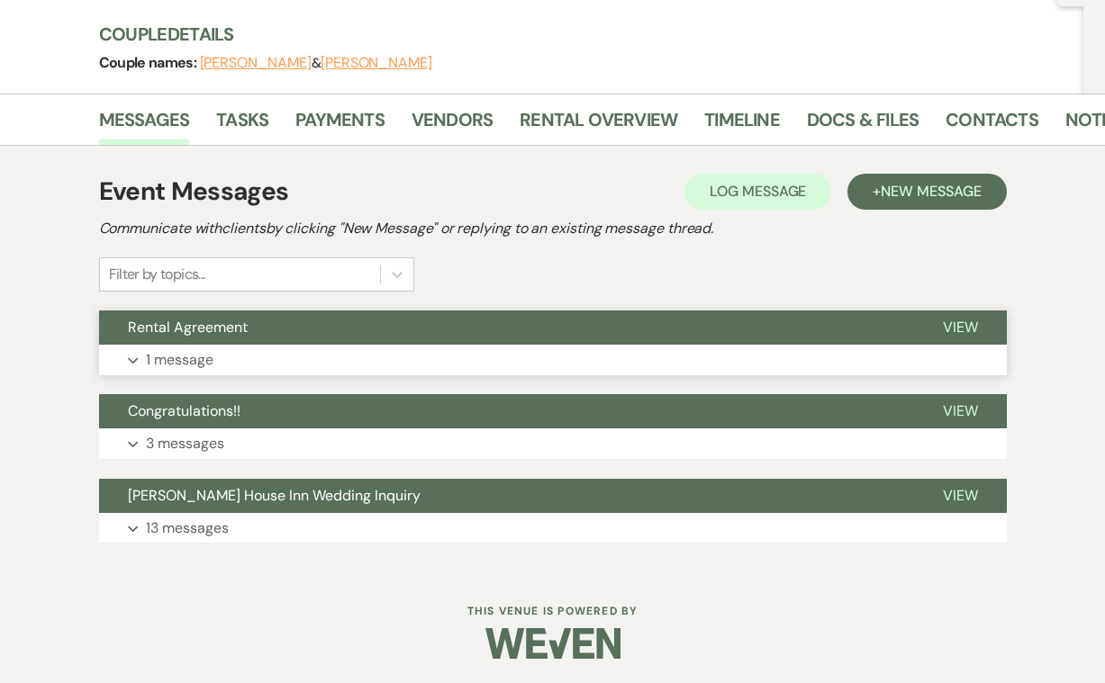
click at [196, 361] on p "1 message" at bounding box center [180, 359] width 68 height 23
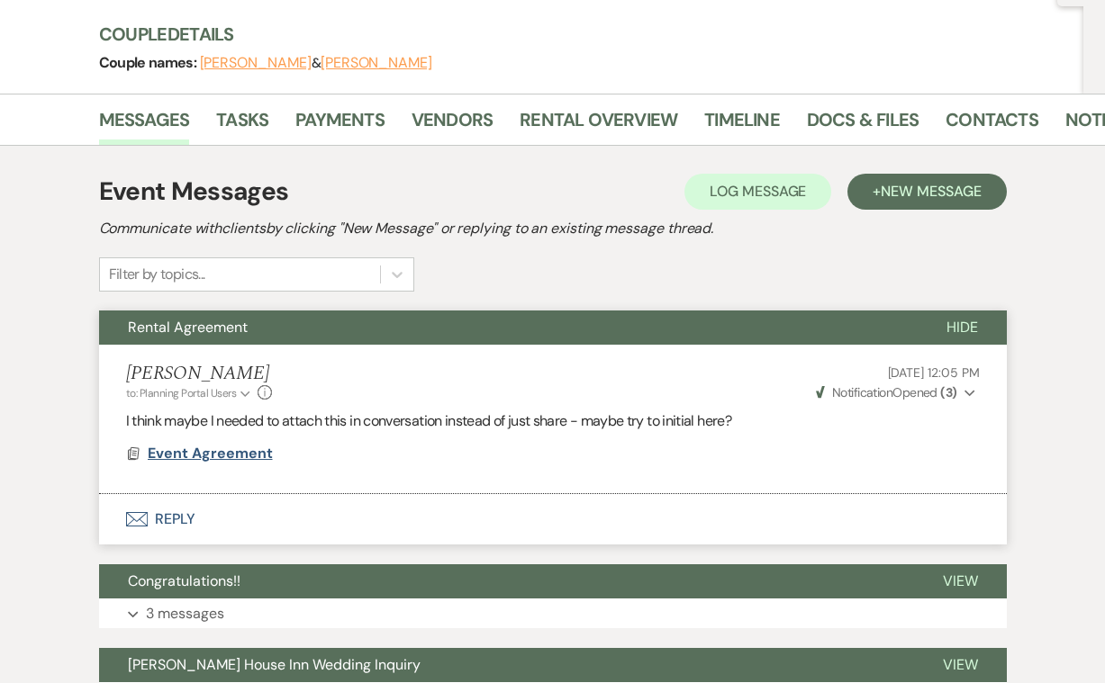
click at [228, 453] on span "Event Agreement" at bounding box center [210, 453] width 125 height 19
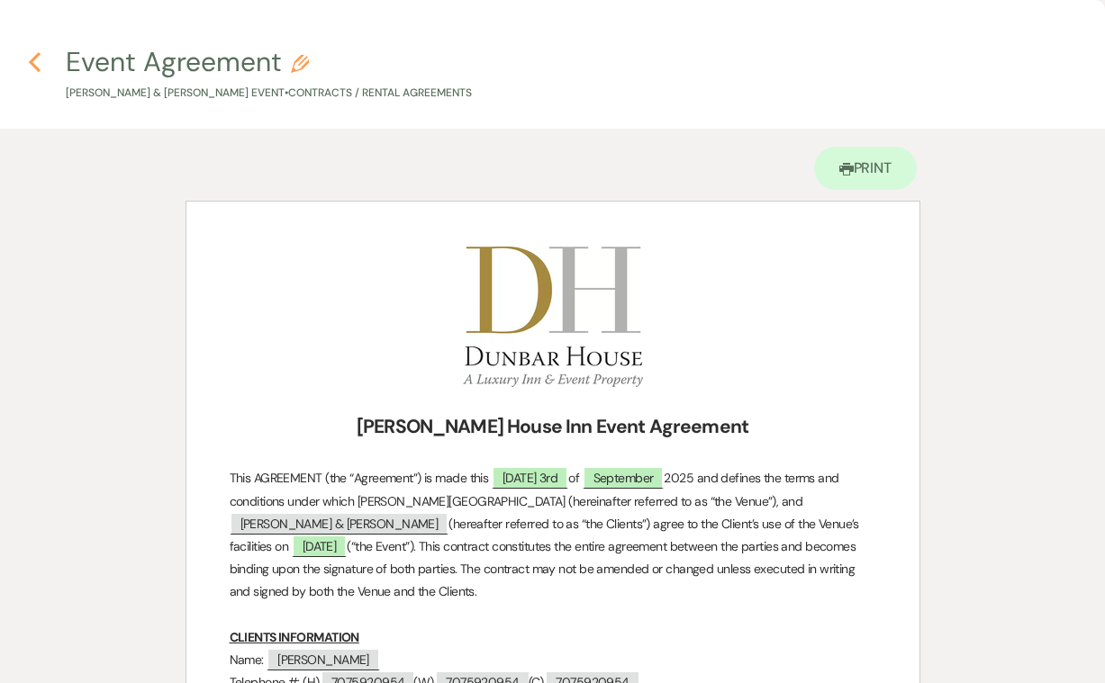
click at [37, 64] on icon "Previous" at bounding box center [35, 62] width 14 height 22
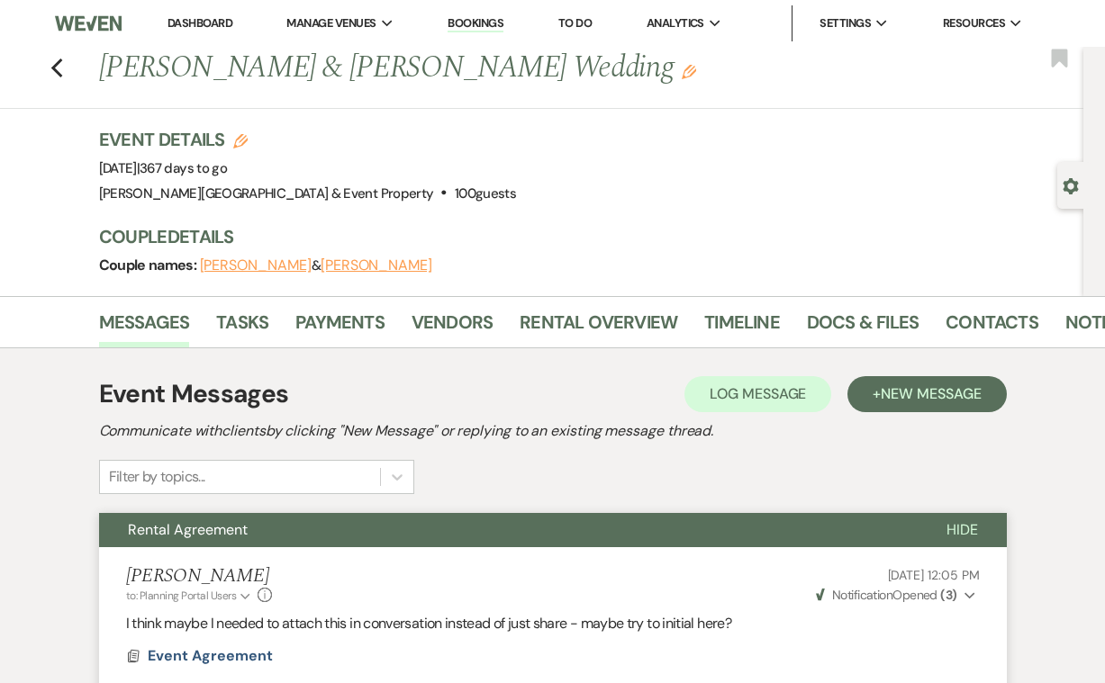
scroll to position [0, 0]
click at [57, 66] on use "button" at bounding box center [56, 69] width 12 height 20
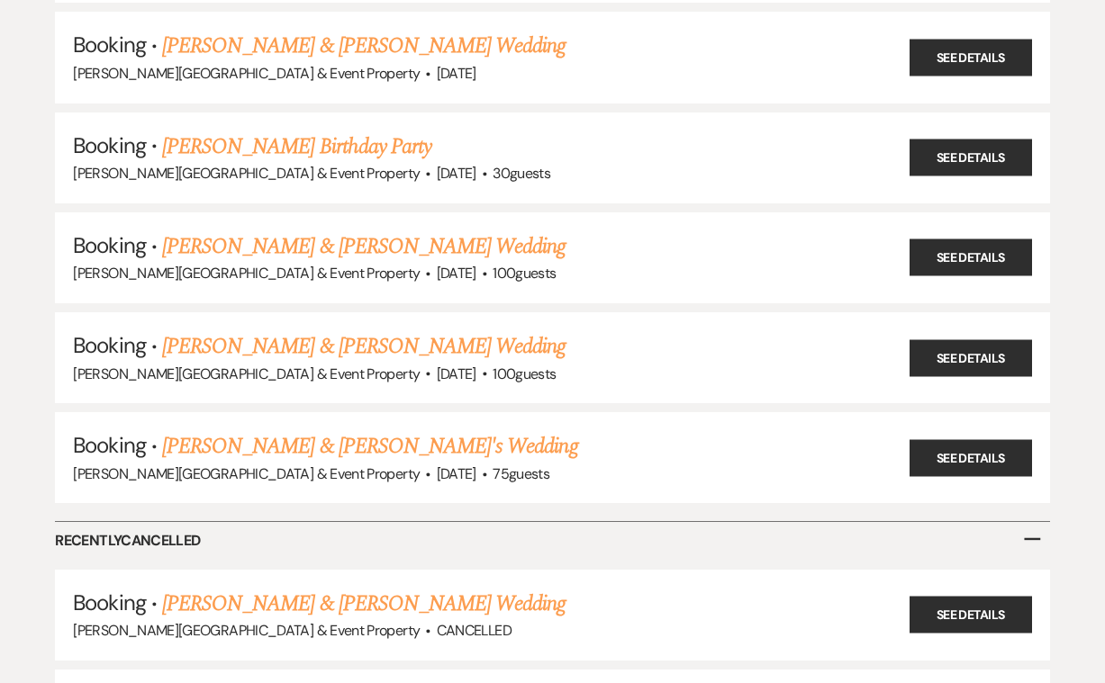
scroll to position [613, 0]
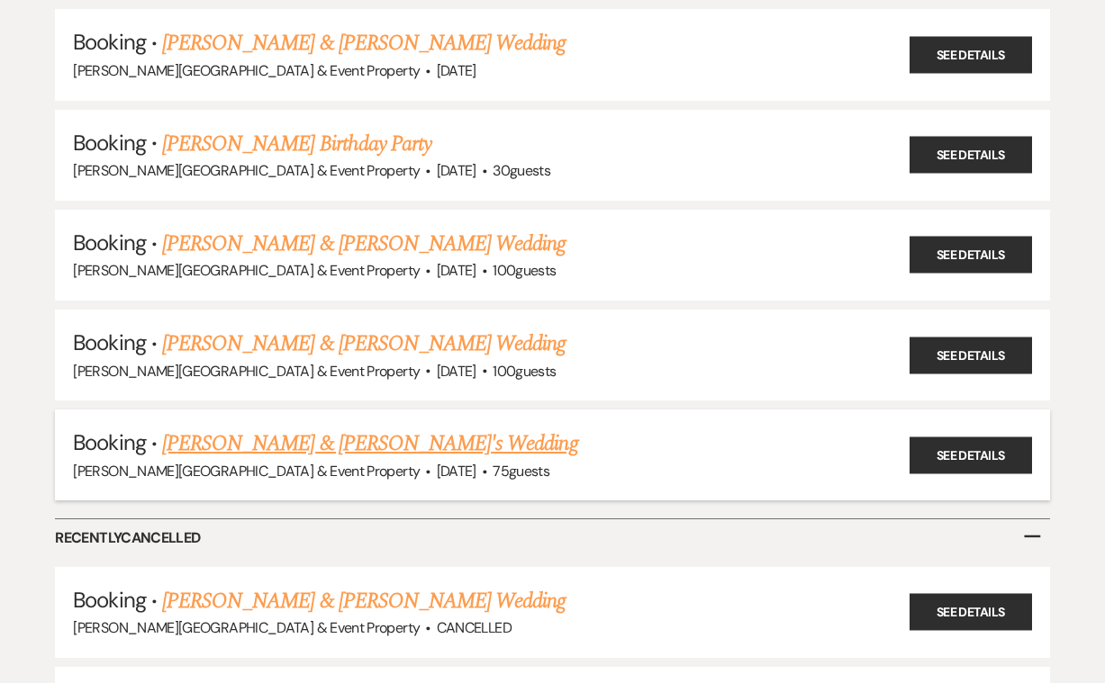
click at [259, 429] on link "[PERSON_NAME] & [PERSON_NAME]'s Wedding" at bounding box center [370, 444] width 416 height 32
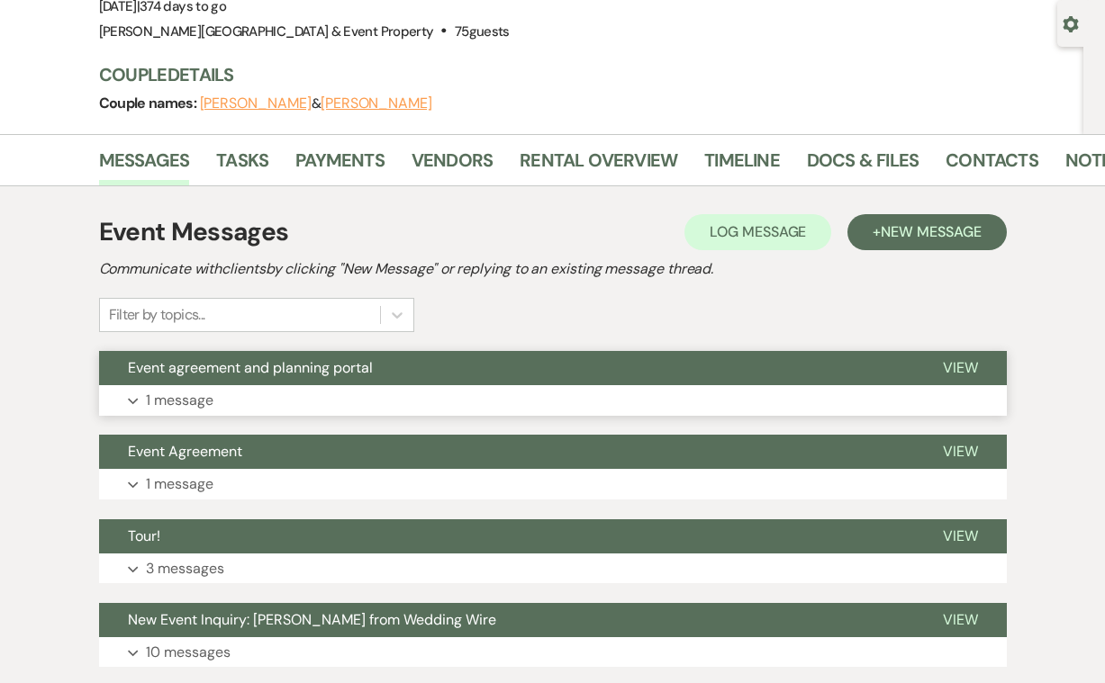
scroll to position [166, 0]
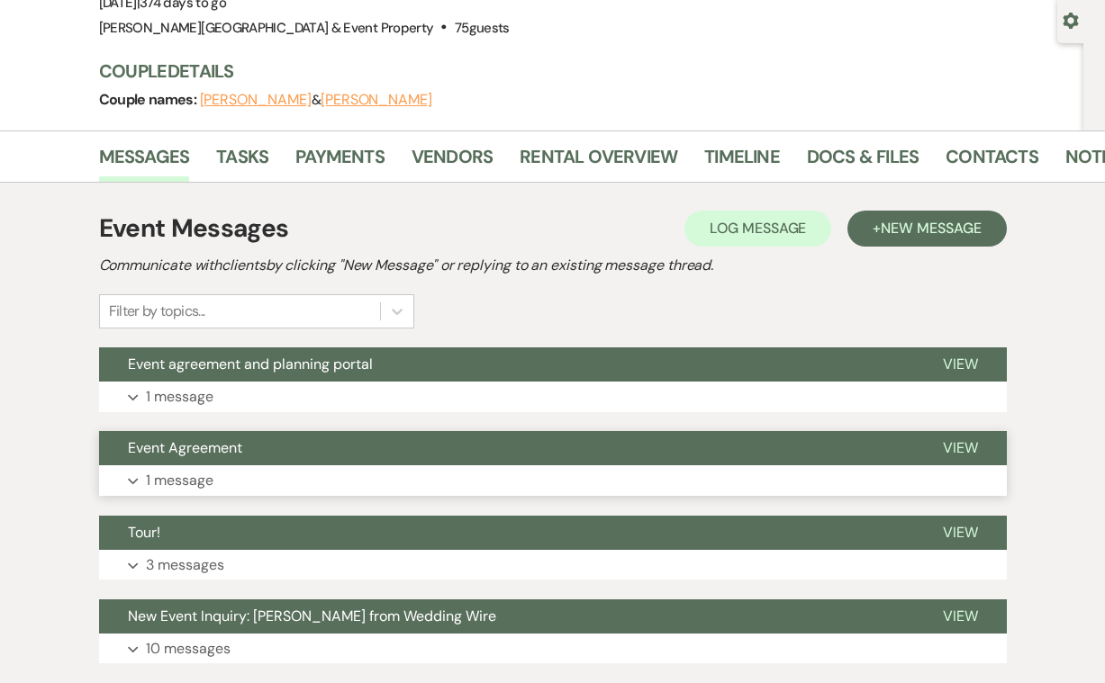
click at [176, 479] on p "1 message" at bounding box center [180, 480] width 68 height 23
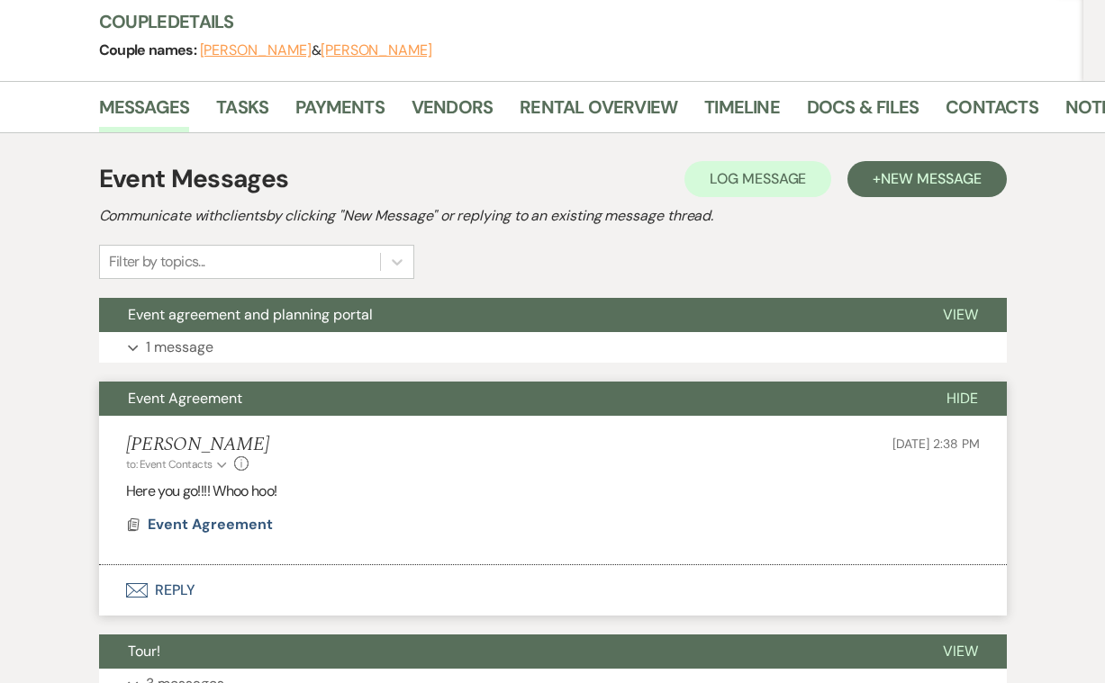
scroll to position [232, 0]
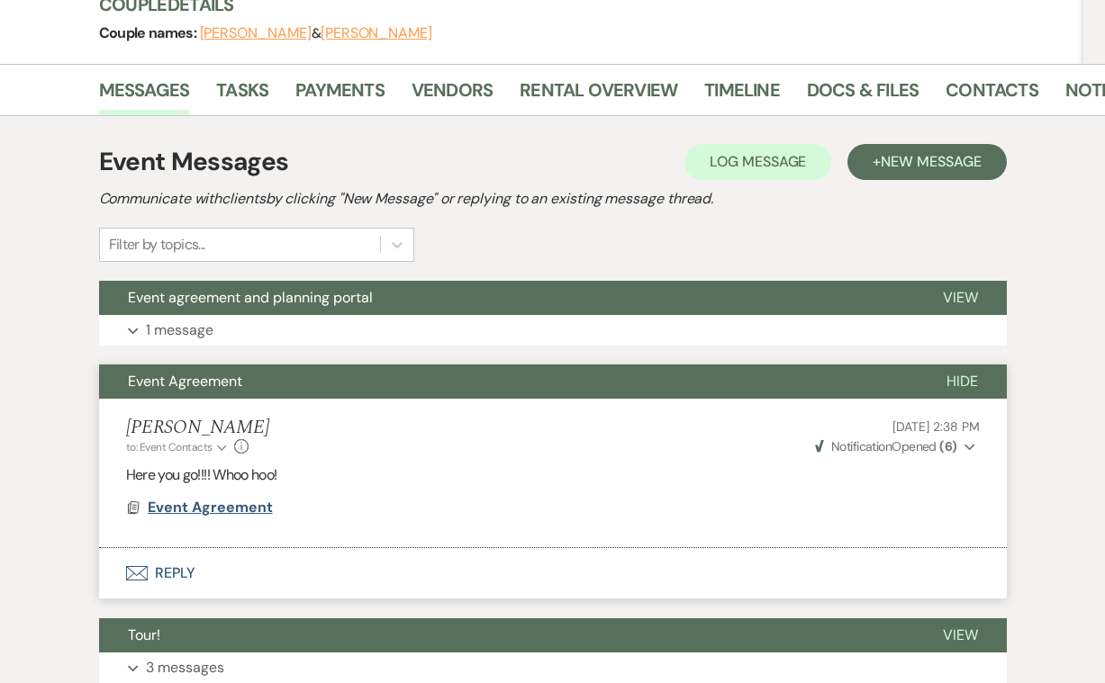
click at [217, 502] on span "Event Agreement" at bounding box center [210, 507] width 125 height 19
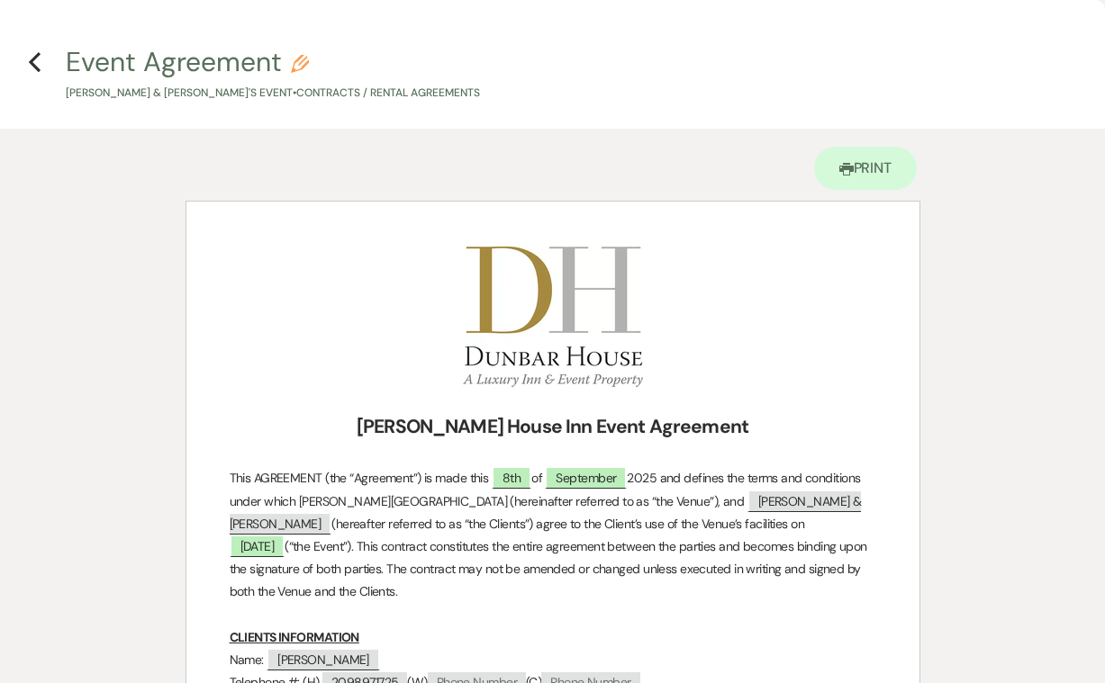
scroll to position [0, 0]
click at [35, 58] on use "button" at bounding box center [35, 62] width 12 height 20
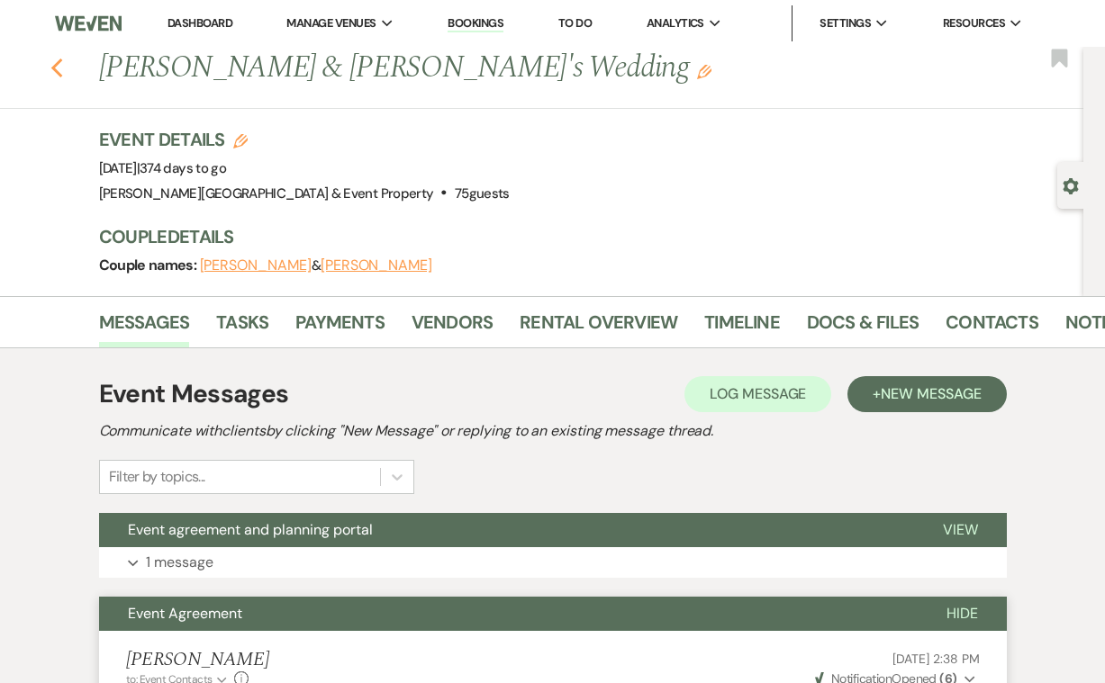
click at [52, 72] on icon "Previous" at bounding box center [57, 69] width 14 height 22
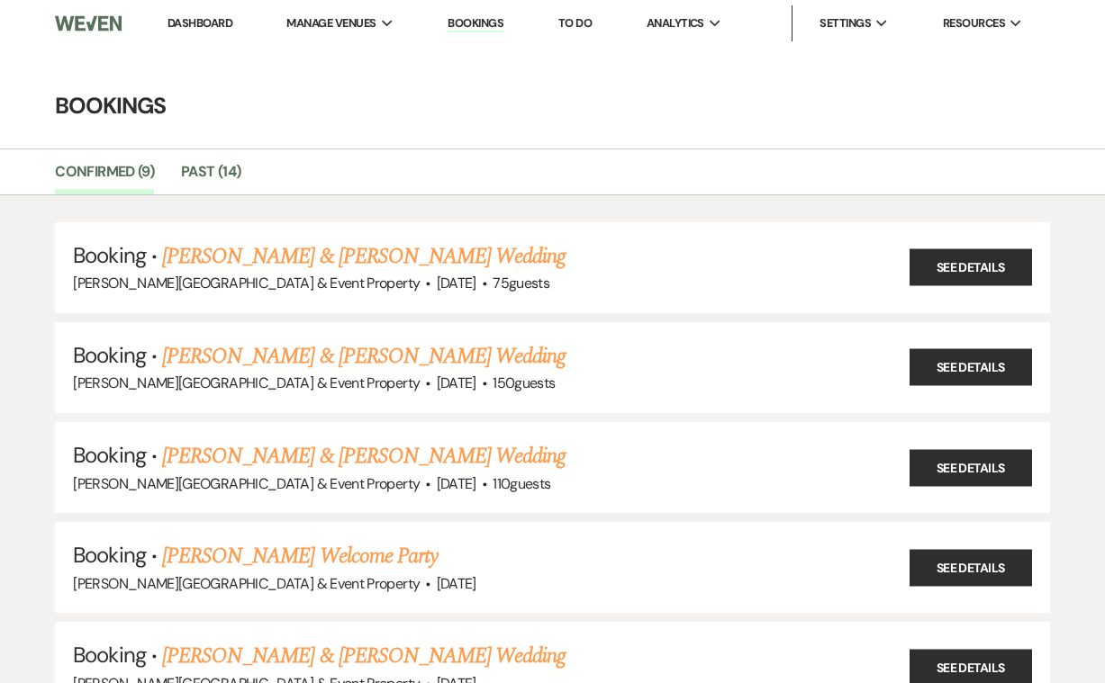
click at [201, 22] on link "Dashboard" at bounding box center [199, 22] width 65 height 15
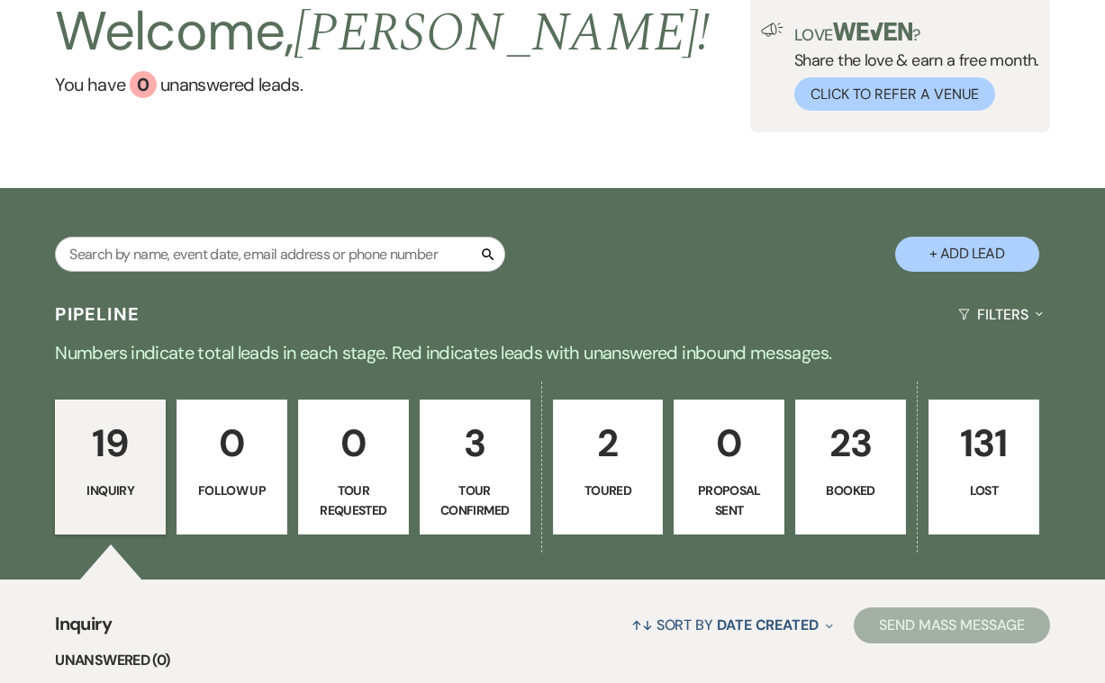
scroll to position [109, 0]
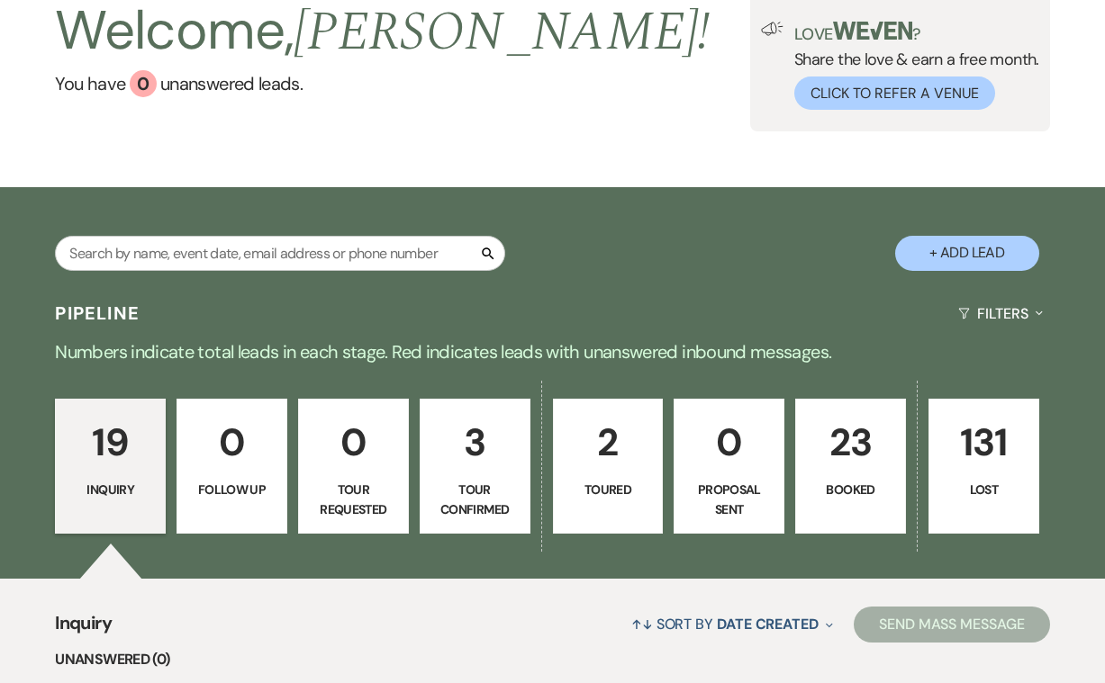
click at [472, 494] on p "Tour Confirmed" at bounding box center [474, 500] width 87 height 41
select select "4"
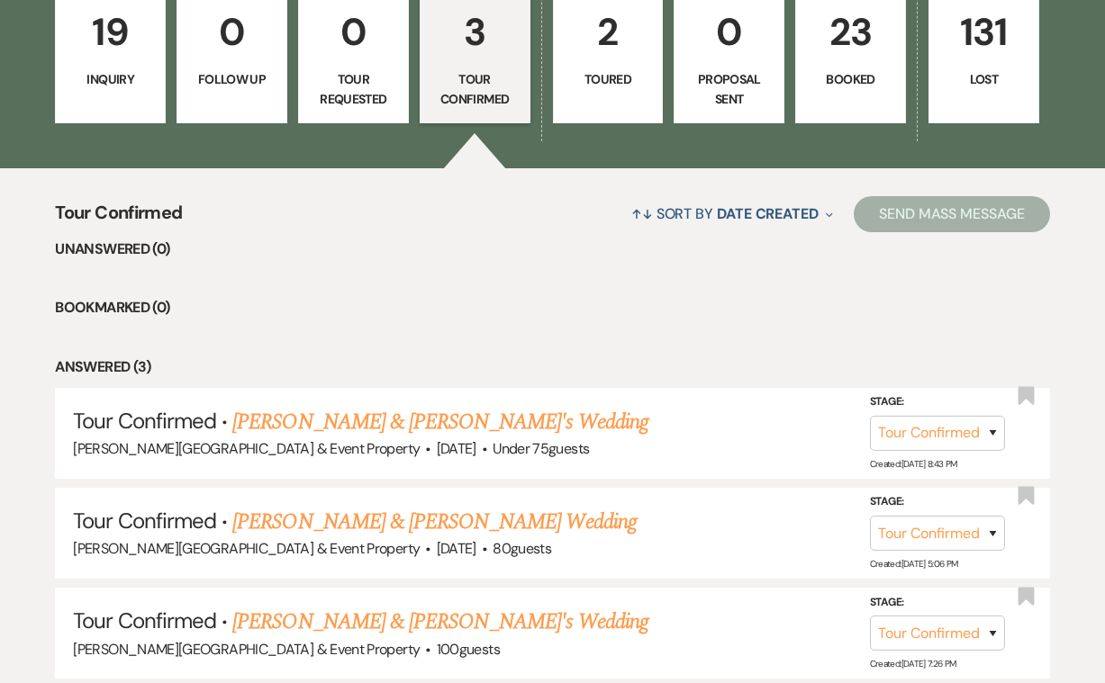
scroll to position [520, 0]
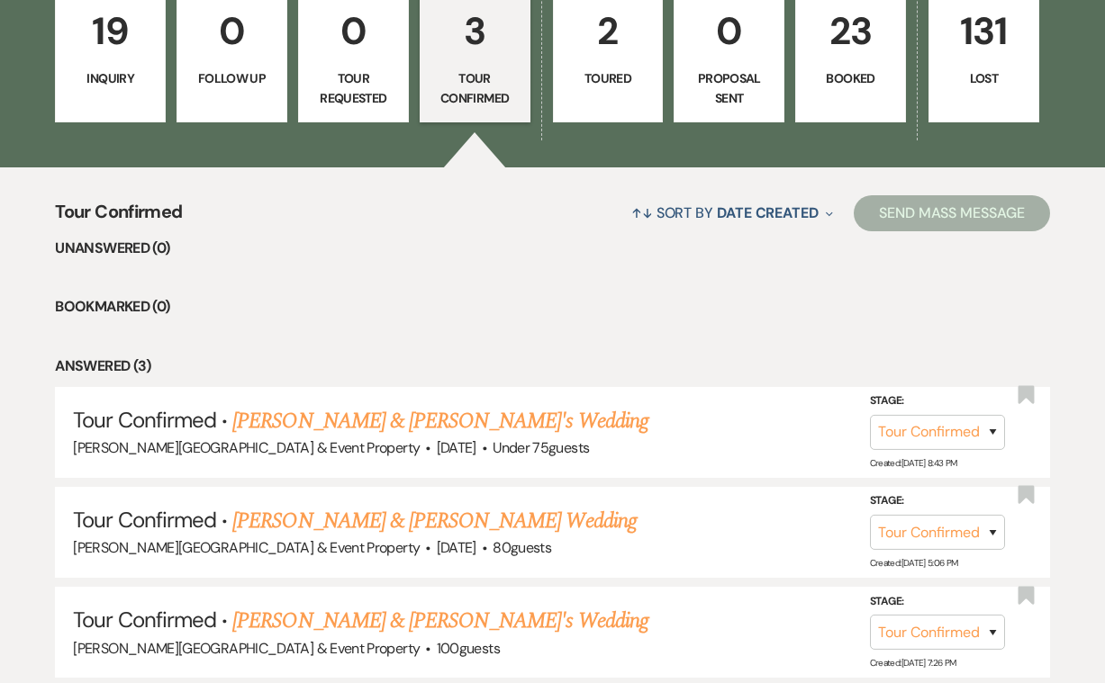
click at [111, 51] on p "19" at bounding box center [110, 31] width 87 height 60
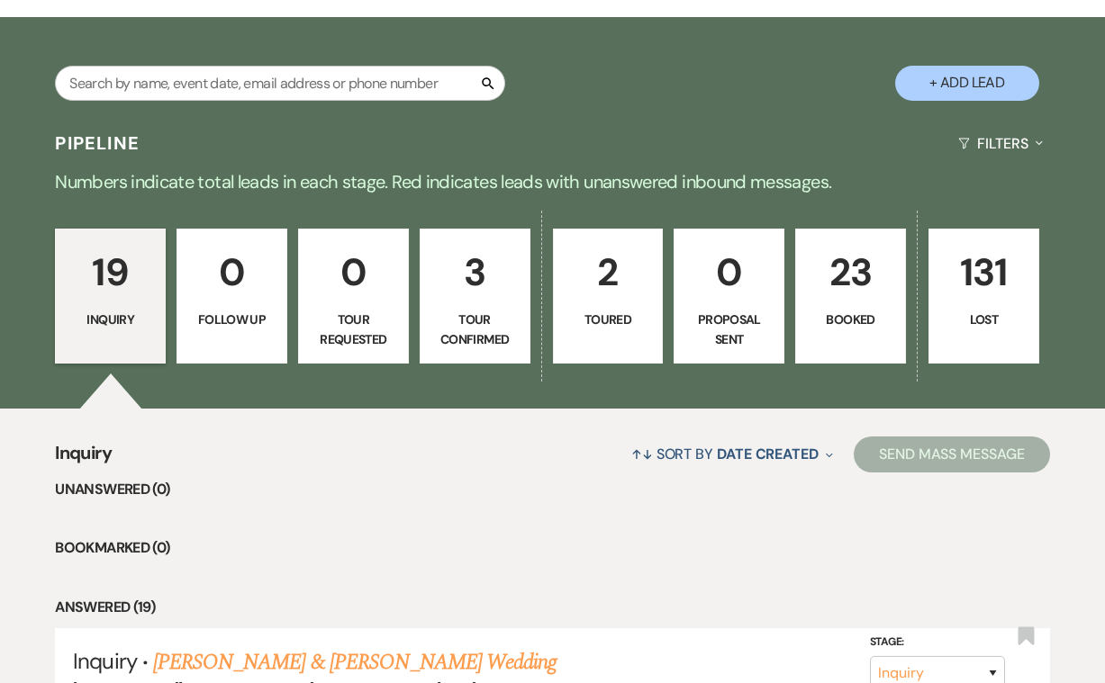
scroll to position [340, 0]
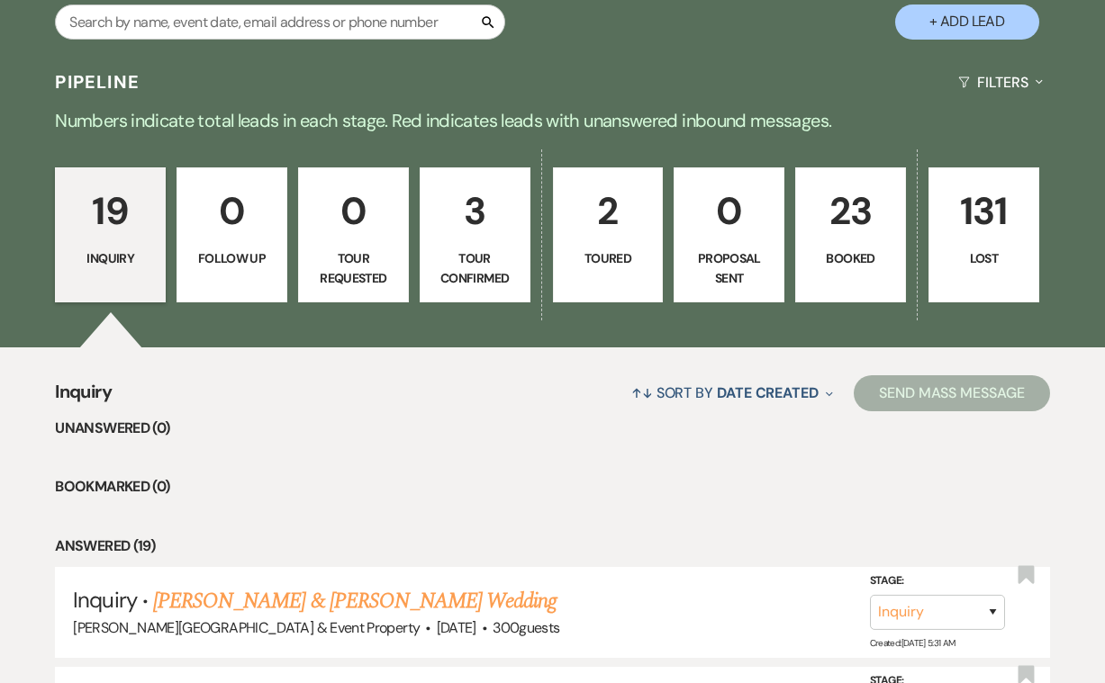
click at [977, 20] on button "+ Add Lead" at bounding box center [967, 22] width 144 height 35
select select "739"
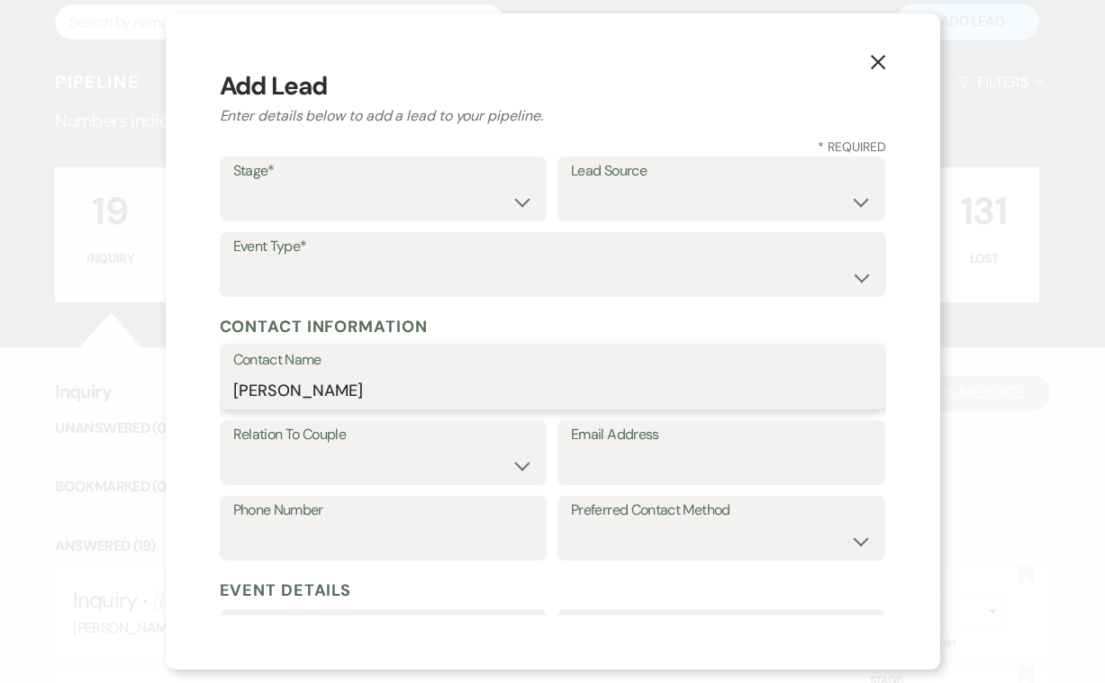
type input "[PERSON_NAME]"
select select "1"
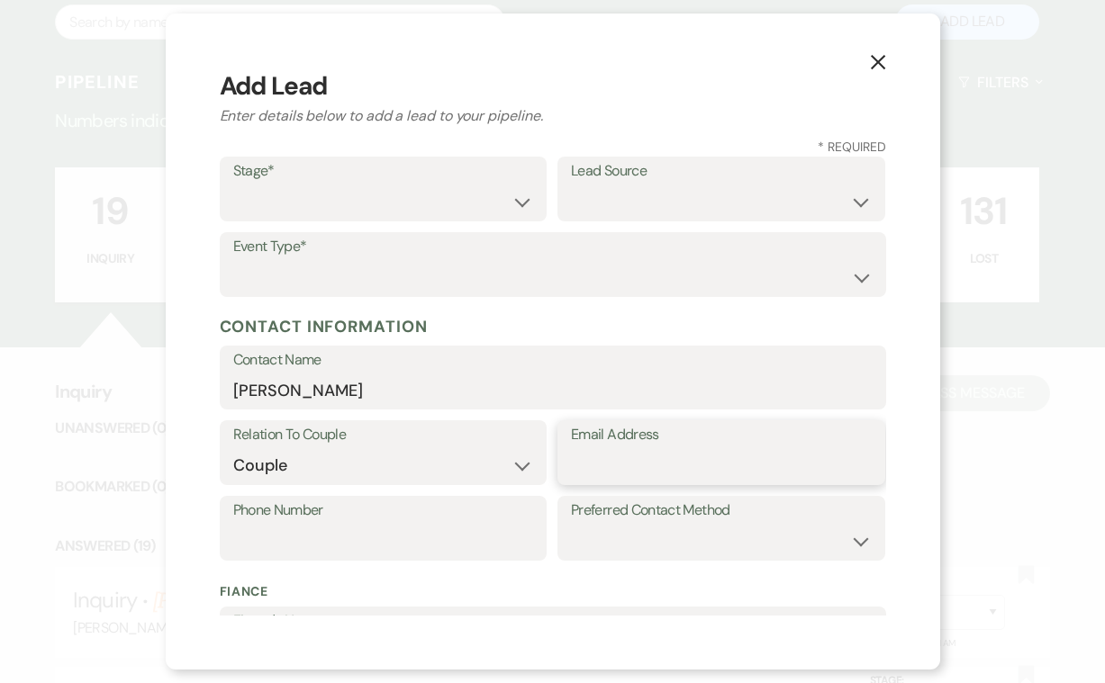
paste input "[PERSON_NAME][EMAIL_ADDRESS][PERSON_NAME][DOMAIN_NAME]"
type input "[PERSON_NAME][EMAIL_ADDRESS][PERSON_NAME][DOMAIN_NAME]"
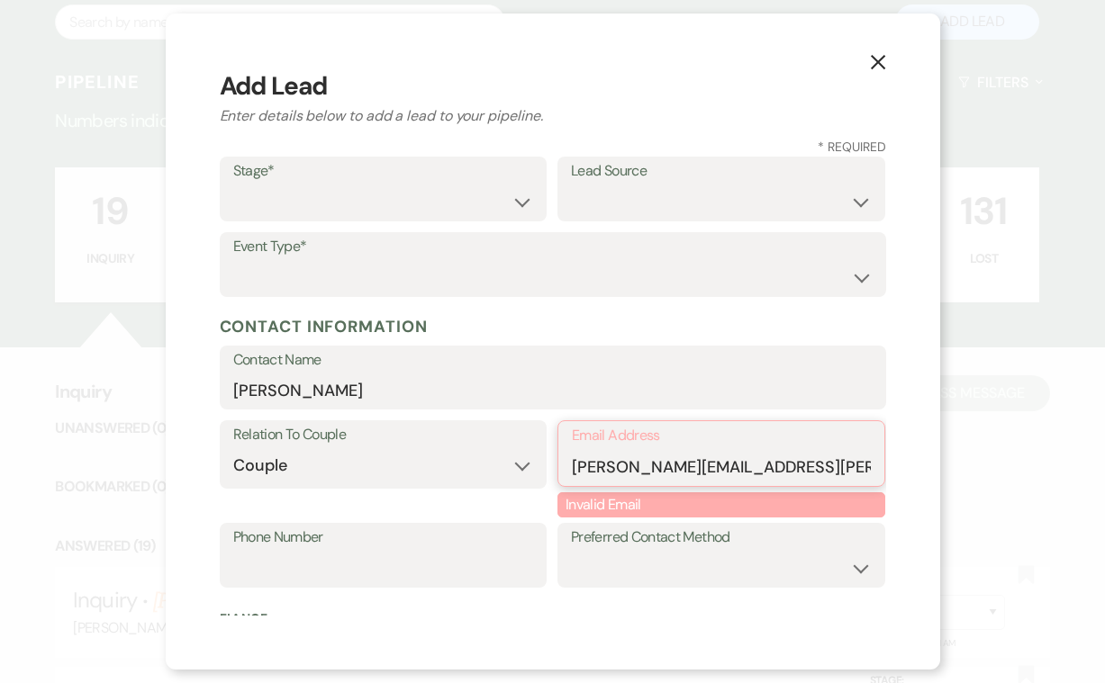
click at [573, 464] on input "[PERSON_NAME][EMAIL_ADDRESS][PERSON_NAME][DOMAIN_NAME]" at bounding box center [721, 466] width 299 height 35
drag, startPoint x: 572, startPoint y: 464, endPoint x: 900, endPoint y: 484, distance: 329.3
click at [900, 484] on div "X Add Lead Enter details below to add a lead to your pipeline. * Required Stage…" at bounding box center [553, 342] width 774 height 656
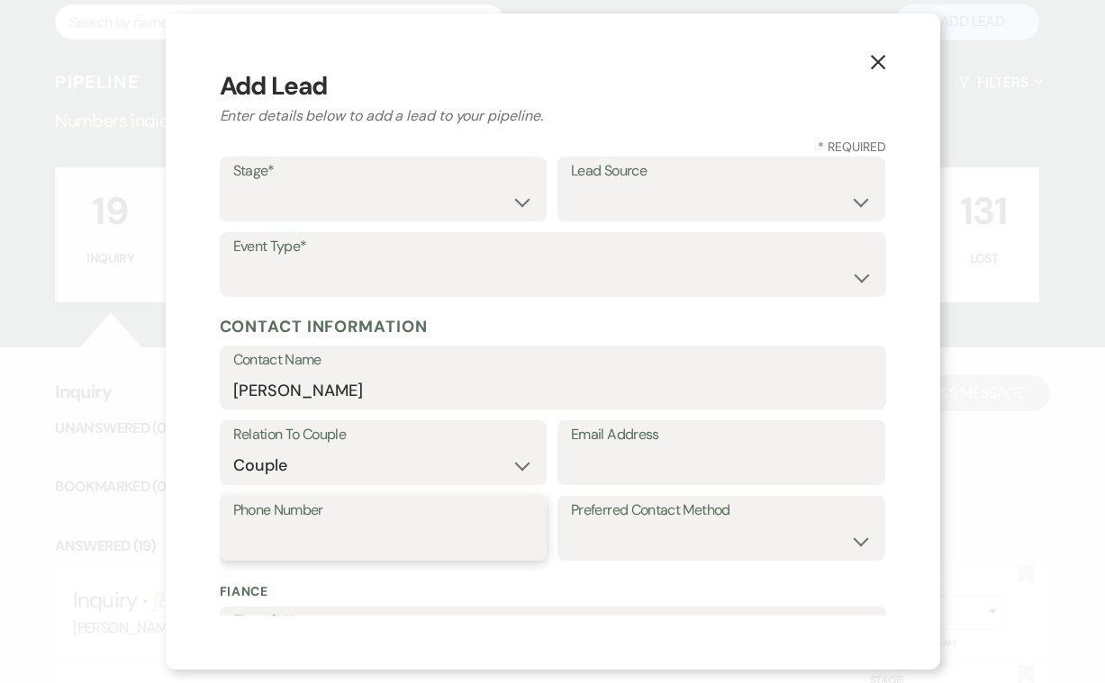
click at [282, 528] on input "Phone Number" at bounding box center [383, 541] width 301 height 35
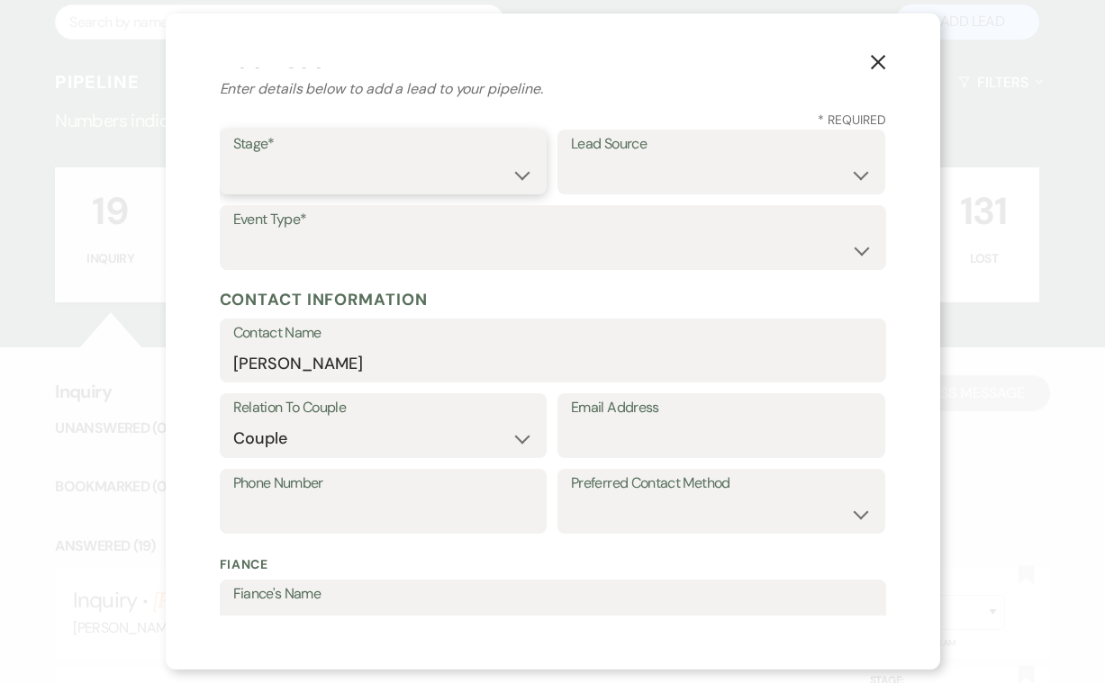
select select "1"
select select "2"
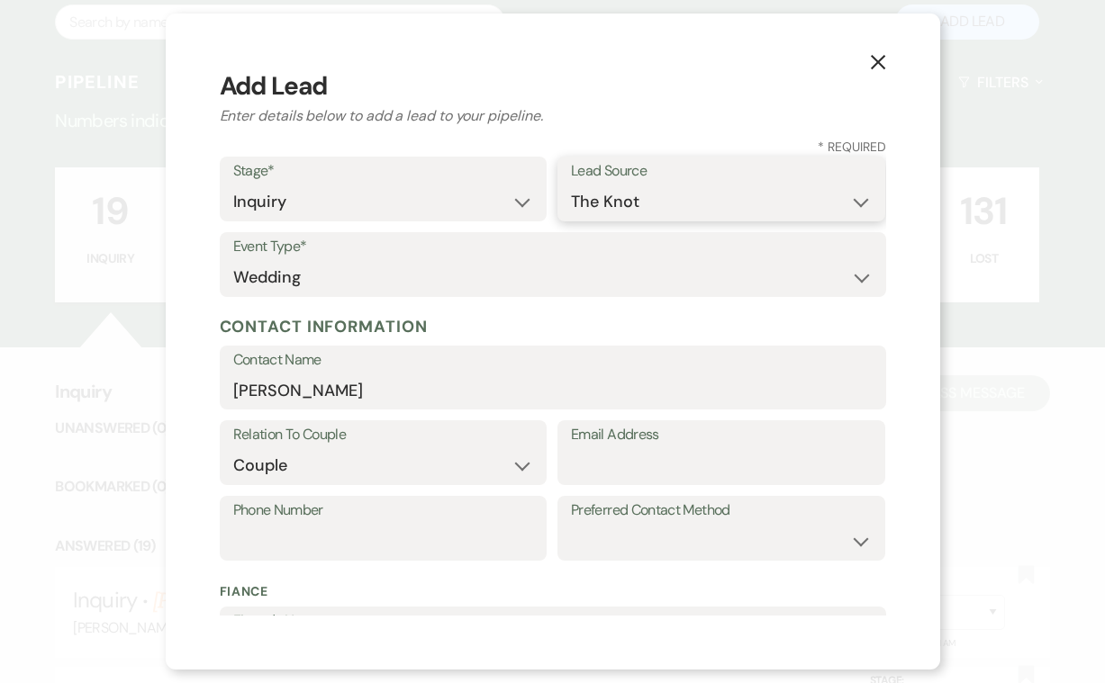
scroll to position [0, 0]
click at [877, 60] on icon "X" at bounding box center [878, 62] width 16 height 16
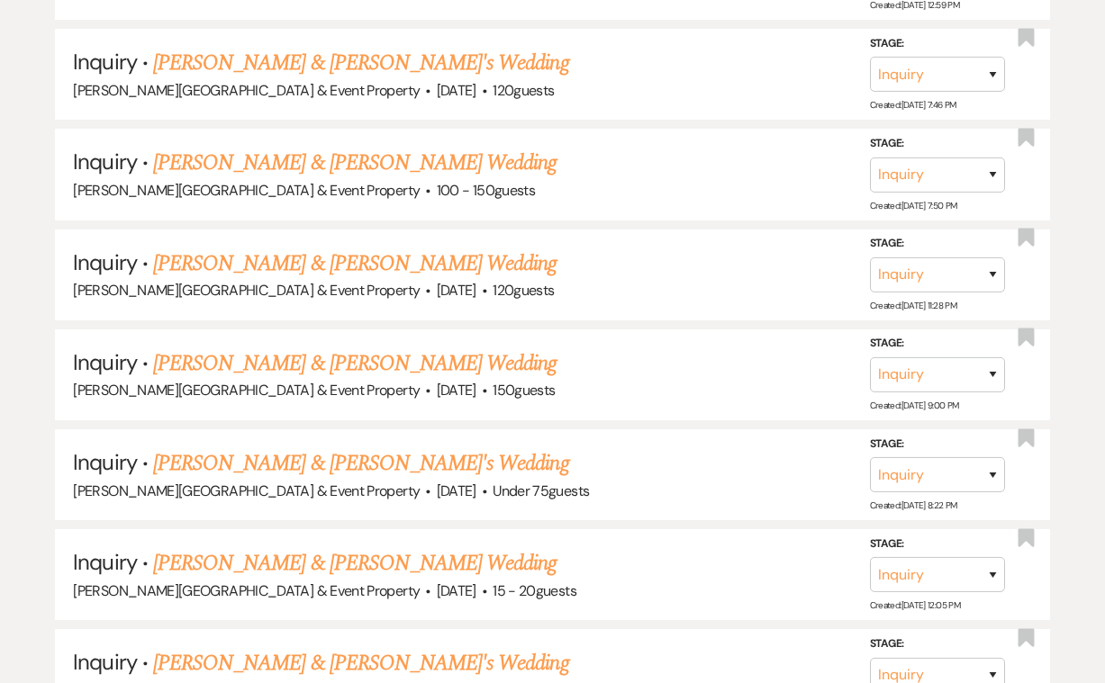
scroll to position [1202, 0]
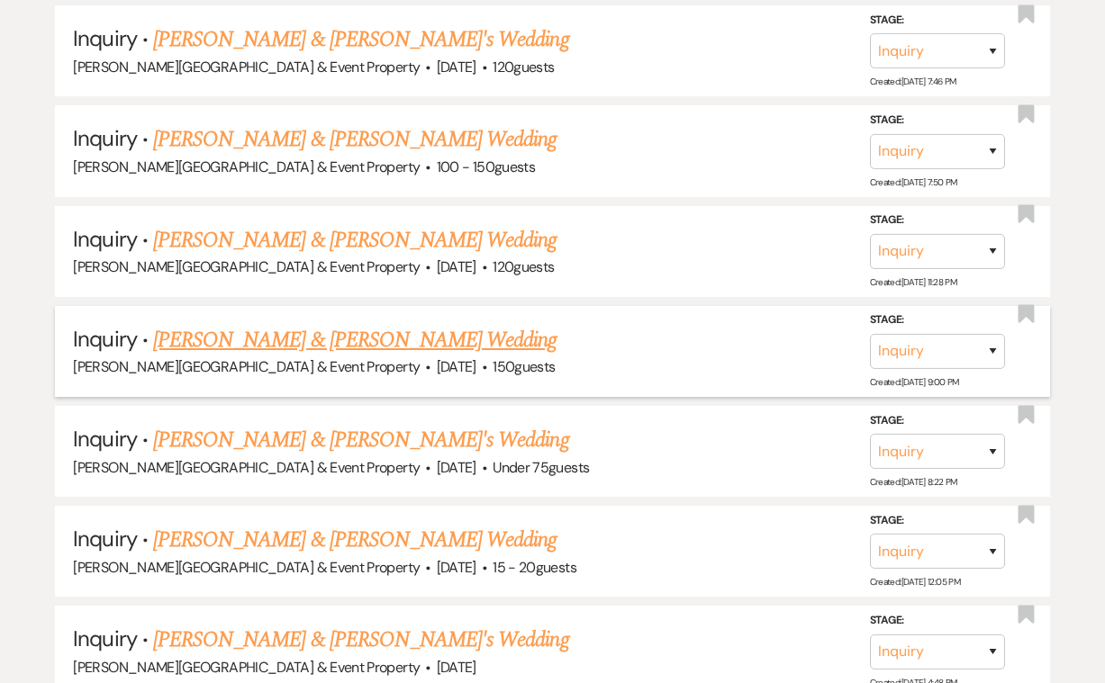
click at [421, 324] on link "[PERSON_NAME] & [PERSON_NAME] Wedding" at bounding box center [354, 340] width 403 height 32
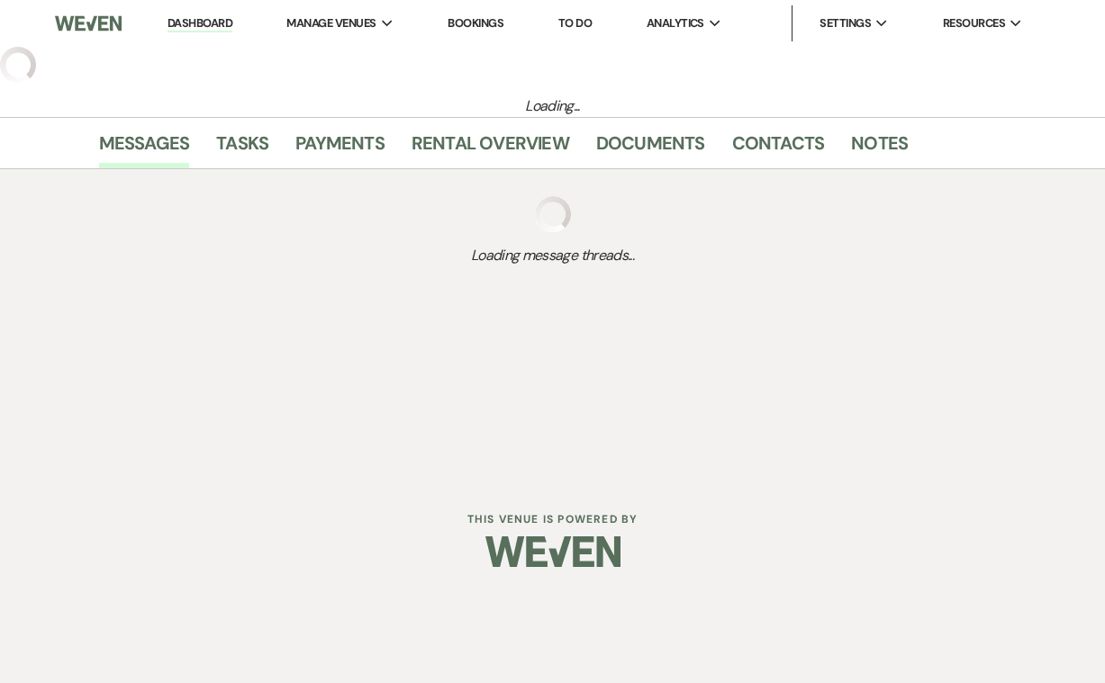
select select "5"
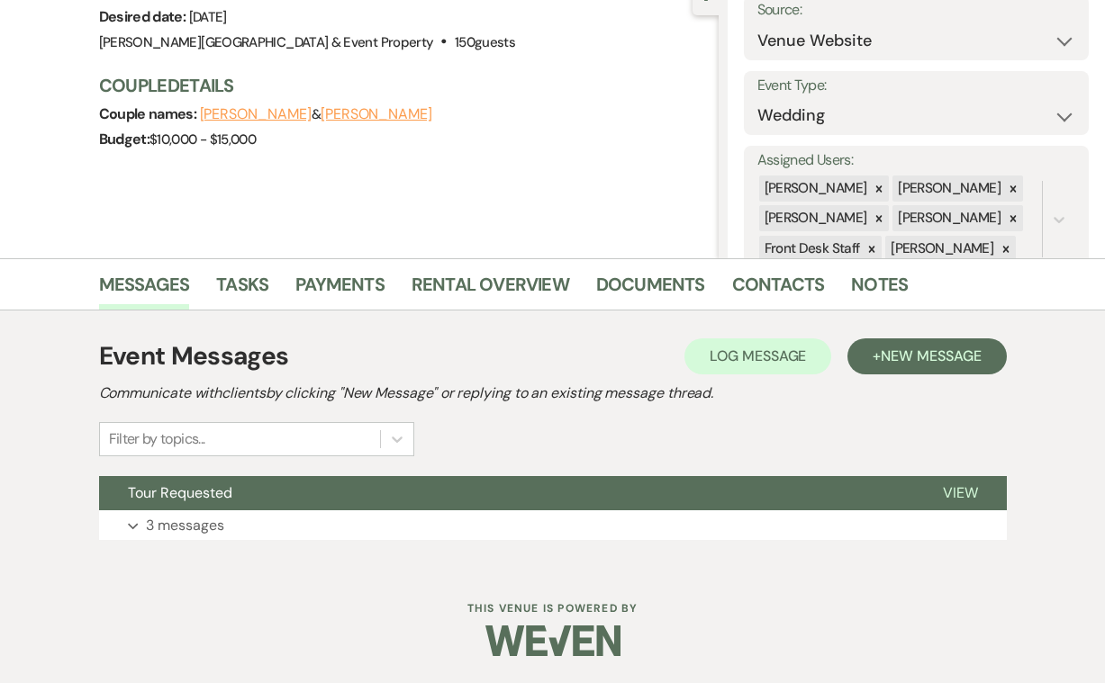
scroll to position [193, 0]
click at [206, 529] on p "3 messages" at bounding box center [185, 526] width 78 height 23
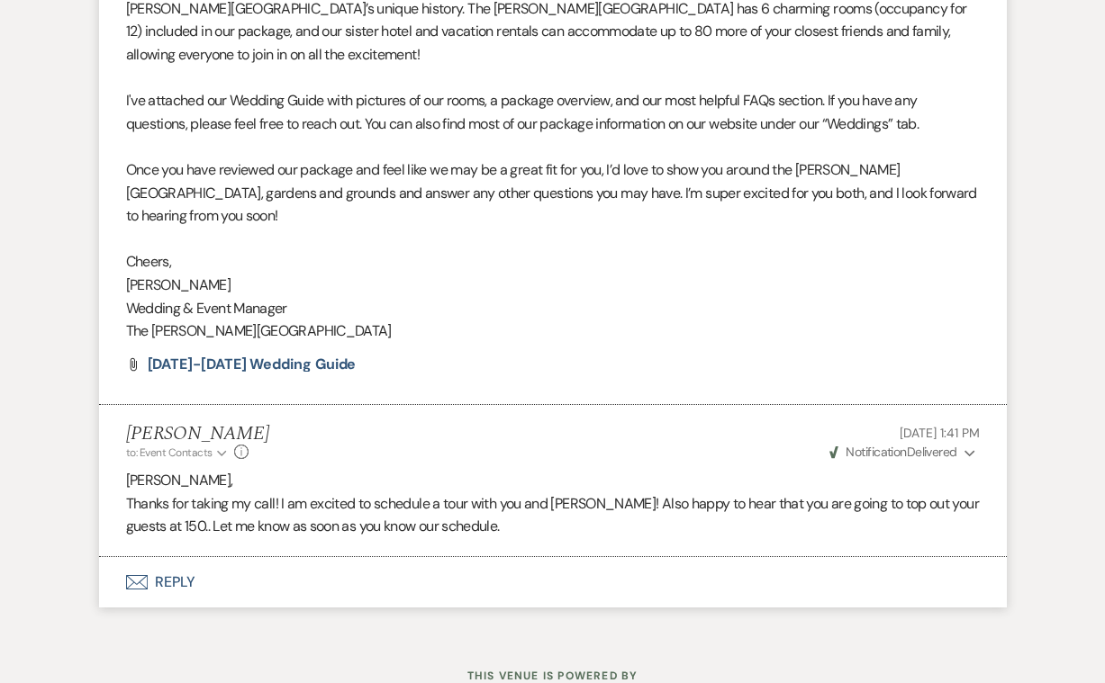
scroll to position [1343, 0]
click at [167, 558] on button "Envelope Reply" at bounding box center [553, 583] width 908 height 50
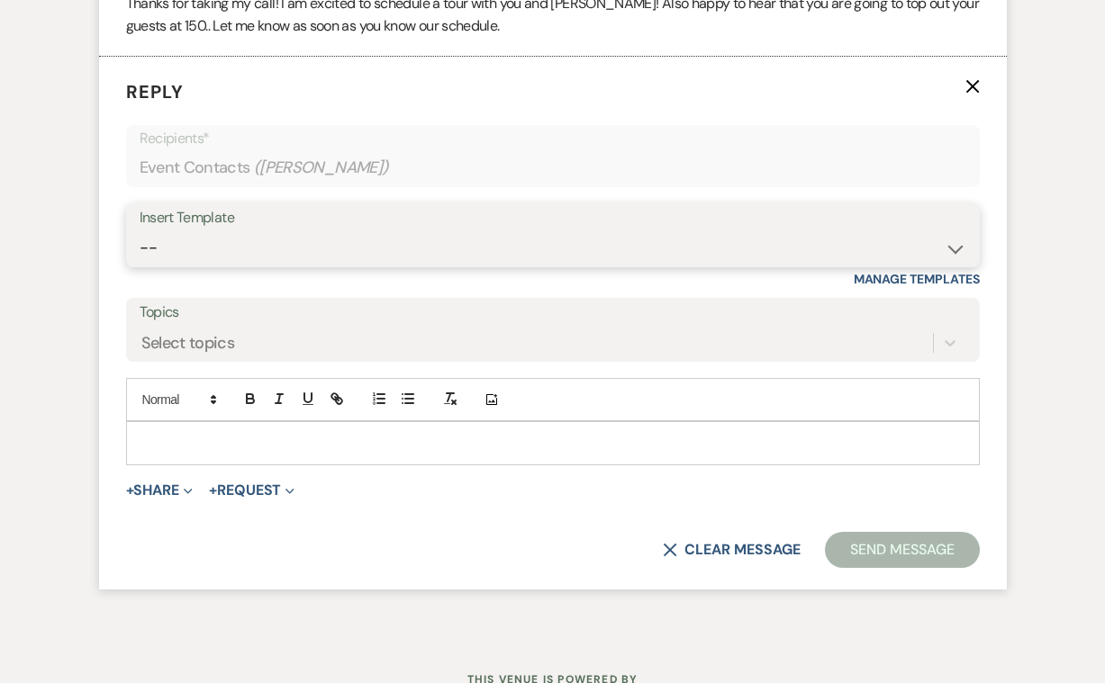
scroll to position [1844, 0]
click at [173, 434] on p at bounding box center [552, 444] width 825 height 20
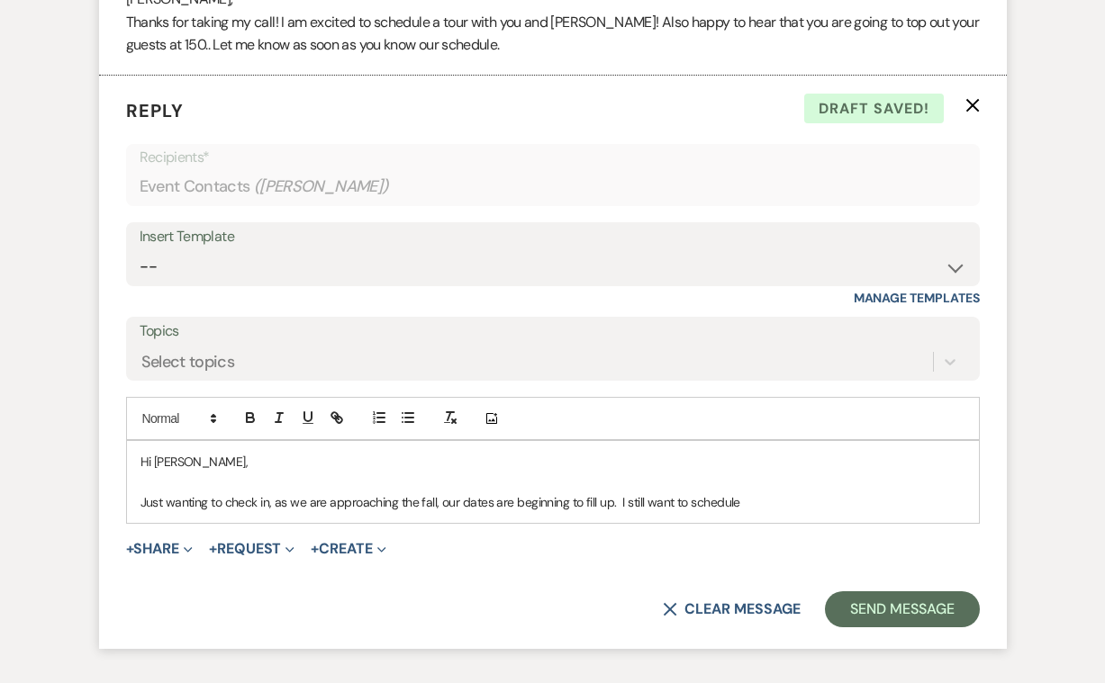
scroll to position [1827, 0]
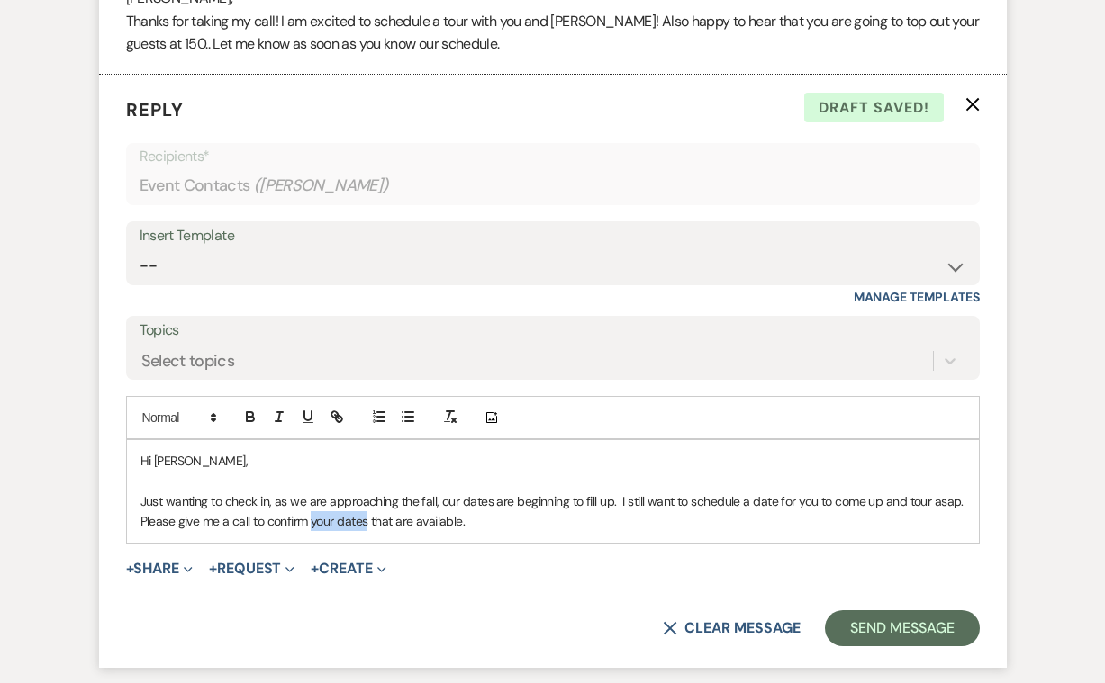
drag, startPoint x: 368, startPoint y: 451, endPoint x: 310, endPoint y: 449, distance: 58.6
click at [310, 492] on p "Just wanting to check in, as we are approaching the fall, our dates are beginni…" at bounding box center [552, 512] width 825 height 41
click at [453, 492] on p "Just wanting to check in, as we are approaching the fall, our dates are beginni…" at bounding box center [552, 512] width 825 height 41
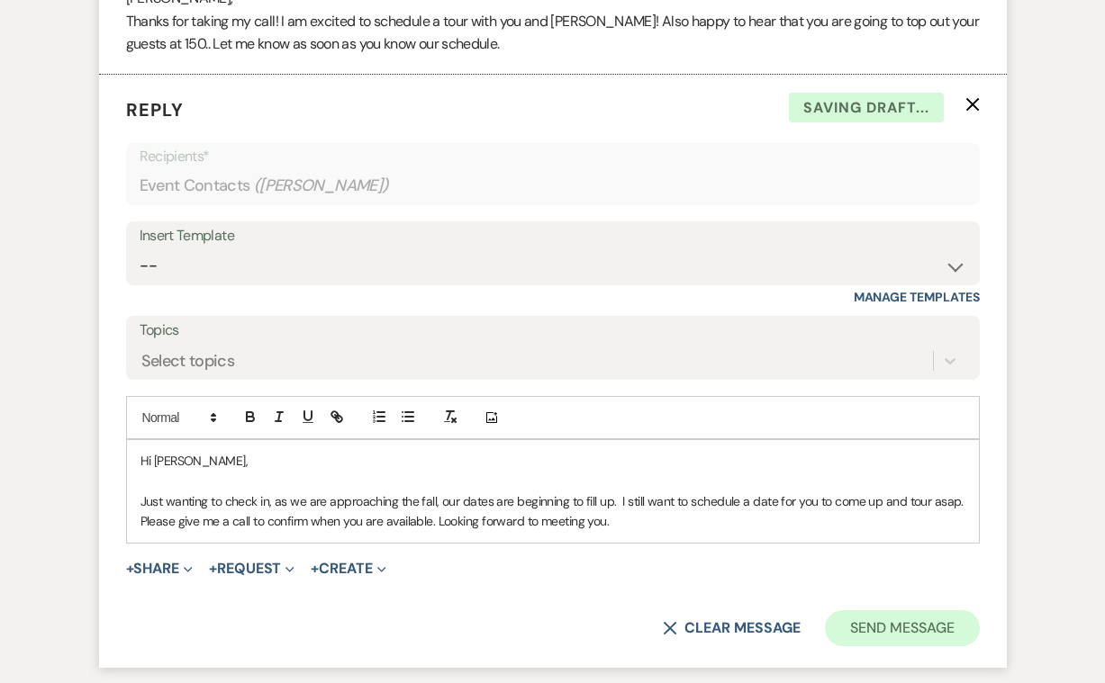
click at [890, 610] on button "Send Message" at bounding box center [902, 628] width 154 height 36
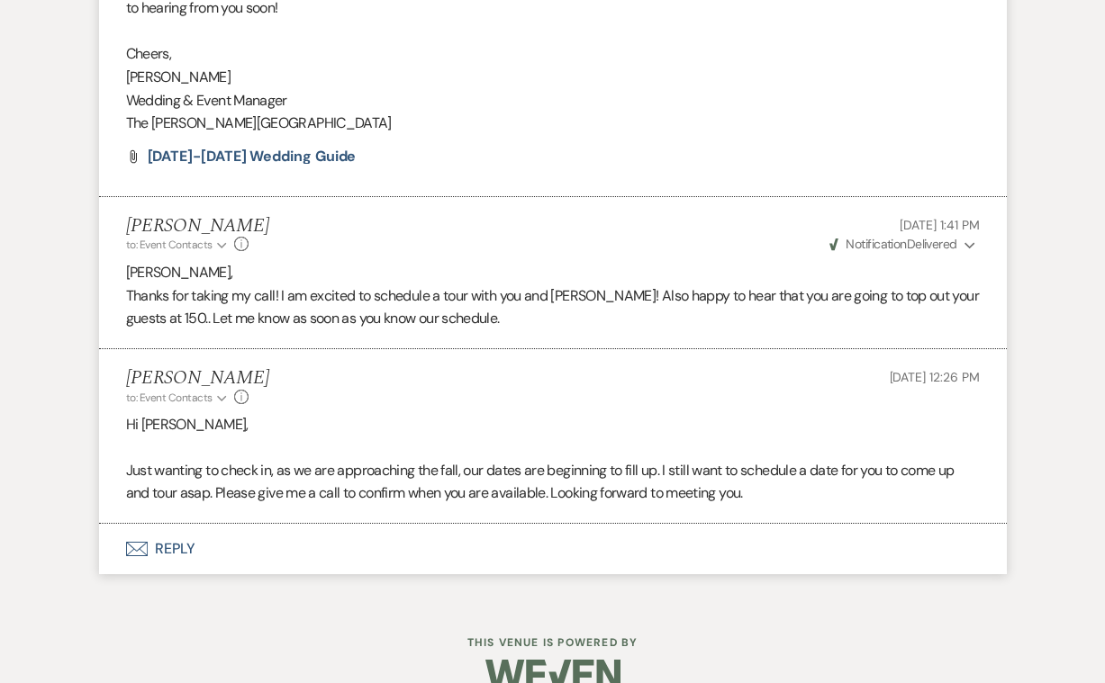
scroll to position [1515, 0]
